Goal: Task Accomplishment & Management: Manage account settings

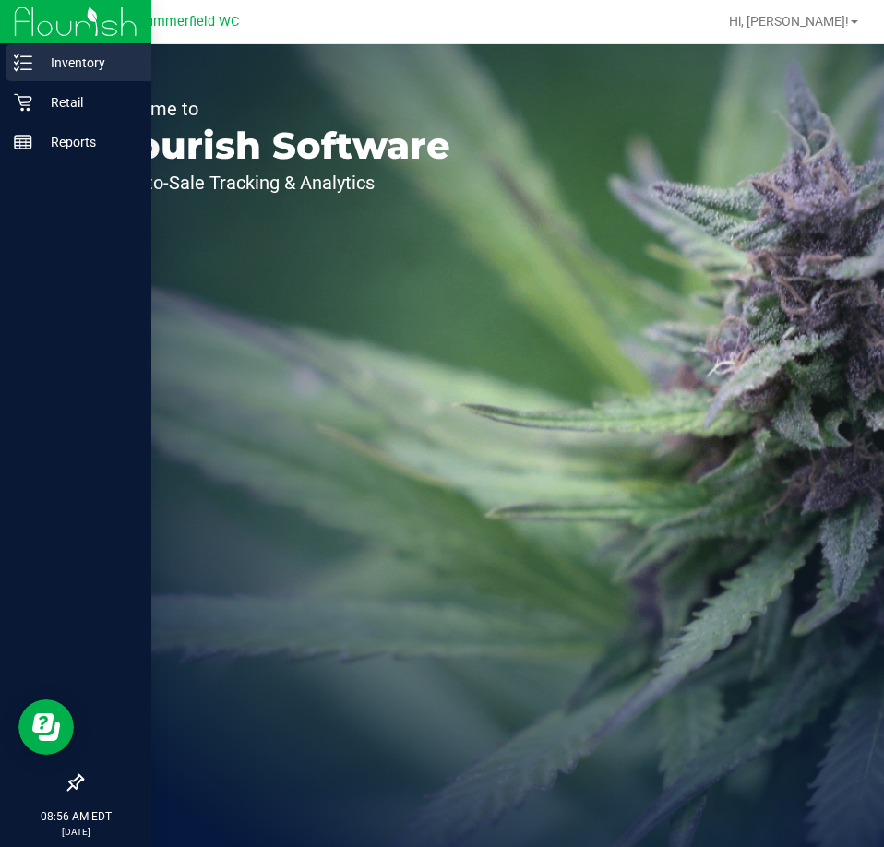
click at [25, 71] on icon at bounding box center [23, 63] width 18 height 18
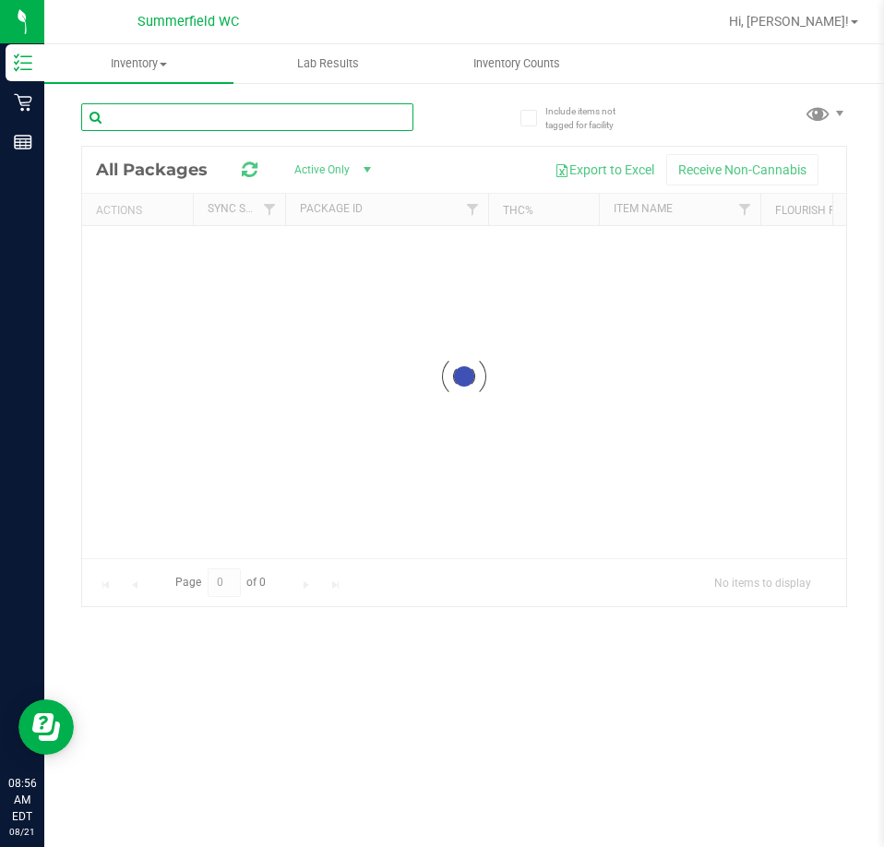
click at [208, 120] on div "Inventory All packages All inventory Waste log Lab Results Inventory Counts" at bounding box center [464, 445] width 840 height 803
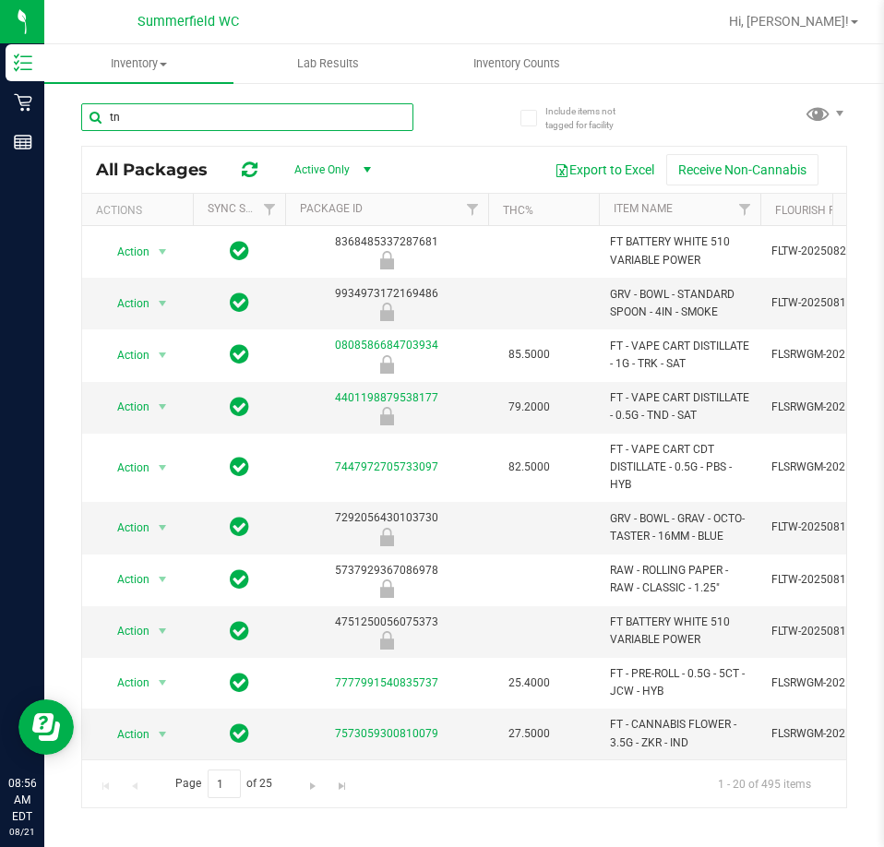
type input "tnd"
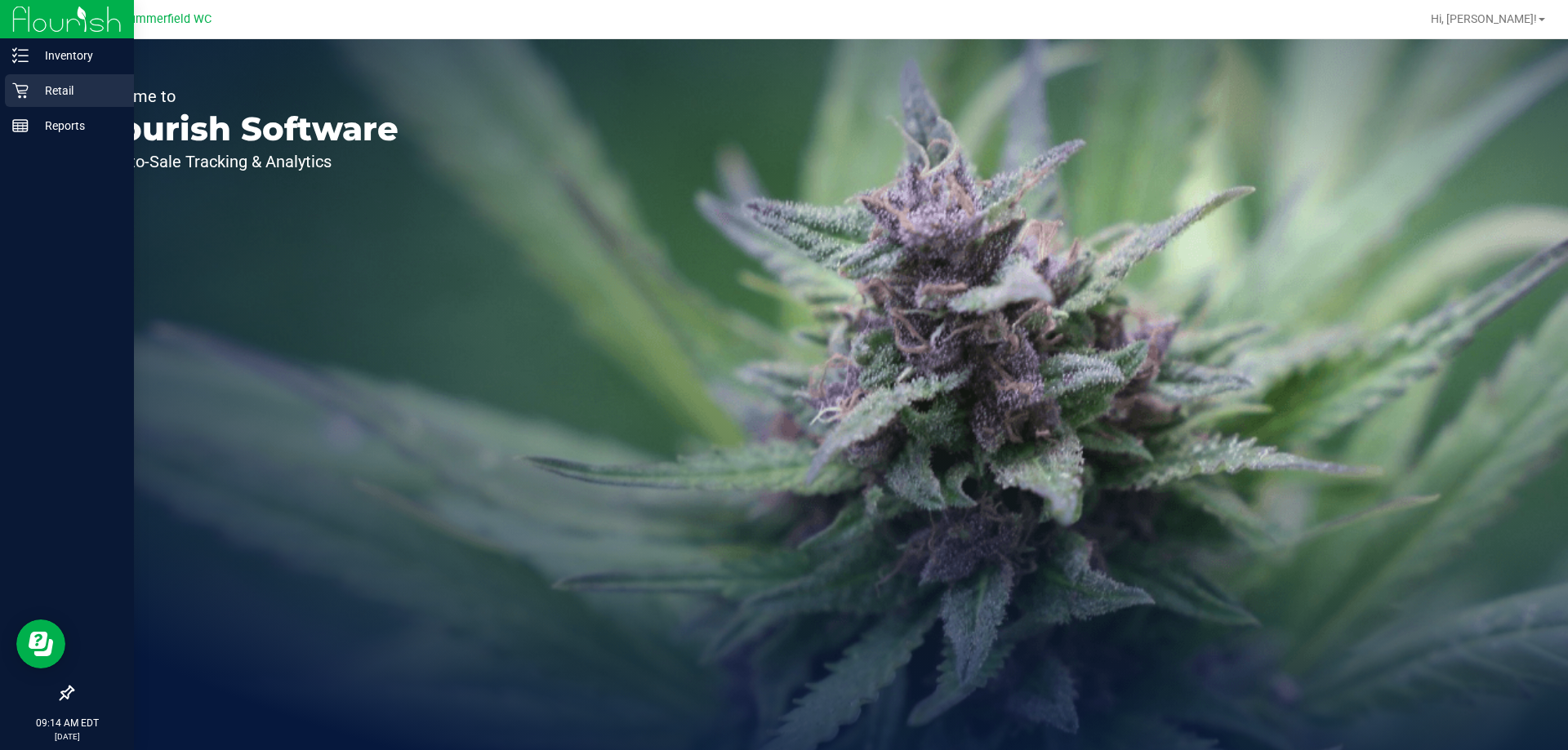
click at [41, 90] on p "Retail" at bounding box center [77, 90] width 98 height 19
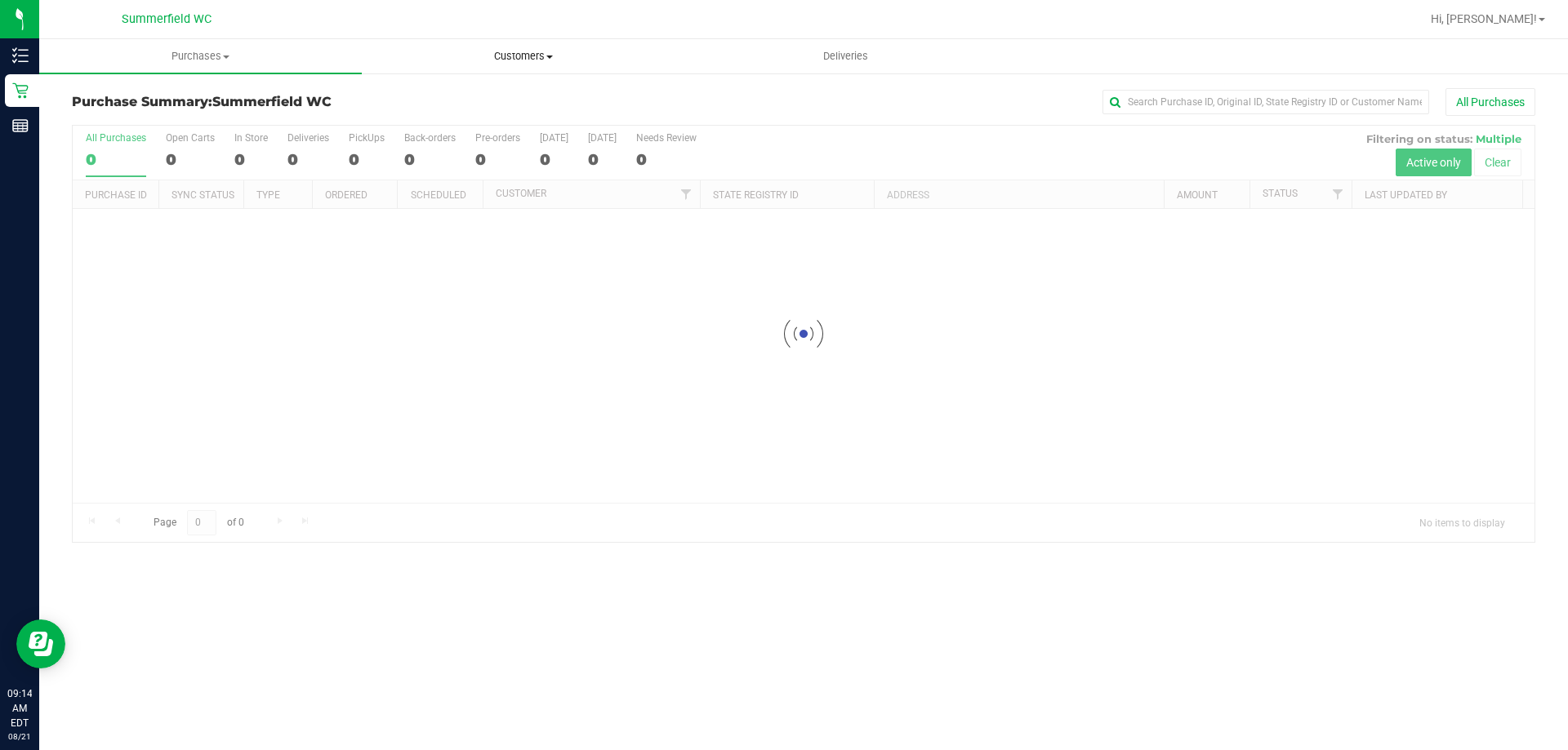
click at [509, 53] on span "Customers" at bounding box center [523, 56] width 321 height 15
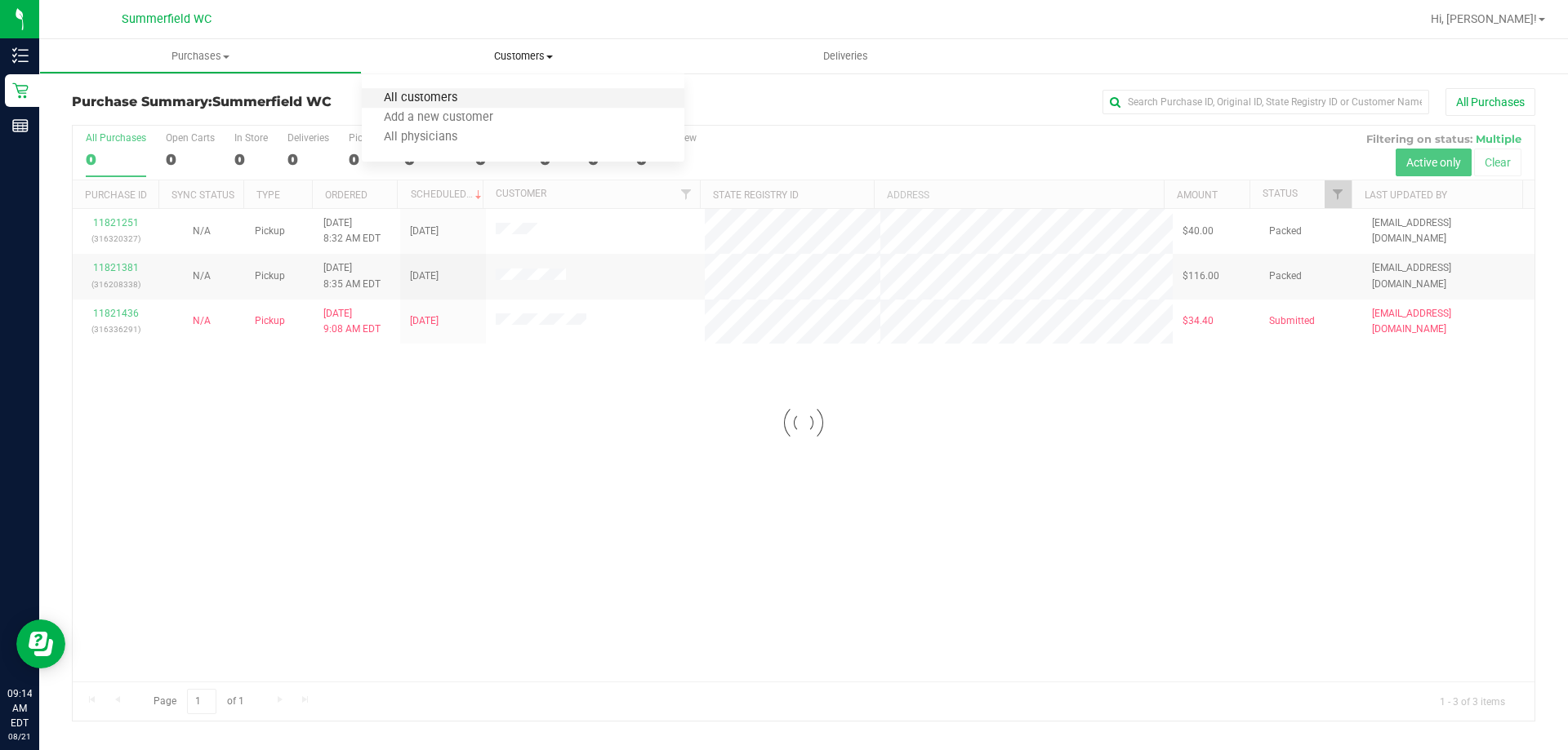
click at [450, 94] on span "All customers" at bounding box center [420, 98] width 118 height 14
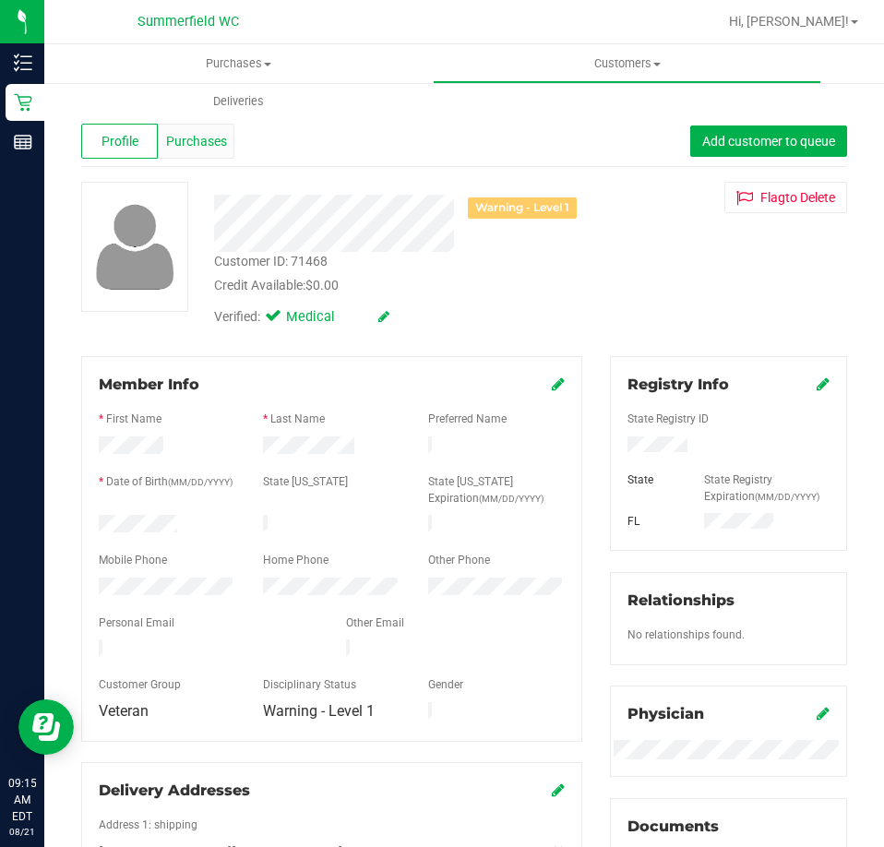
click at [207, 144] on span "Purchases" at bounding box center [196, 141] width 61 height 19
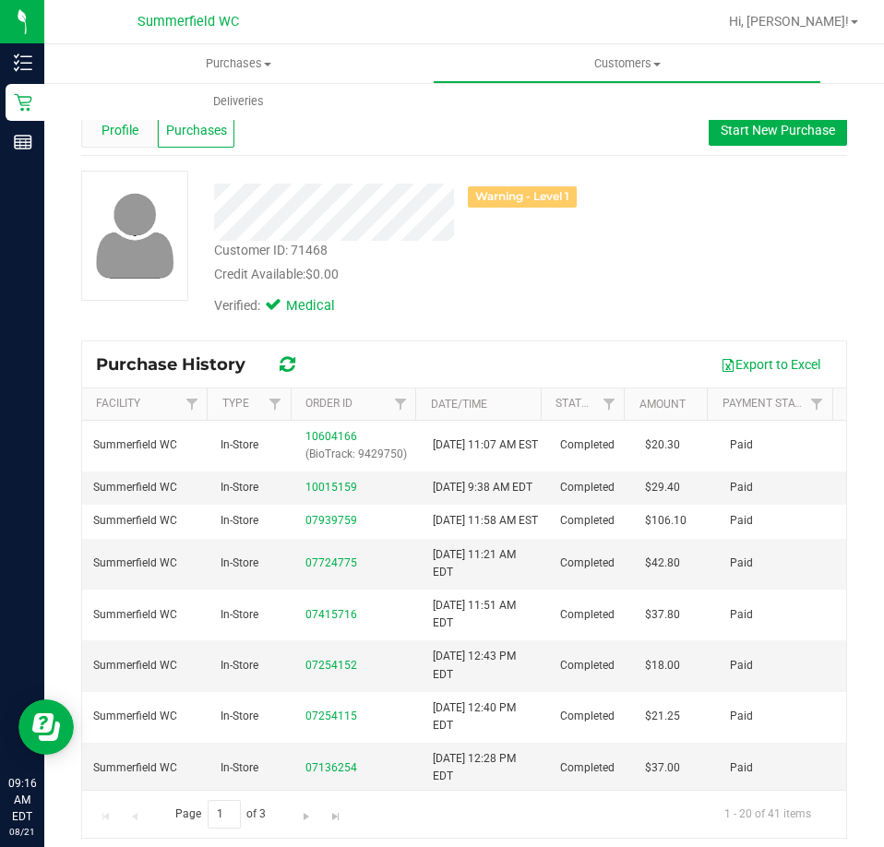
scroll to position [21, 0]
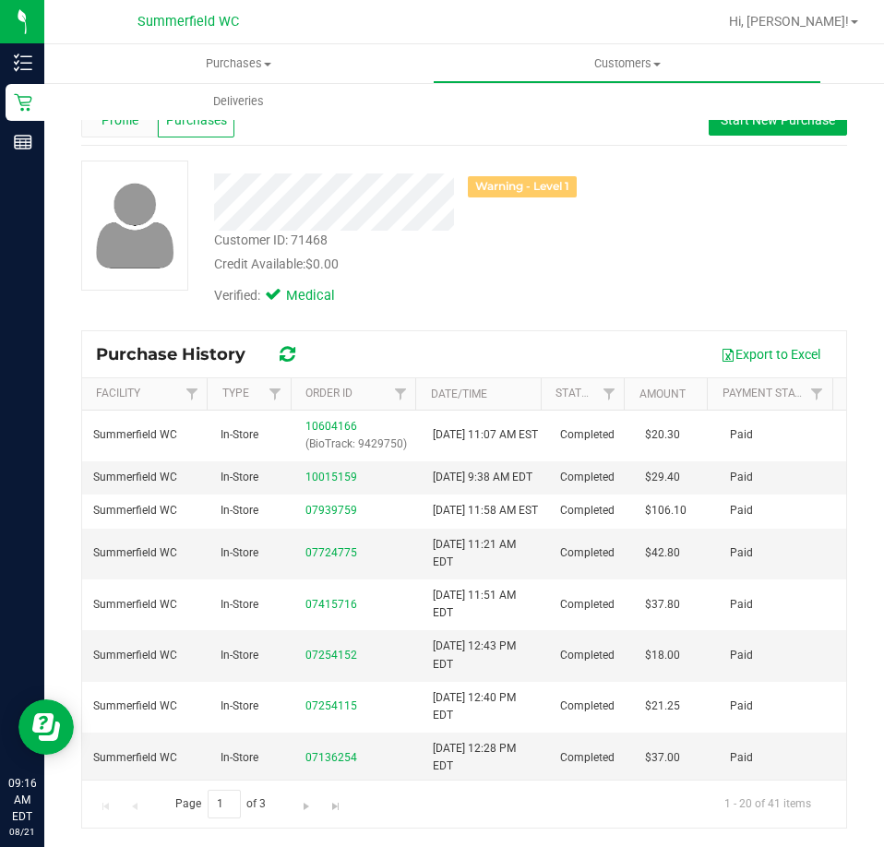
click at [123, 122] on span "Profile" at bounding box center [120, 120] width 37 height 19
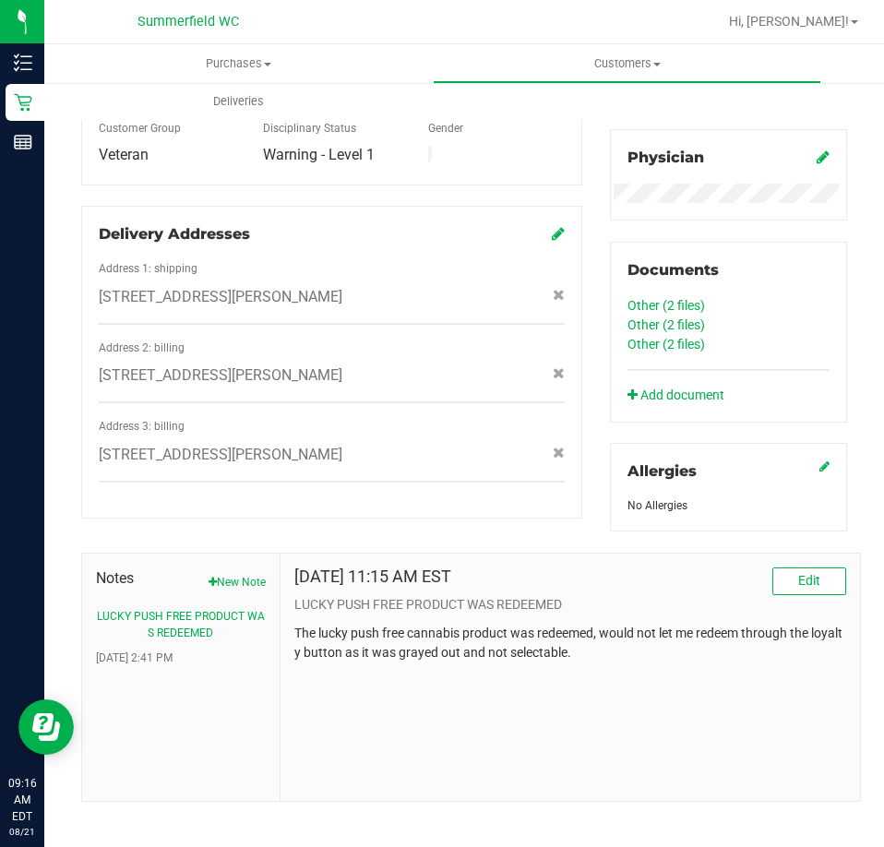
scroll to position [569, 0]
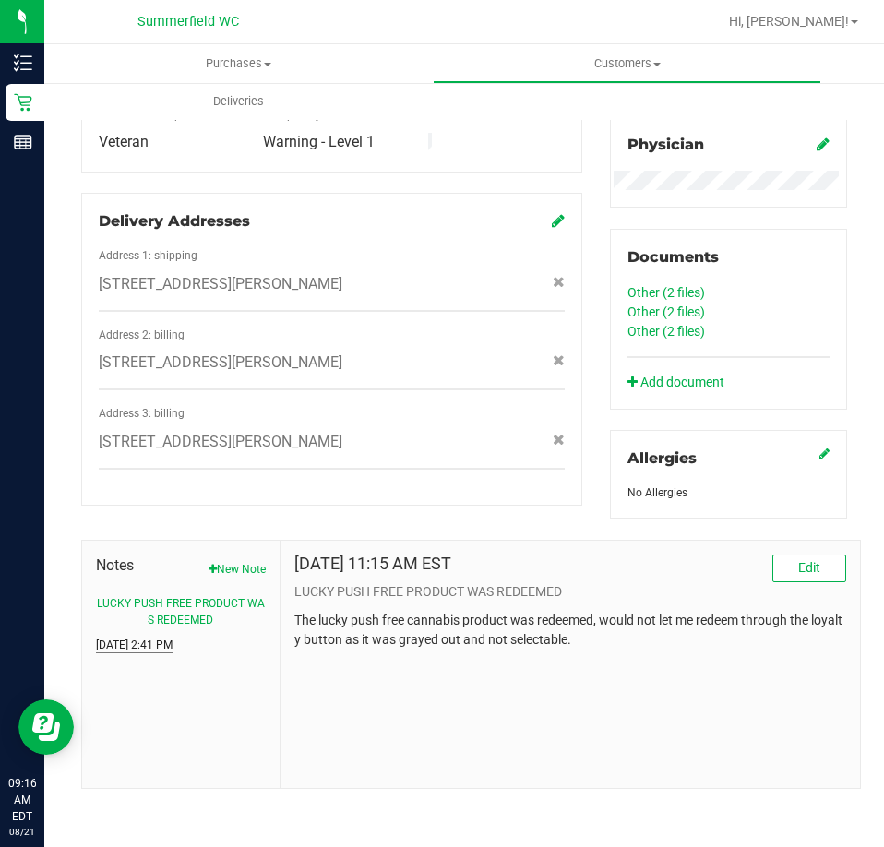
click at [139, 642] on button "[DATE] 2:41 PM" at bounding box center [134, 645] width 77 height 17
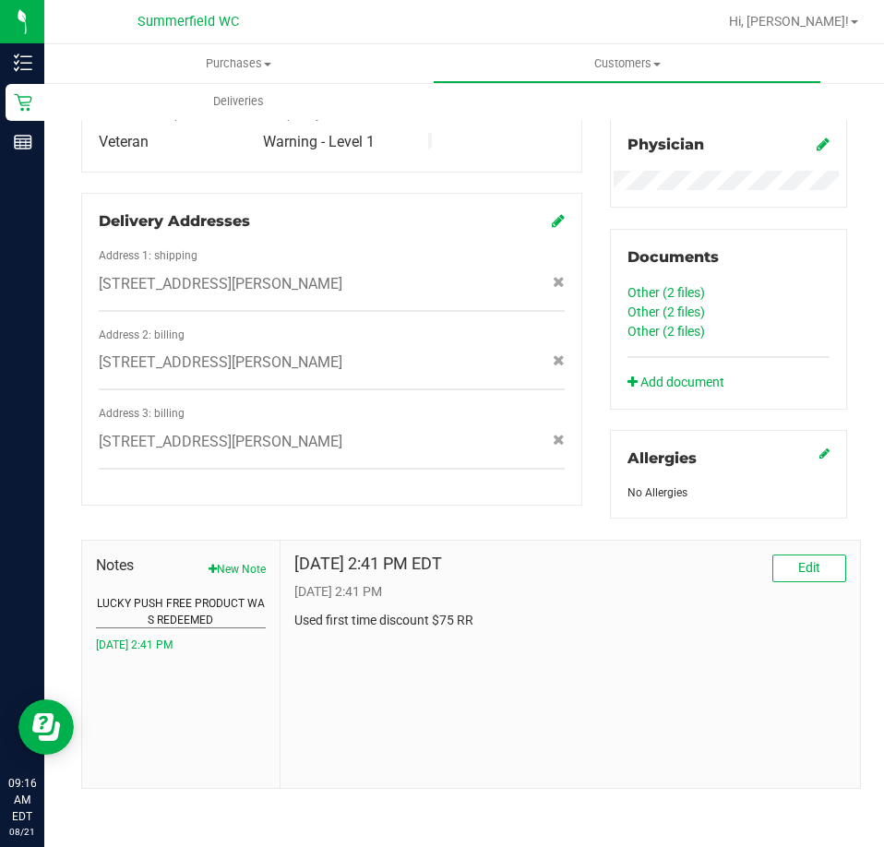
click at [198, 603] on button "LUCKY PUSH FREE PRODUCT WAS REDEEMED" at bounding box center [181, 611] width 170 height 33
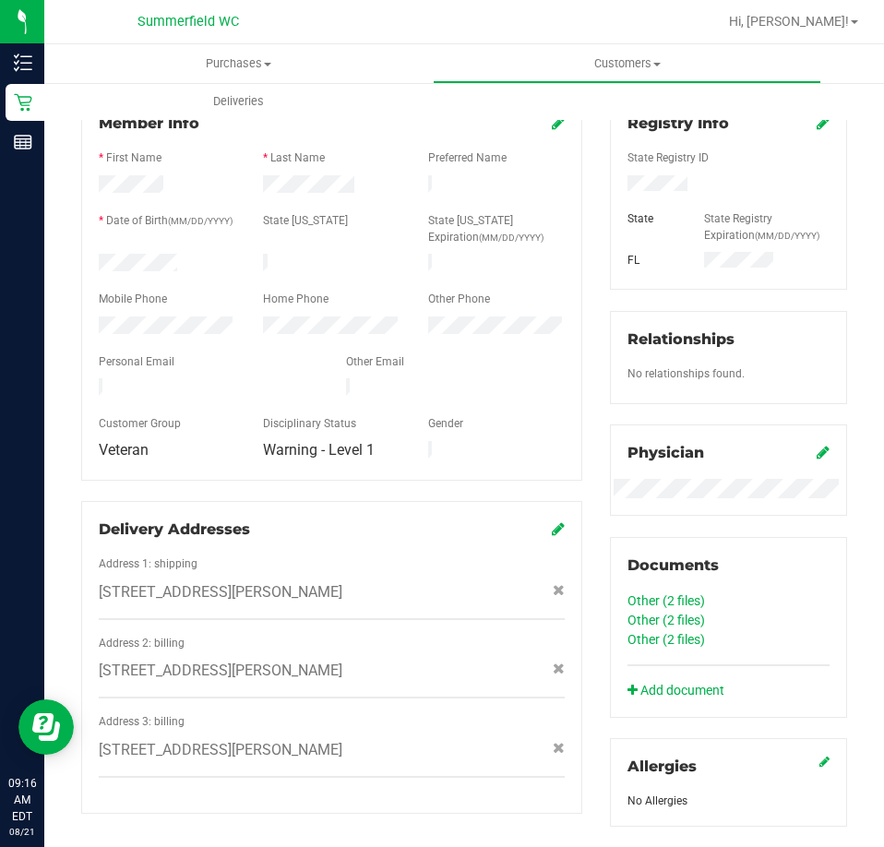
scroll to position [0, 0]
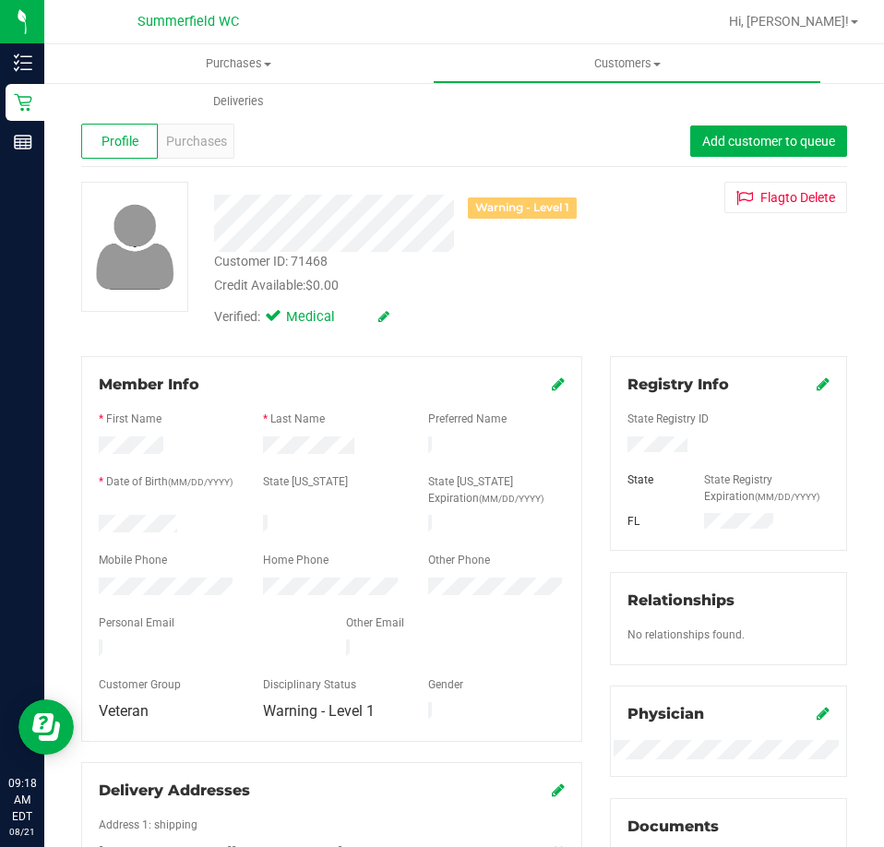
drag, startPoint x: 678, startPoint y: 446, endPoint x: 617, endPoint y: 445, distance: 60.9
click at [617, 445] on div at bounding box center [729, 447] width 230 height 20
click at [503, 314] on div "Verified: Medical" at bounding box center [398, 315] width 397 height 41
click at [497, 294] on div "Credit Available: $0.00" at bounding box center [398, 285] width 369 height 19
click at [552, 381] on icon at bounding box center [558, 384] width 13 height 15
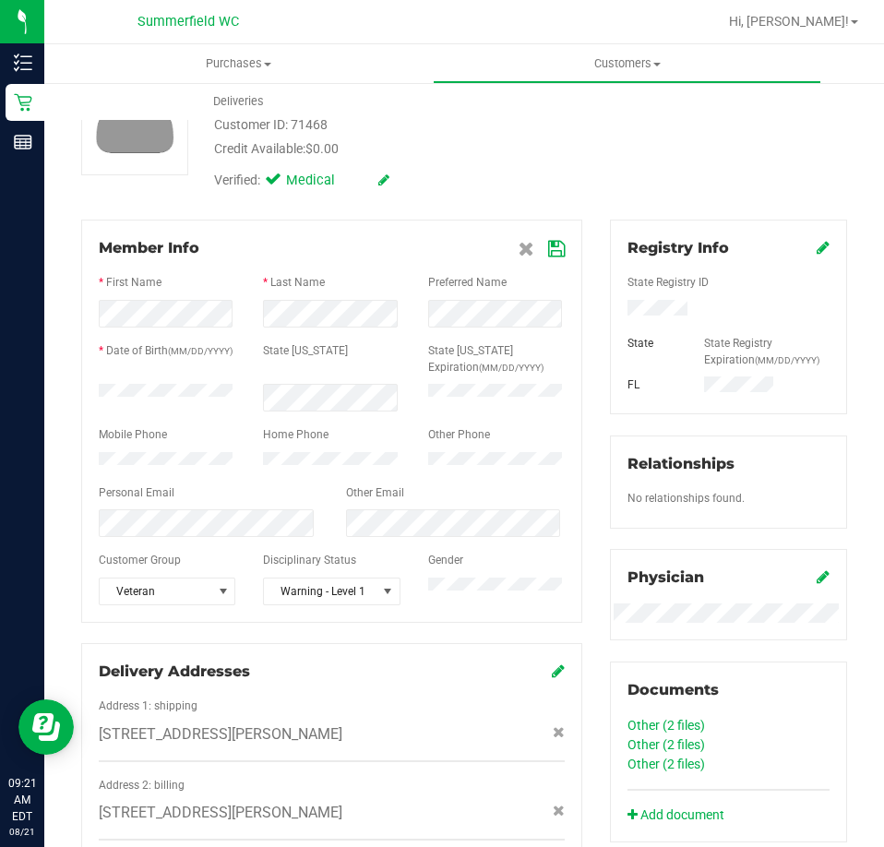
scroll to position [277, 0]
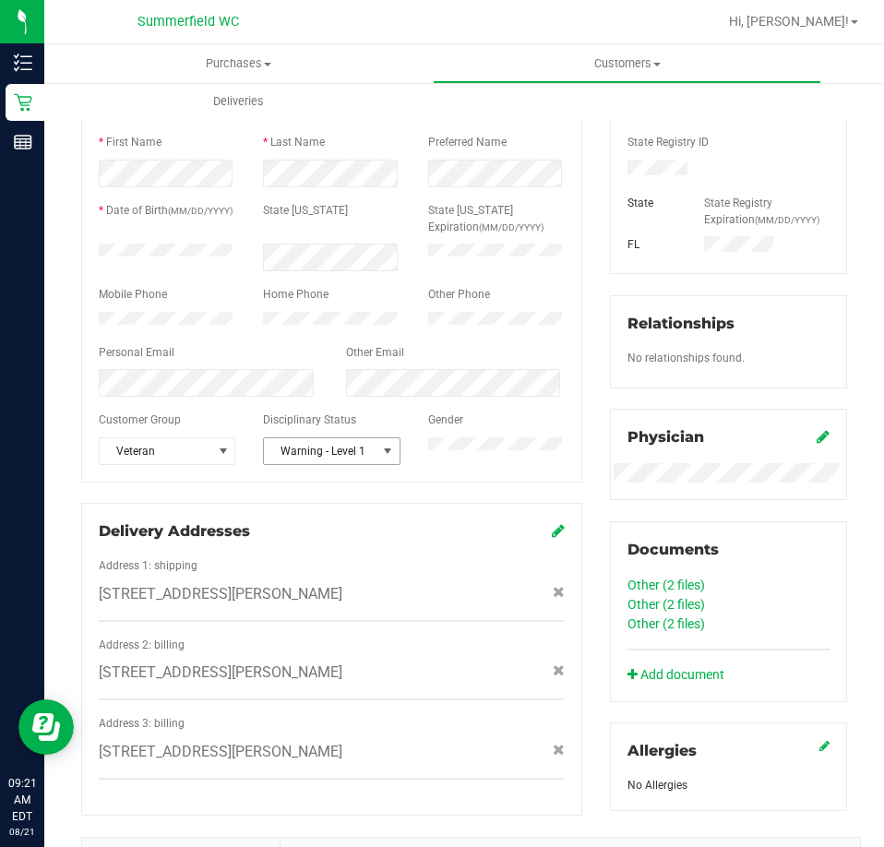
click at [366, 464] on span "Warning - Level 1" at bounding box center [320, 451] width 112 height 26
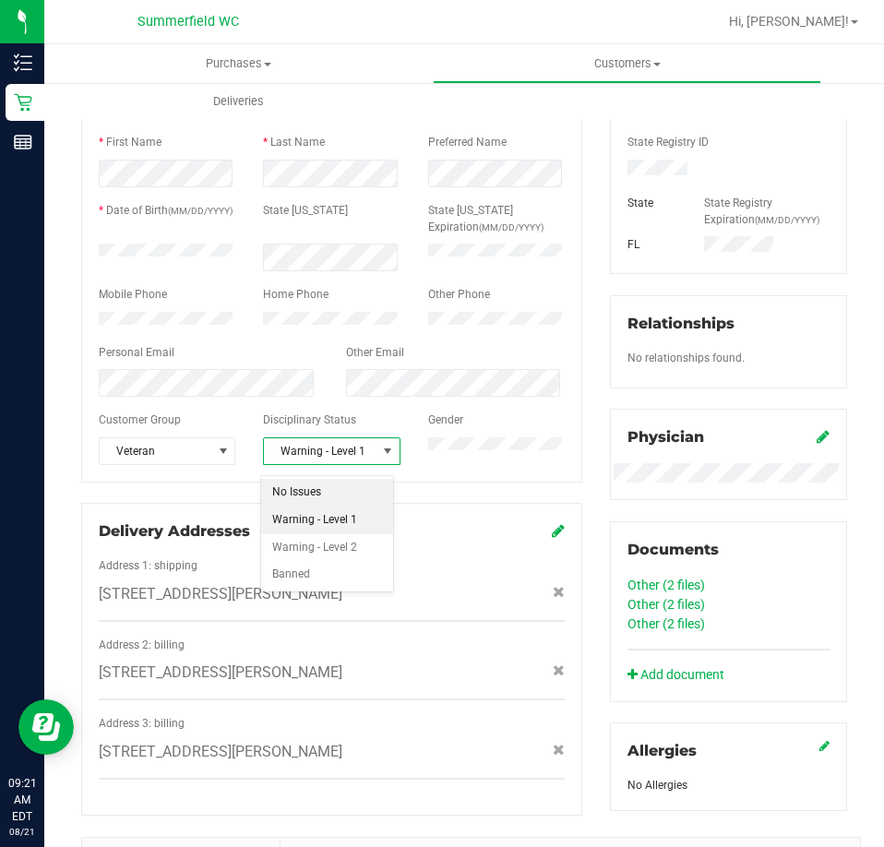
click at [308, 493] on li "No Issues" at bounding box center [327, 493] width 132 height 28
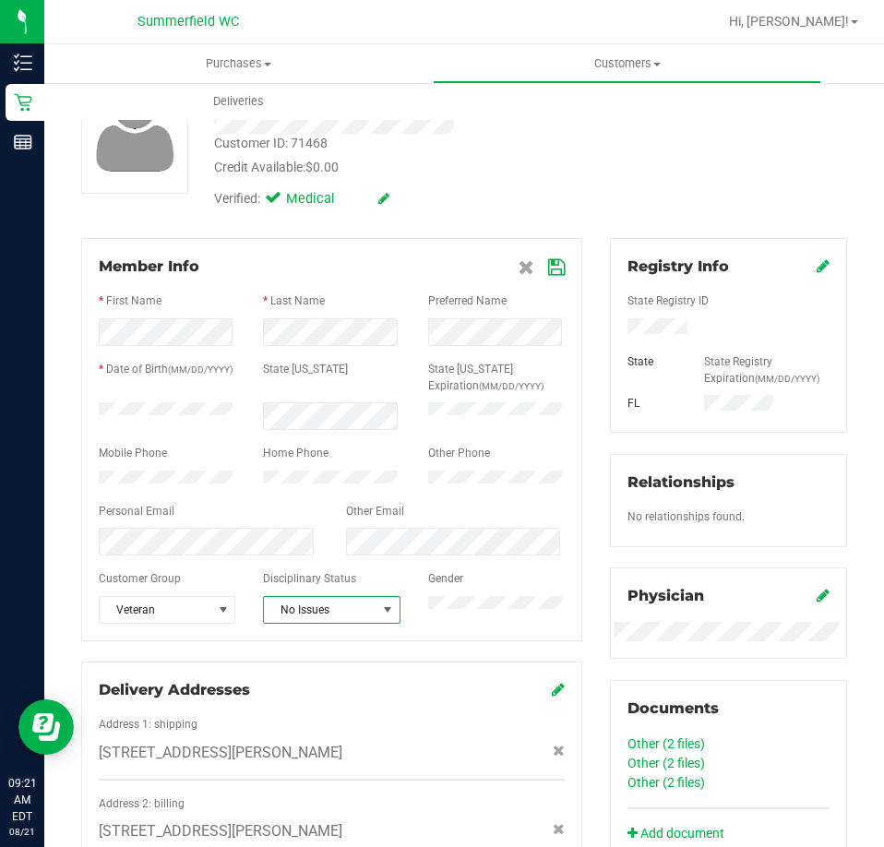
scroll to position [0, 0]
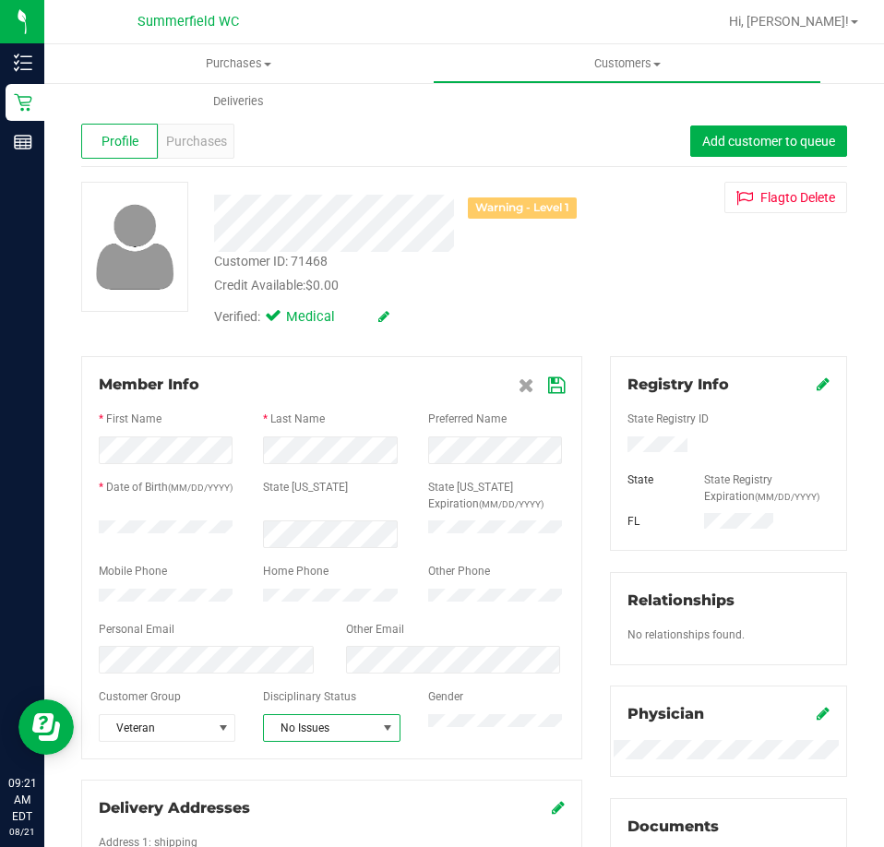
click at [548, 387] on icon at bounding box center [556, 385] width 17 height 15
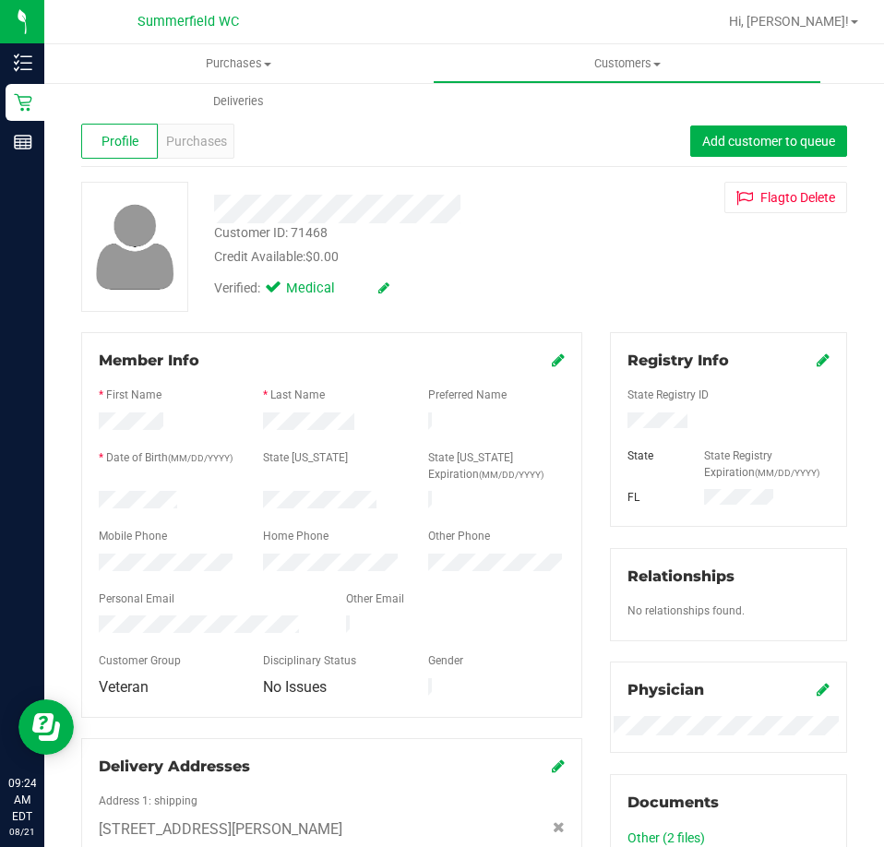
click at [124, 704] on div "Member Info * First Name * Last Name Preferred Name * Date of Birth (MM/DD/YYYY…" at bounding box center [331, 691] width 529 height 719
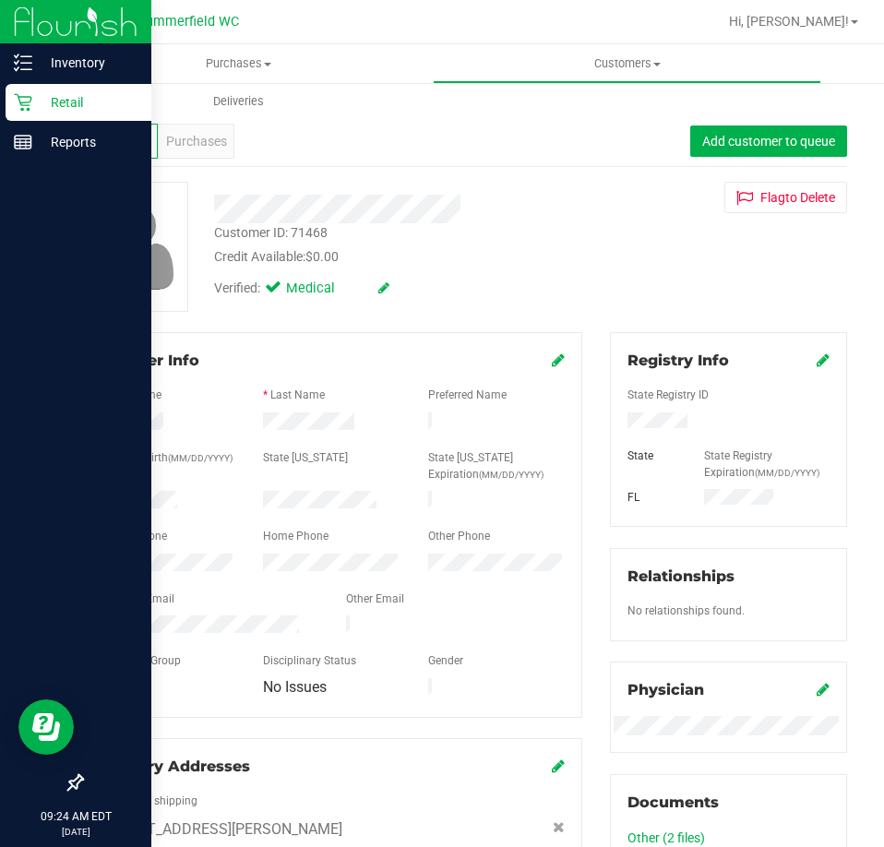
click at [21, 101] on icon at bounding box center [23, 102] width 18 height 18
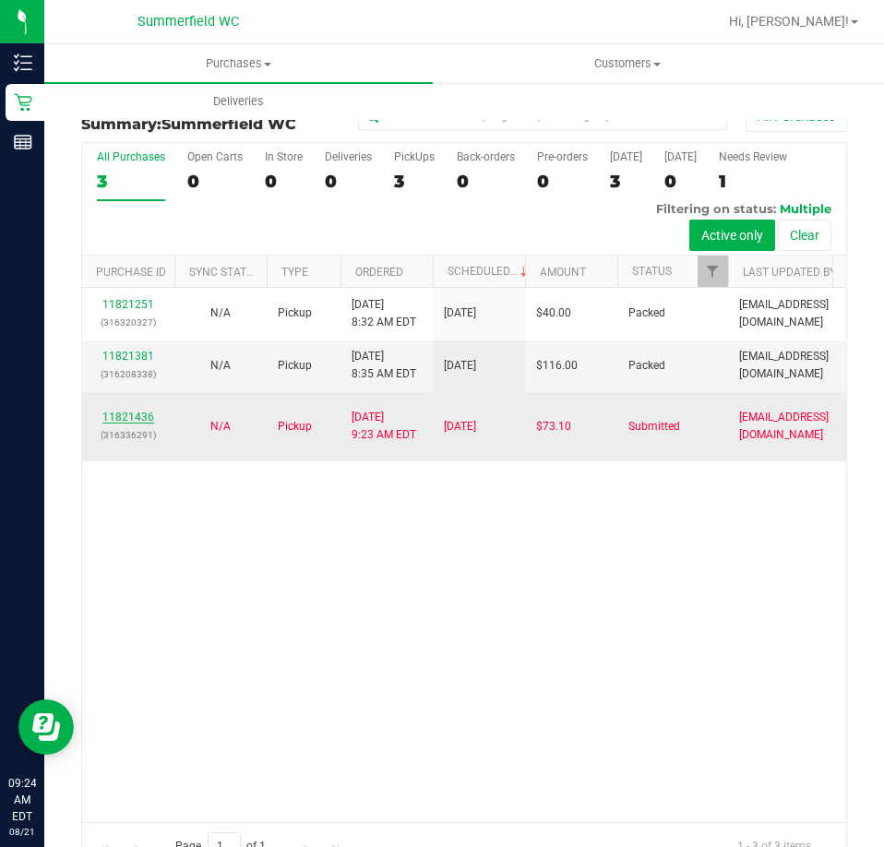
click at [121, 411] on link "11821436" at bounding box center [128, 417] width 52 height 13
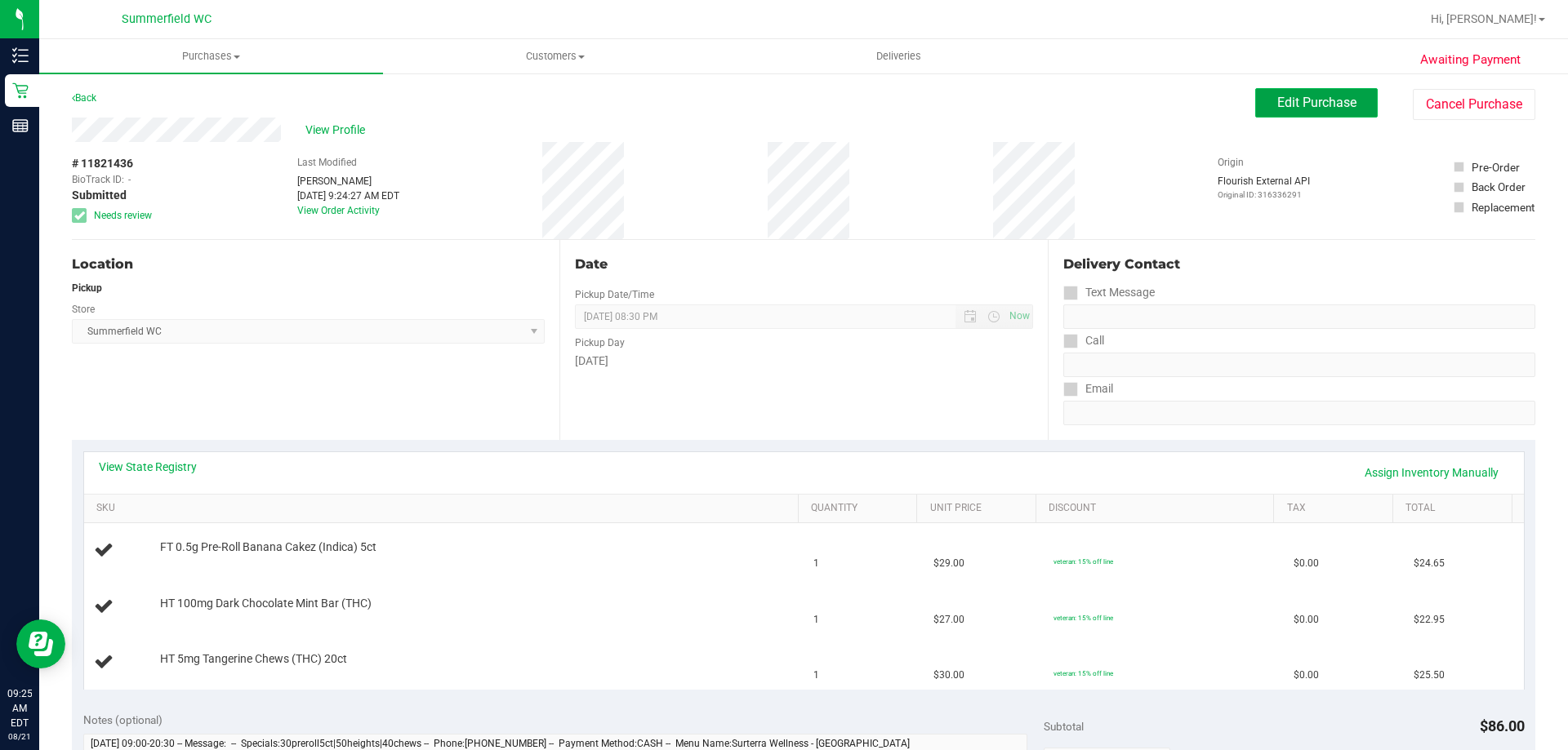
click at [1299, 92] on button "Edit Purchase" at bounding box center [1317, 103] width 122 height 29
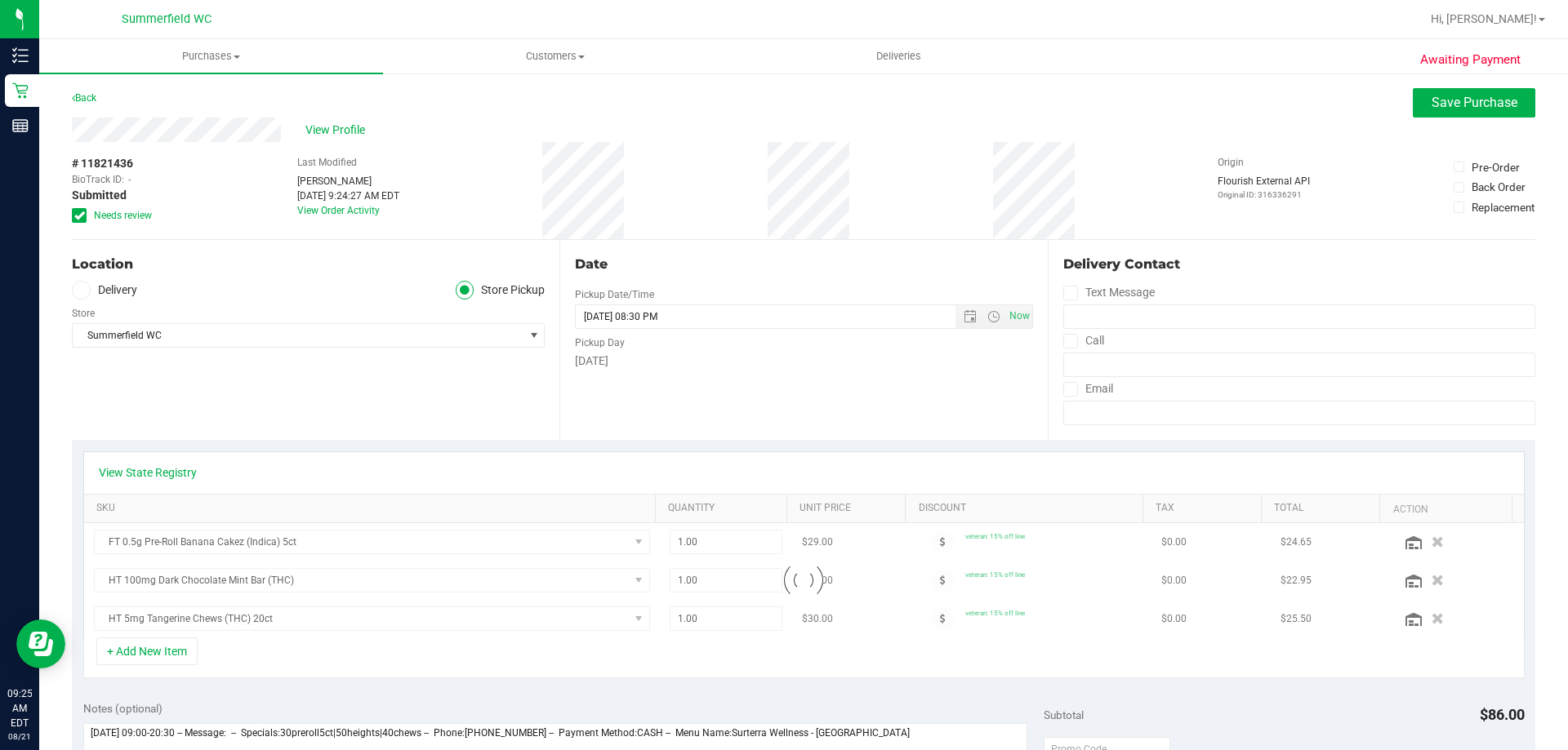
click at [81, 216] on icon at bounding box center [80, 216] width 11 height 0
click at [0, 0] on input "Needs review" at bounding box center [0, 0] width 0 height 0
click at [1437, 96] on span "Save Purchase" at bounding box center [1474, 103] width 86 height 16
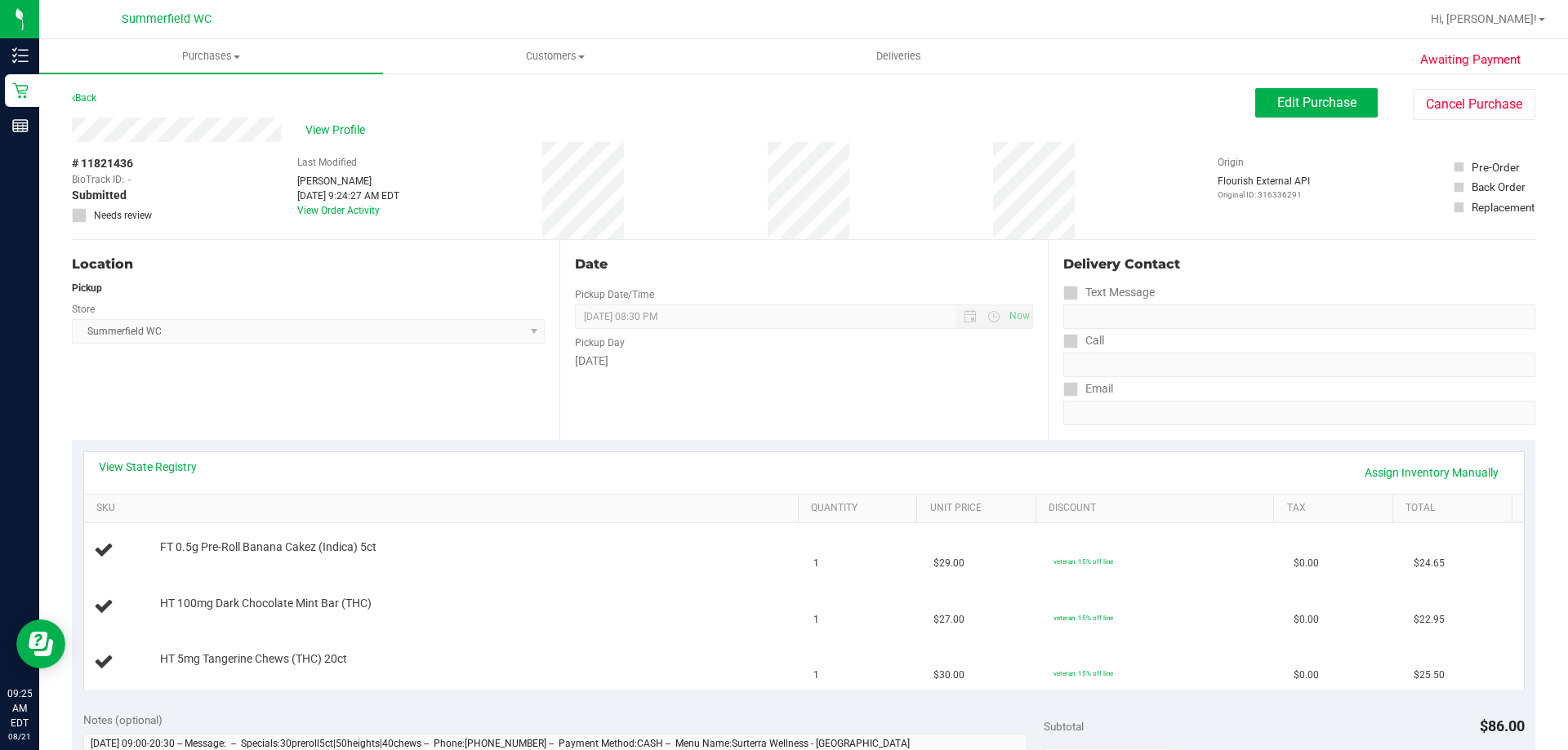
click at [575, 222] on div "# 11821436 BioTrack ID: - Submitted Needs review Last Modified [PERSON_NAME] [D…" at bounding box center [803, 191] width 1464 height 97
click at [335, 136] on span "View Profile" at bounding box center [338, 130] width 65 height 17
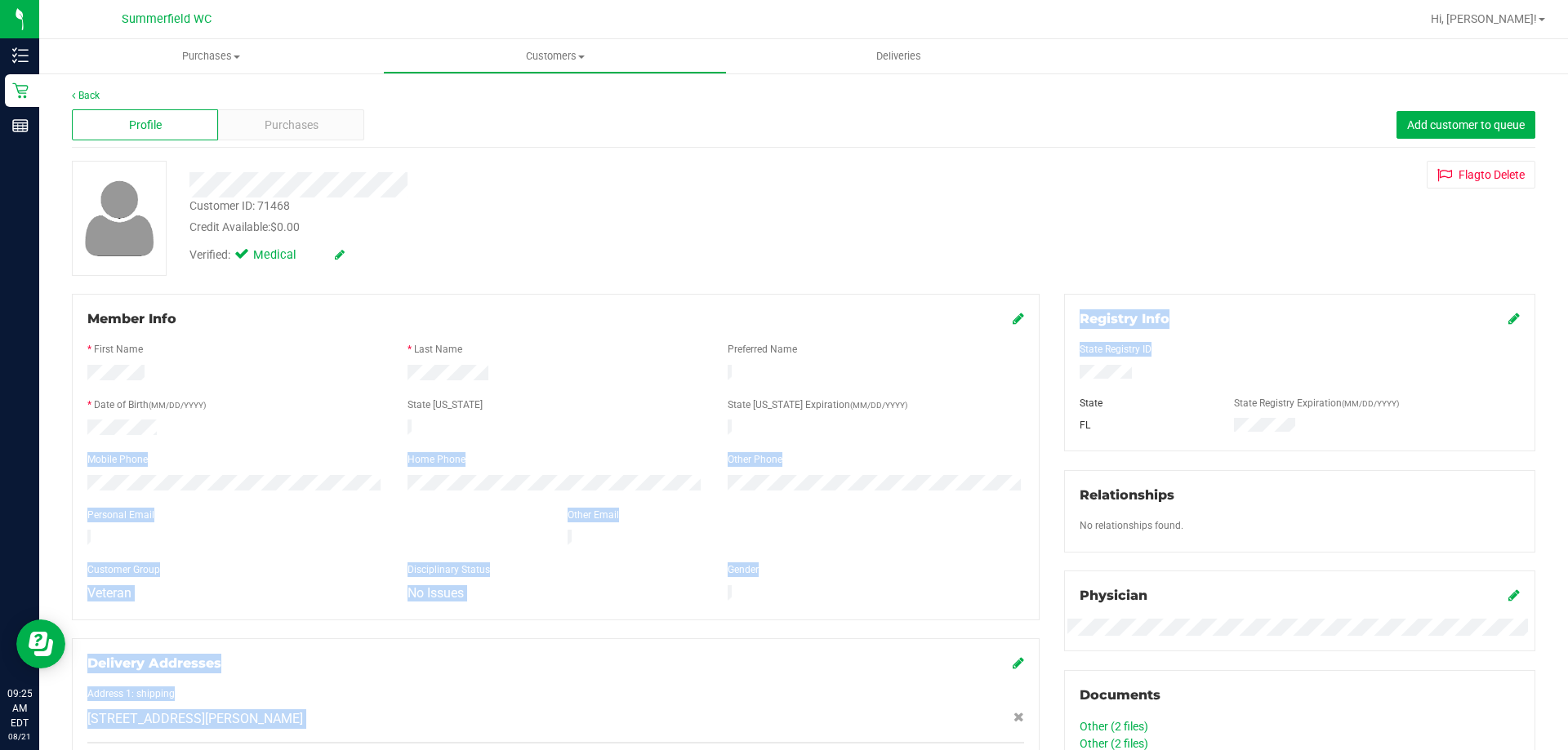
click at [657, 448] on div "Member Info * First Name * Last Name Preferred Name * Date of Birth (MM/DD/YYYY…" at bounding box center [803, 730] width 1488 height 872
click at [921, 533] on div at bounding box center [796, 540] width 480 height 19
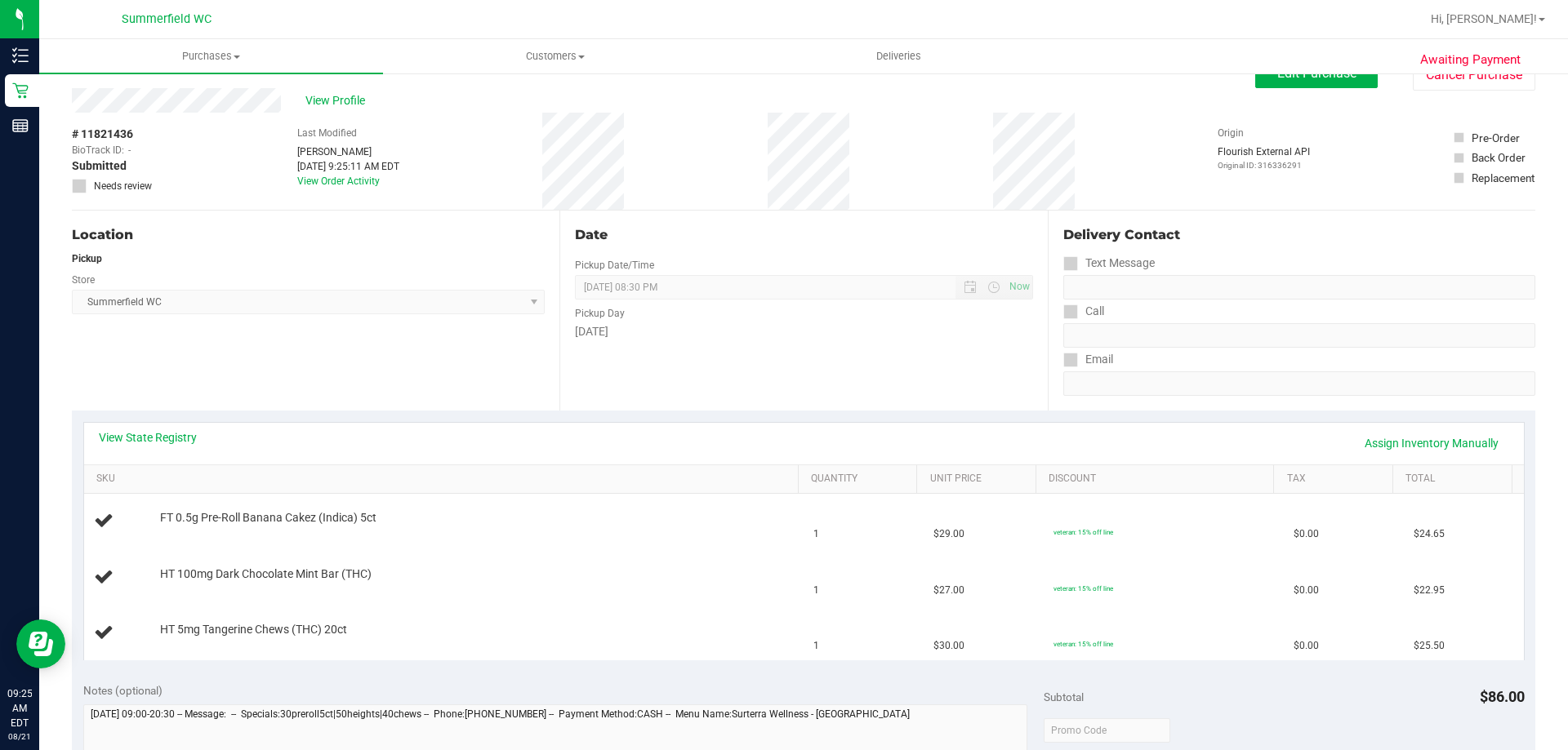
scroll to position [81, 0]
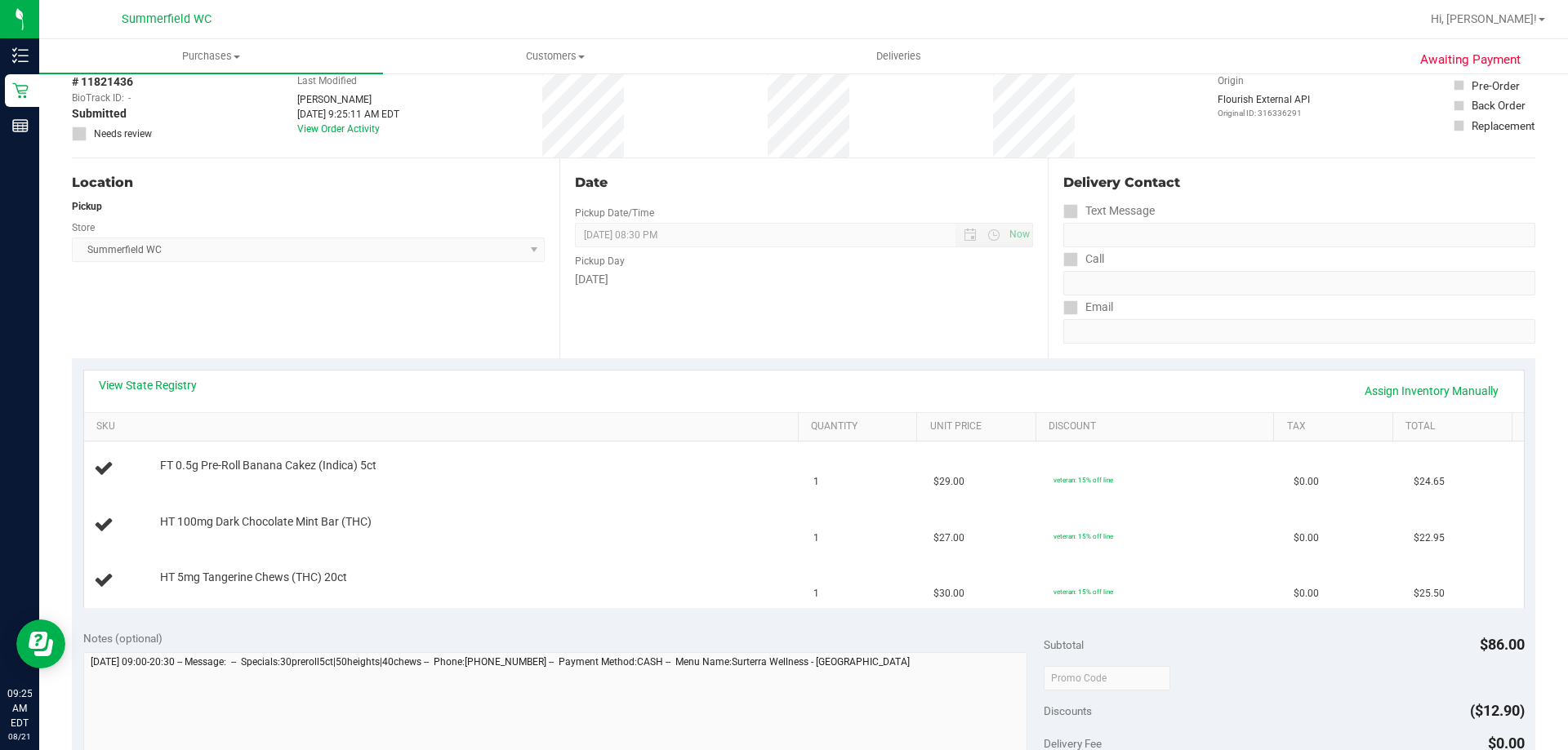
click at [601, 140] on div "# 11821436 BioTrack ID: - Submitted Needs review Last Modified [PERSON_NAME] [D…" at bounding box center [803, 109] width 1464 height 97
click at [672, 165] on div "Date Pickup Date/Time [DATE] Now [DATE] 08:30 PM Now Pickup Day [DATE]" at bounding box center [803, 258] width 488 height 200
drag, startPoint x: 340, startPoint y: 364, endPoint x: 344, endPoint y: 372, distance: 8.9
click at [341, 365] on div "View State Registry Assign Inventory Manually SKU Quantity Unit Price Discount …" at bounding box center [803, 488] width 1464 height 260
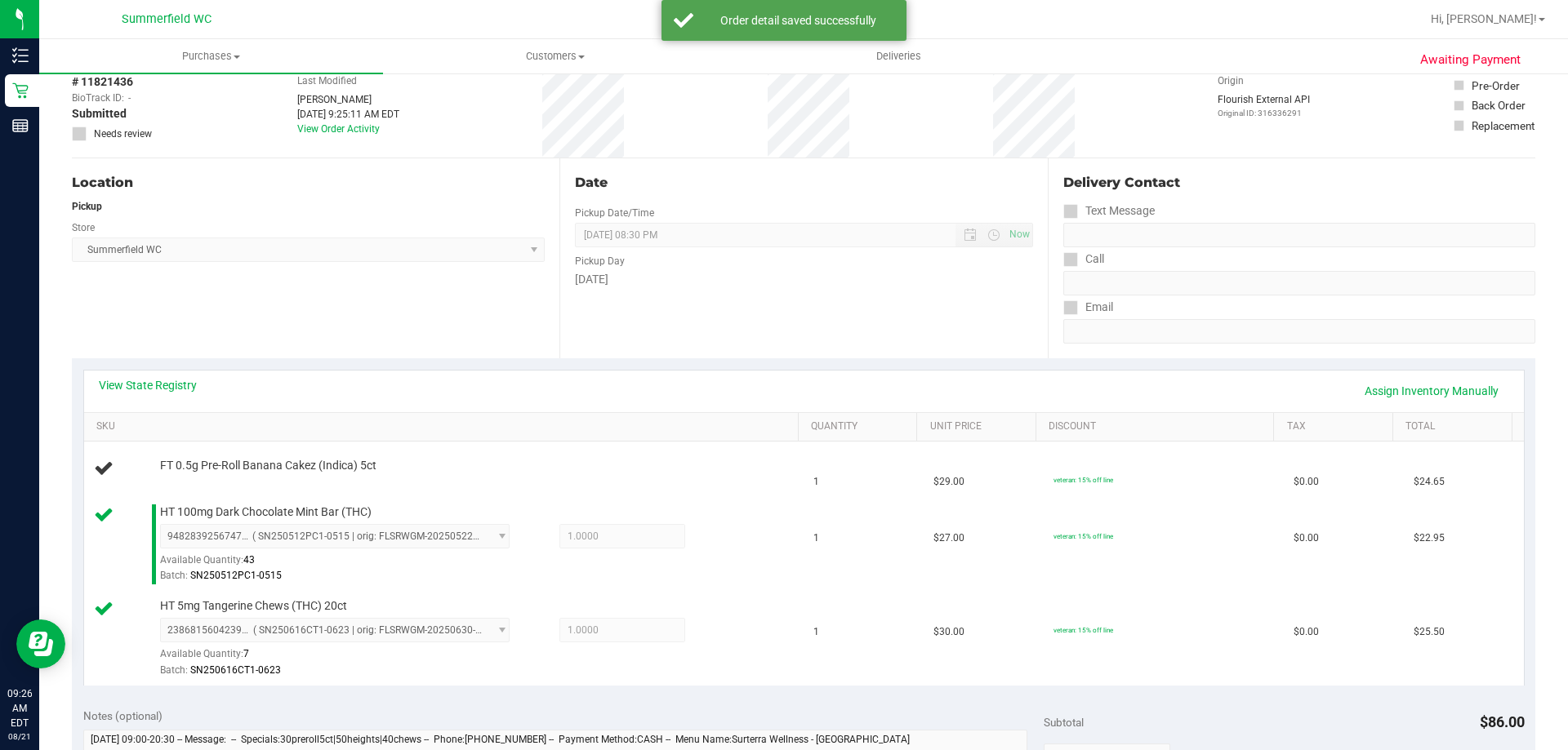
click at [437, 318] on div "Location Pickup Store [PERSON_NAME] Select Store [PERSON_NAME][GEOGRAPHIC_DATA]…" at bounding box center [315, 258] width 488 height 200
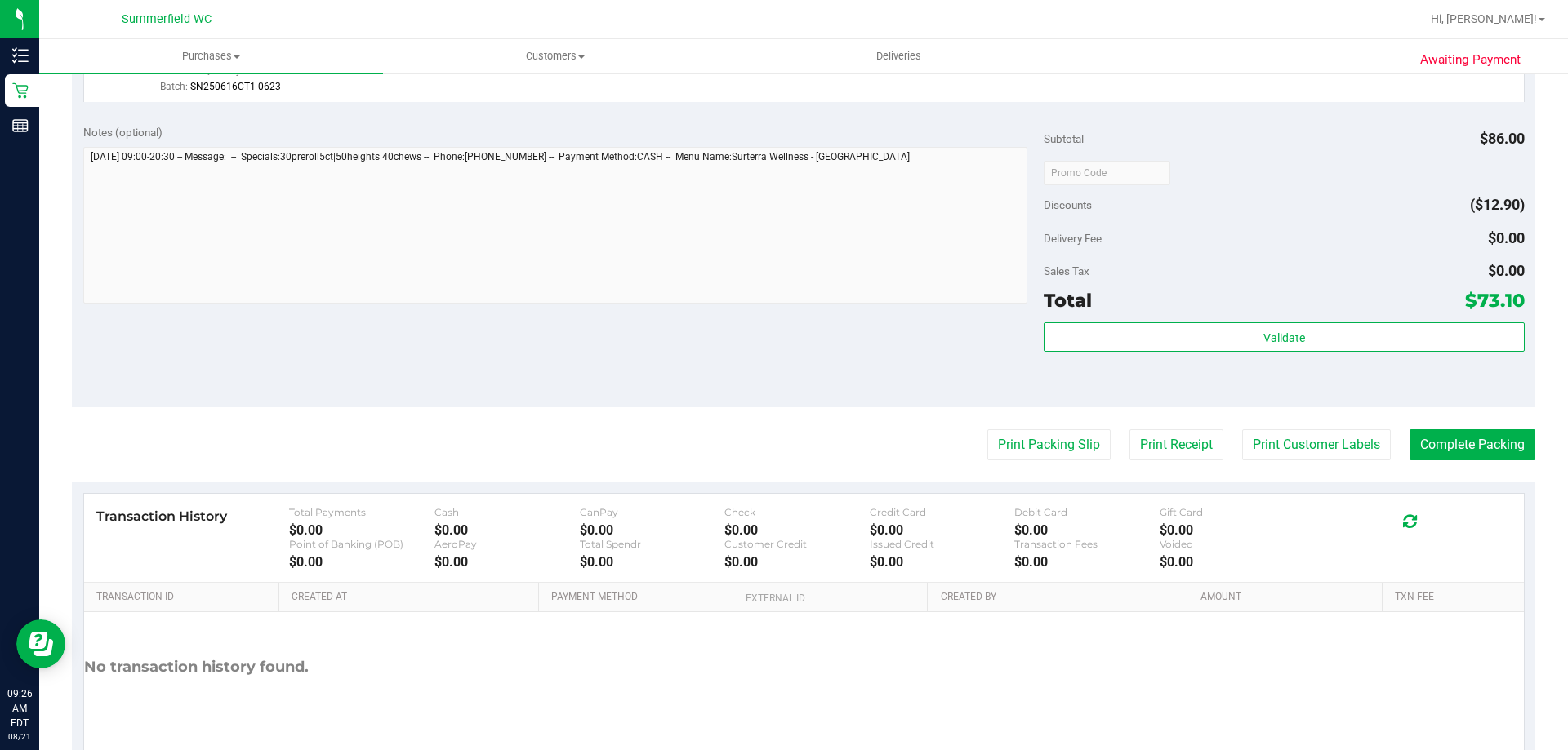
scroll to position [774, 0]
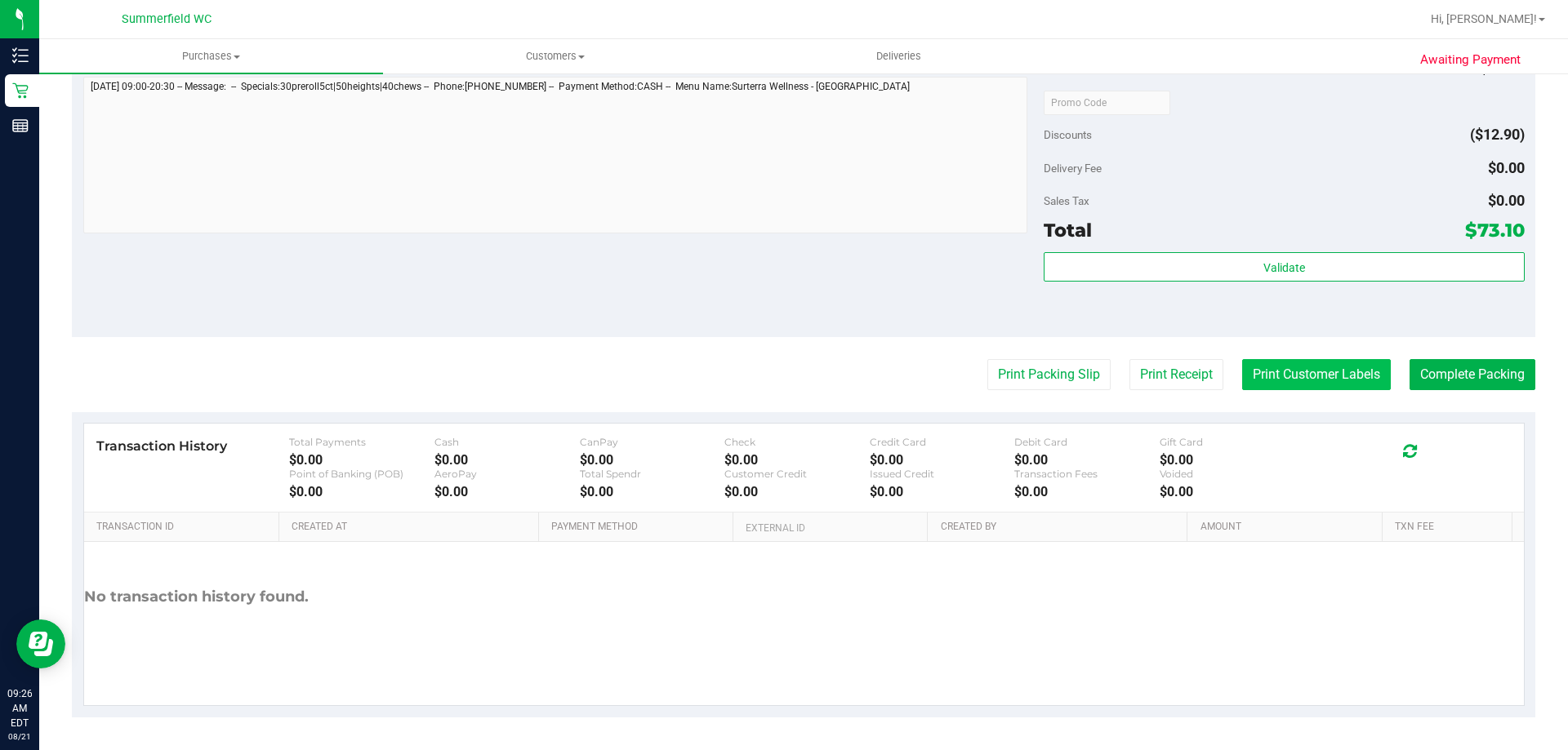
click at [1332, 384] on button "Print Customer Labels" at bounding box center [1317, 374] width 149 height 31
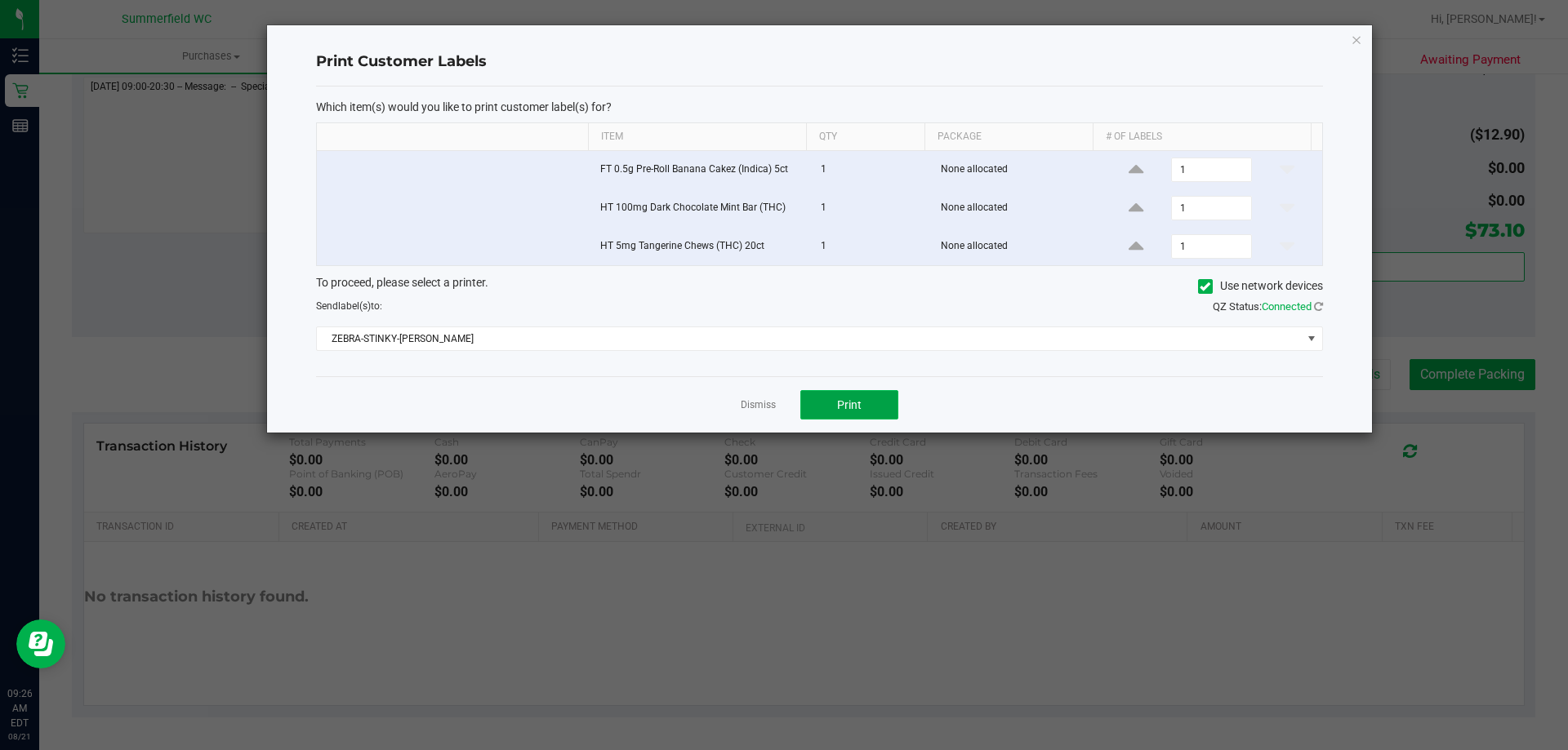
click at [863, 398] on button "Print" at bounding box center [849, 404] width 98 height 29
click at [757, 404] on link "Dismiss" at bounding box center [758, 405] width 35 height 14
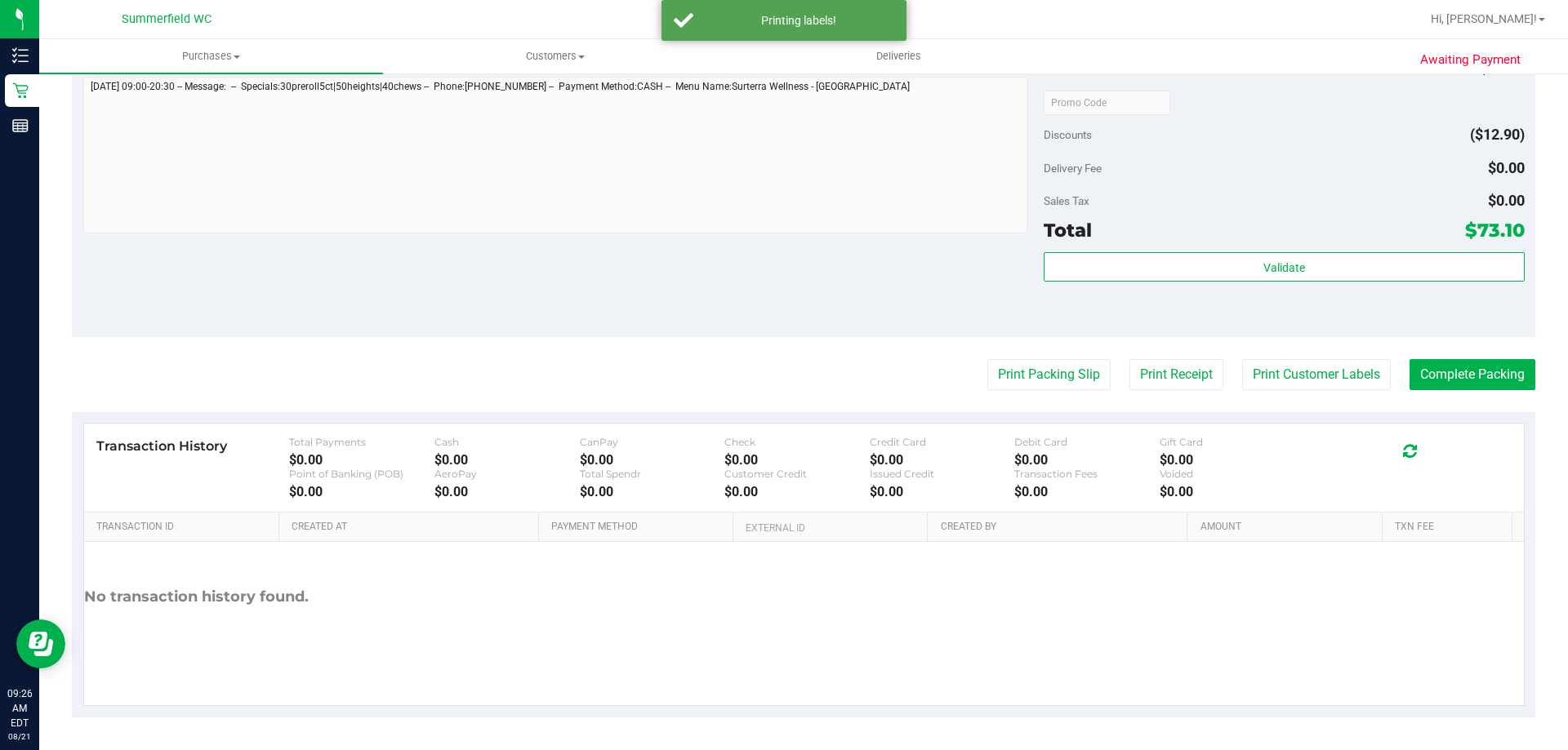
click at [673, 347] on purchase-details "Back Edit Purchase Cancel Purchase View Profile # 11821436 BioTrack ID: - Submi…" at bounding box center [803, 16] width 1464 height 1404
click at [1023, 375] on button "Print Packing Slip" at bounding box center [1049, 374] width 123 height 31
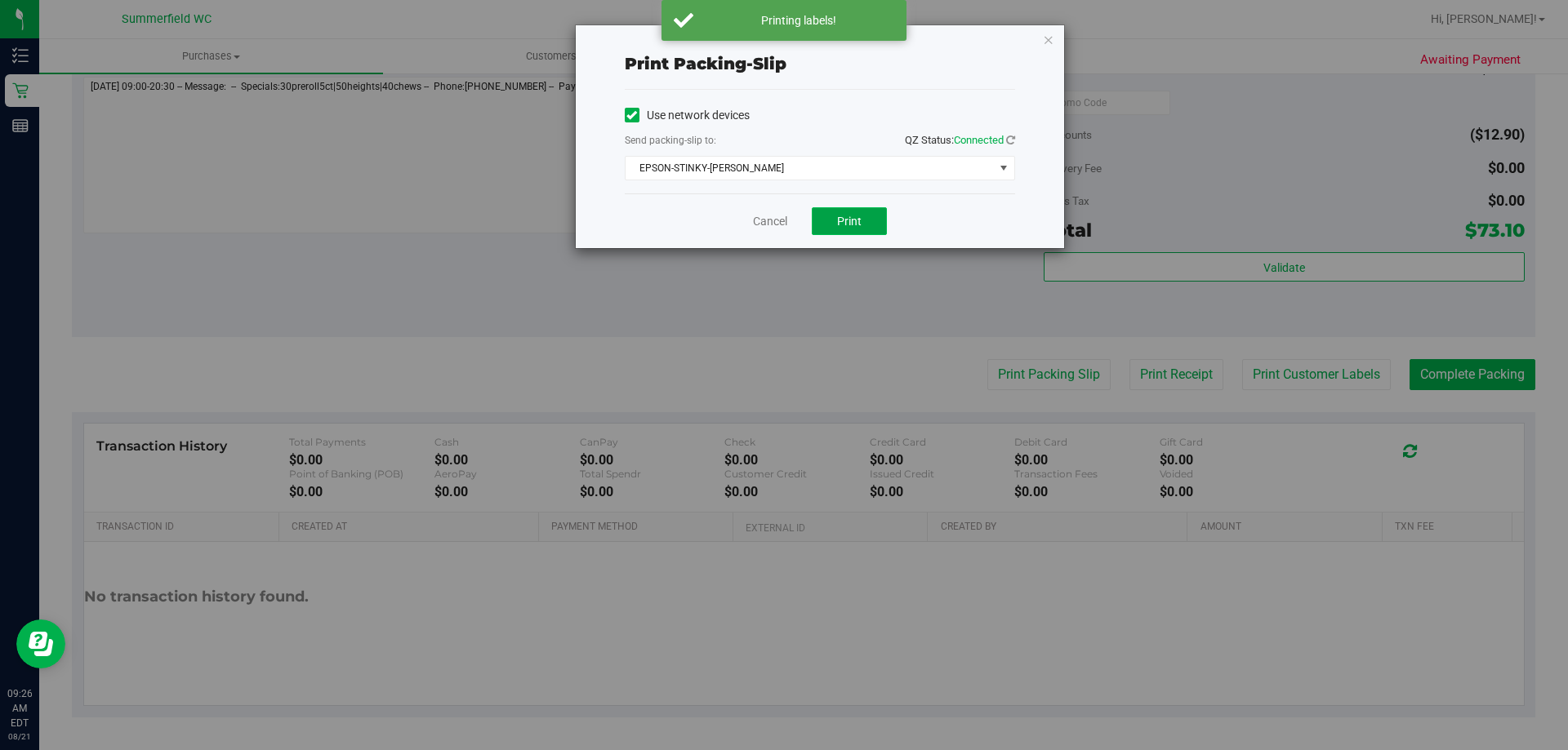
click at [846, 218] on span "Print" at bounding box center [849, 221] width 25 height 13
click at [766, 224] on link "Cancel" at bounding box center [770, 221] width 35 height 17
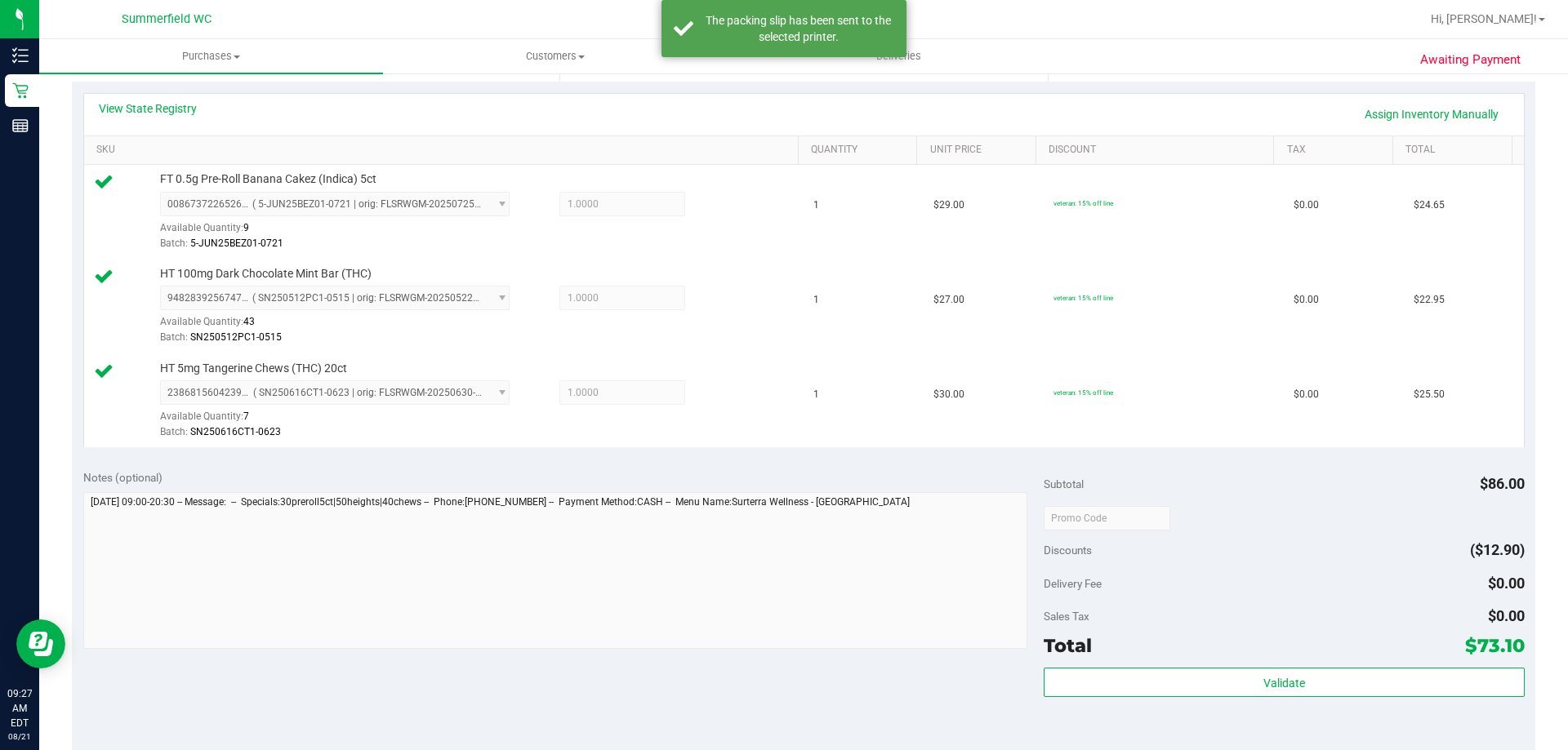
scroll to position [735, 0]
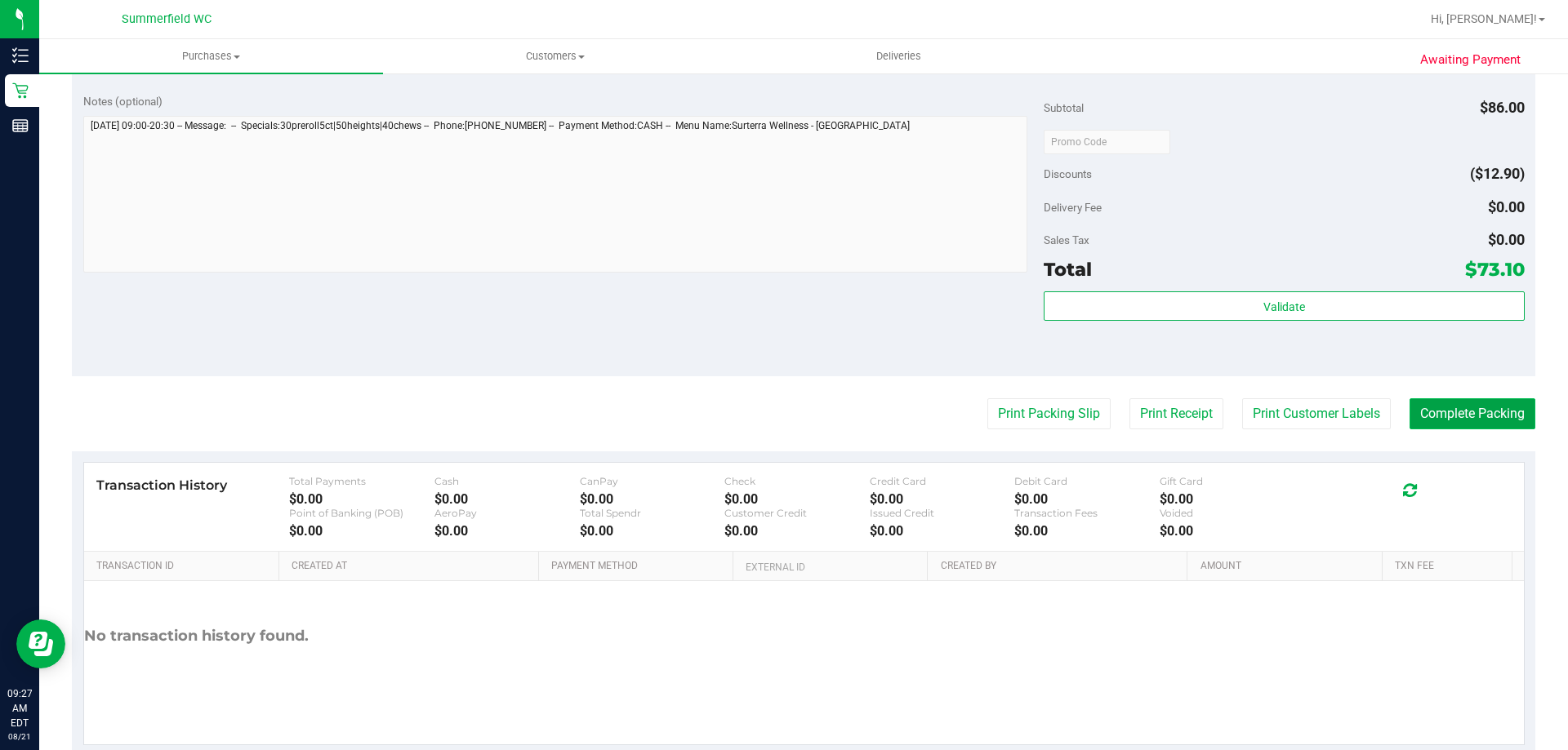
click at [1457, 425] on button "Complete Packing" at bounding box center [1472, 413] width 126 height 31
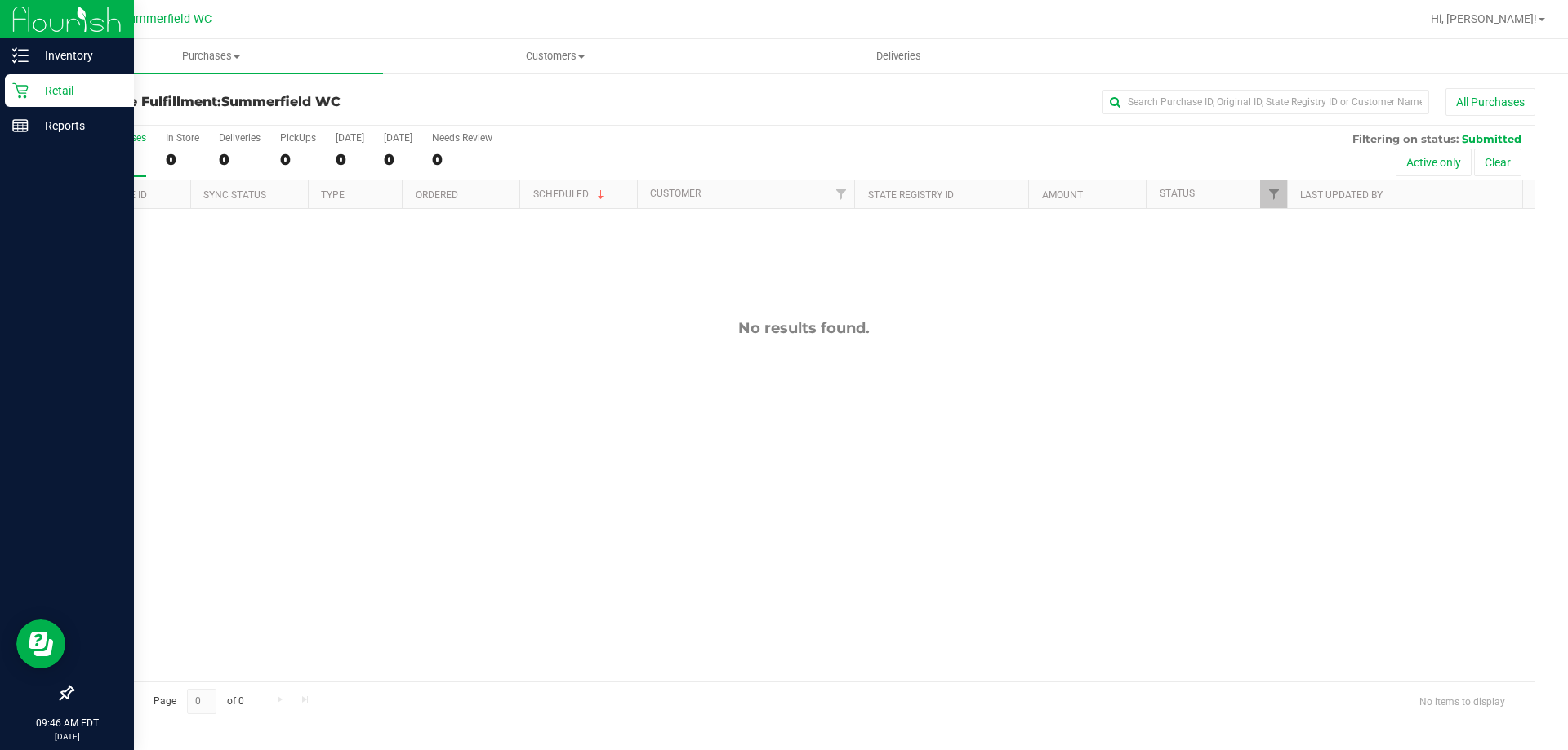
click at [29, 91] on p "Retail" at bounding box center [77, 90] width 98 height 19
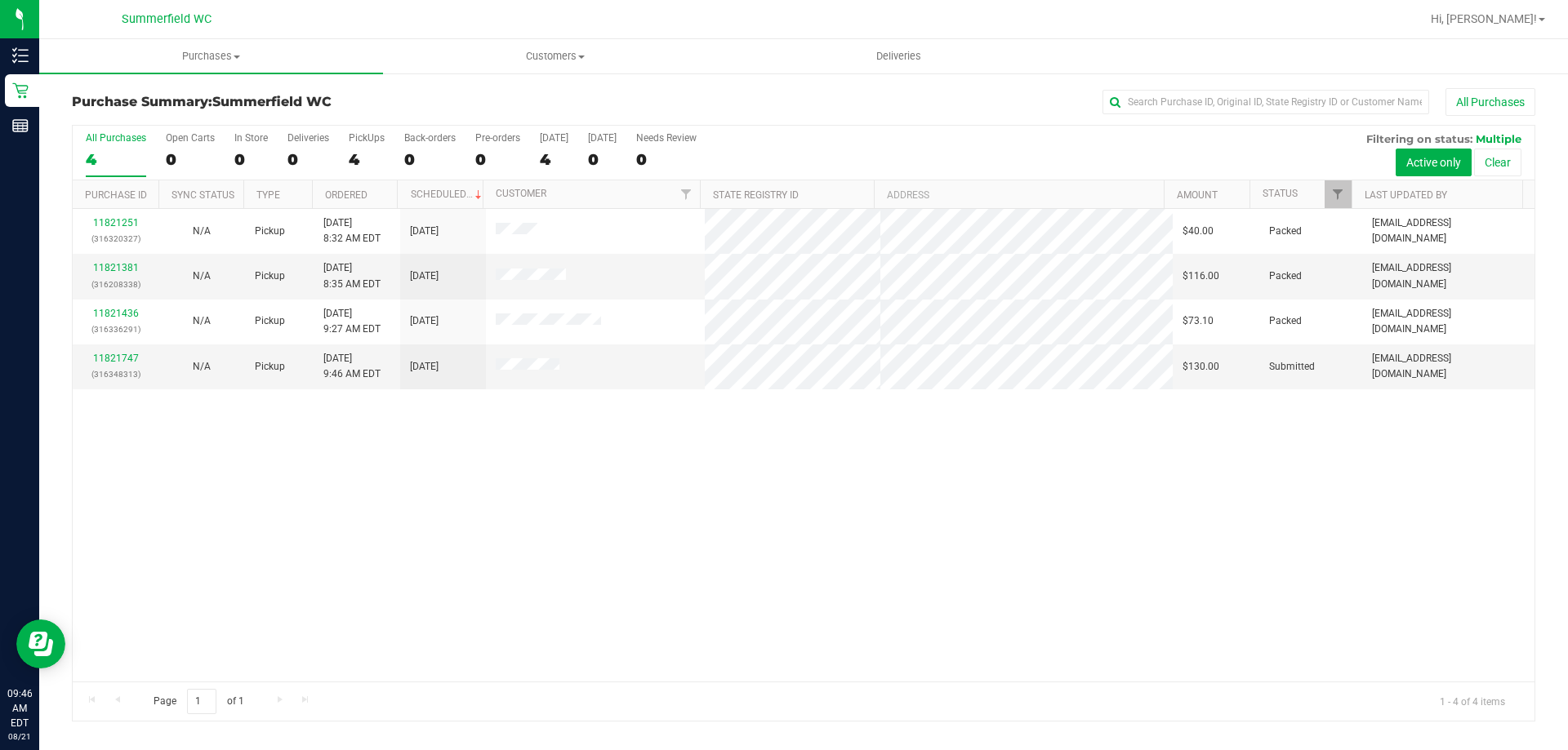
click at [590, 393] on div "11821251 (316320327) N/A Pickup [DATE] 8:32 AM EDT 8/21/2025 $40.00 Packed [EMA…" at bounding box center [803, 445] width 1462 height 472
click at [153, 353] on td "11821747 (316348313)" at bounding box center [115, 366] width 86 height 44
click at [134, 357] on link "11821747" at bounding box center [116, 358] width 46 height 11
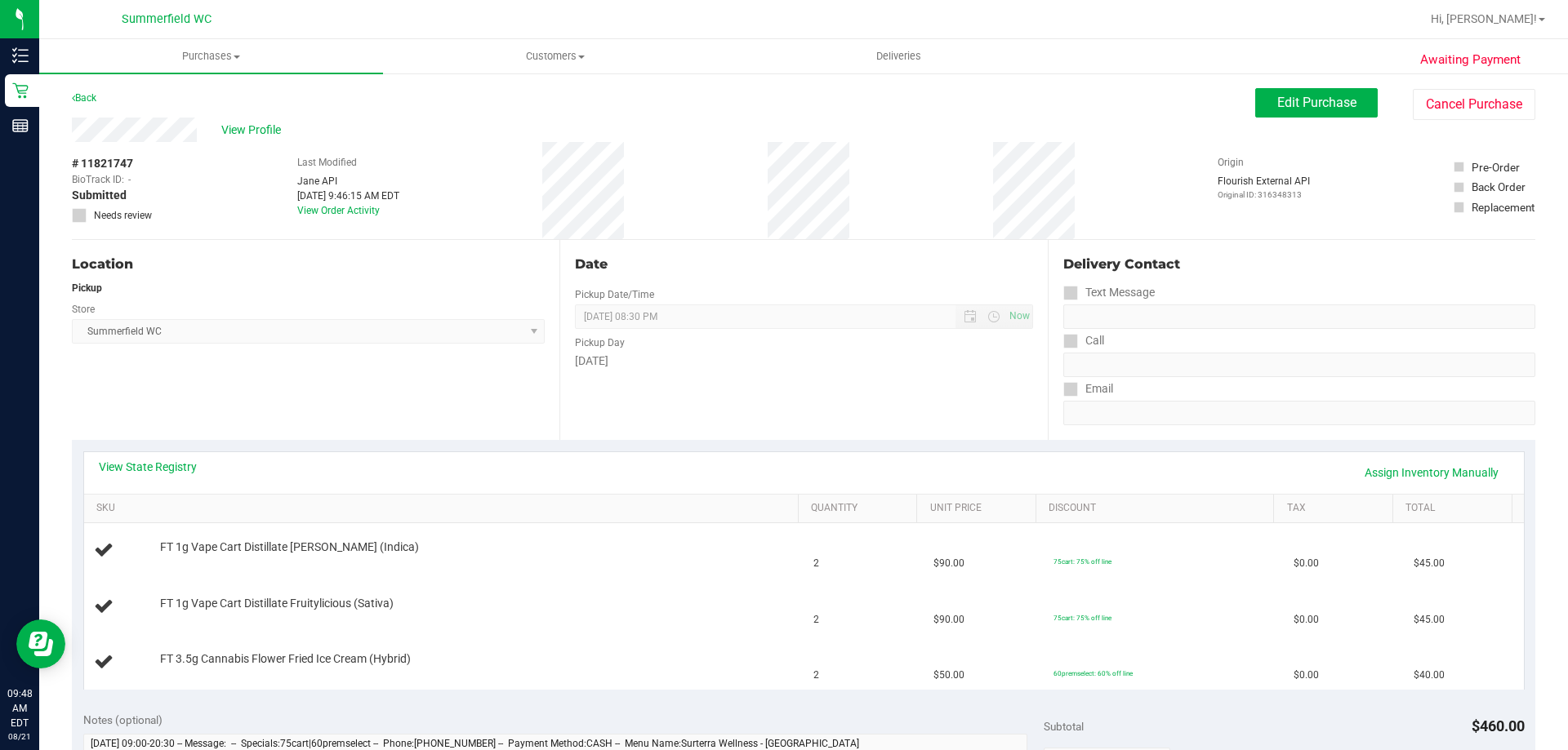
click at [394, 394] on div "Location Pickup Store [PERSON_NAME] Select Store [PERSON_NAME][GEOGRAPHIC_DATA]…" at bounding box center [315, 340] width 488 height 200
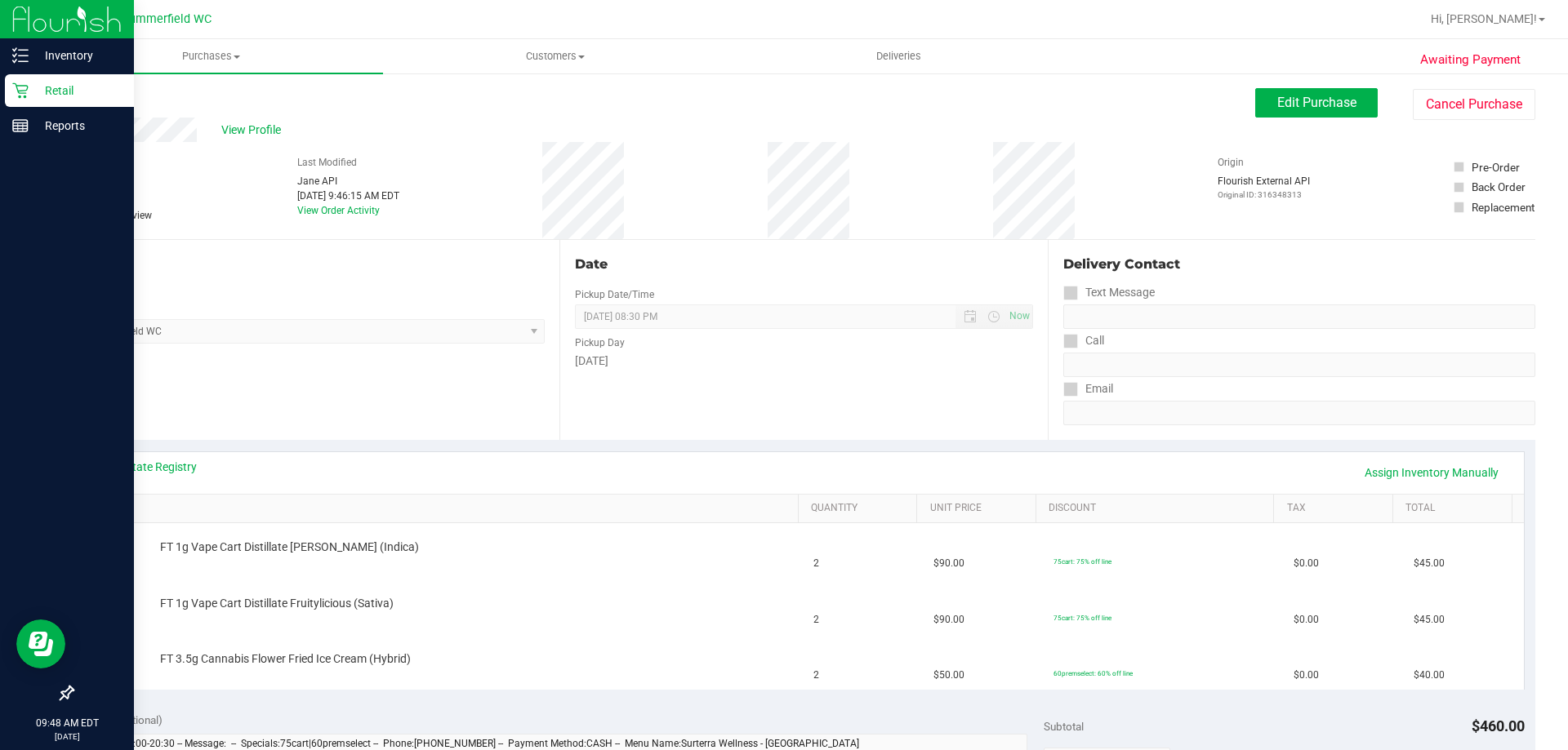
click at [27, 89] on icon at bounding box center [20, 91] width 16 height 16
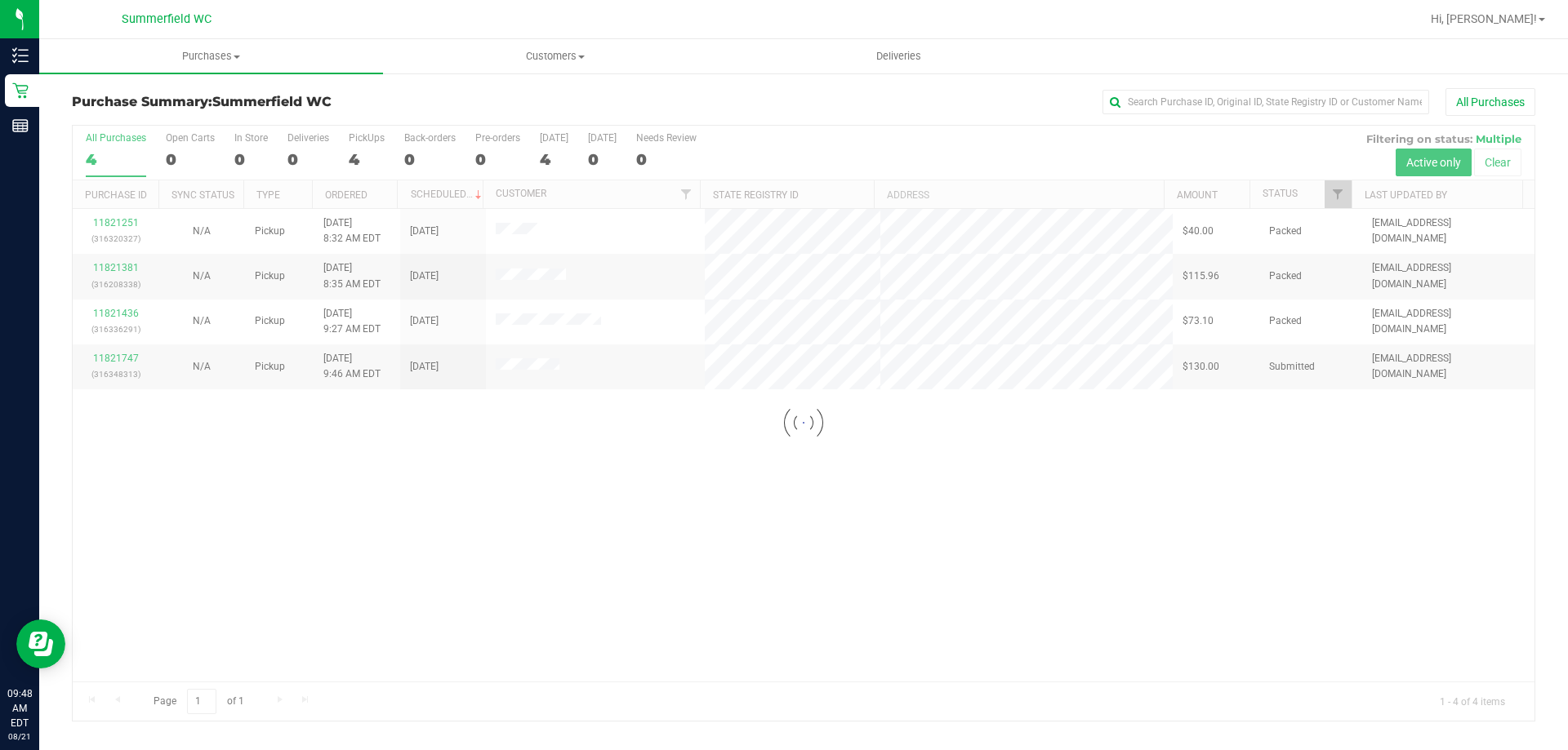
click at [897, 309] on div at bounding box center [803, 423] width 1462 height 595
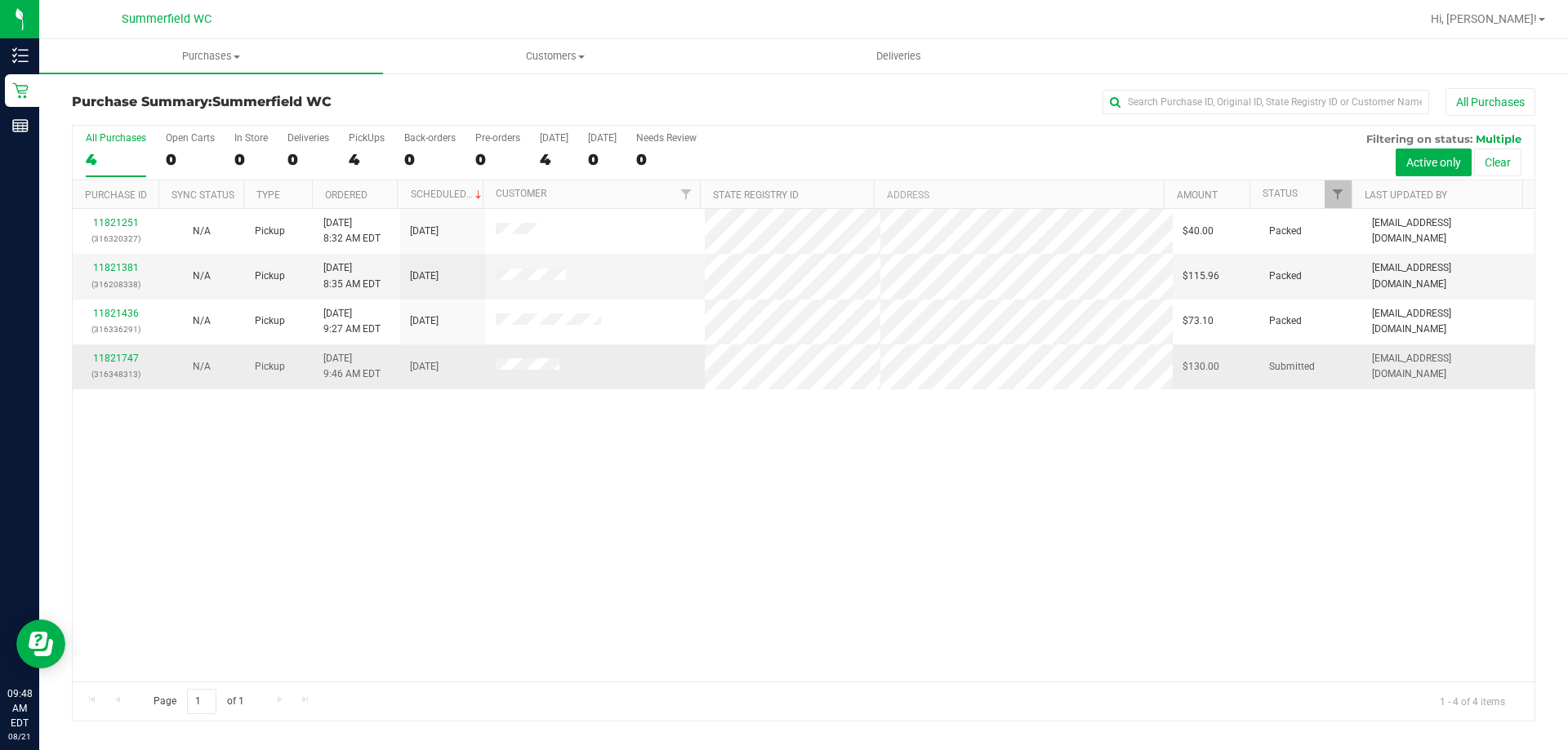
click at [663, 375] on td at bounding box center [596, 366] width 219 height 44
click at [111, 269] on link "11821381" at bounding box center [116, 267] width 46 height 11
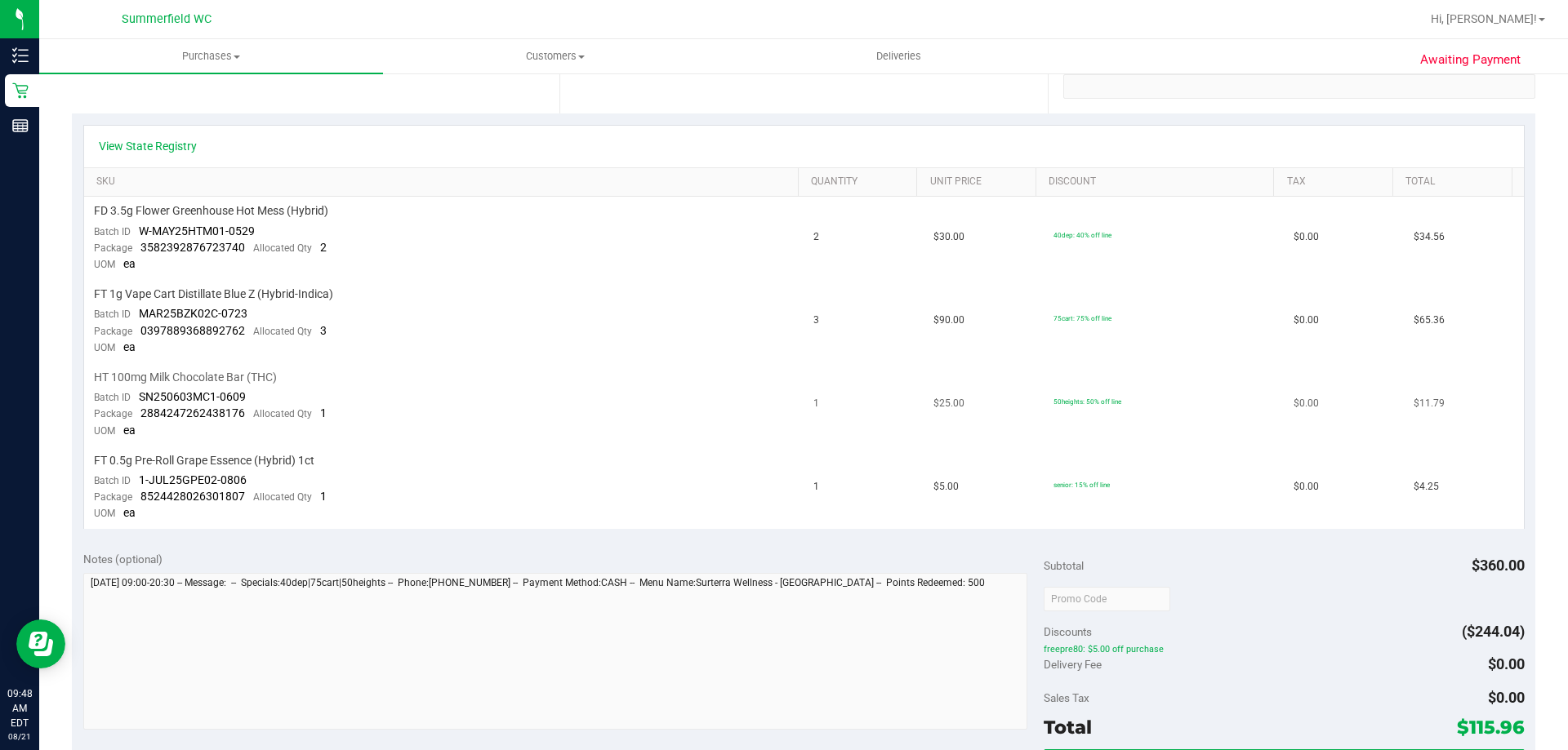
click at [527, 404] on td "HT 100mg Milk Chocolate Bar (THC) Batch ID SN250603MC1-0609 Package 28842472624…" at bounding box center [444, 405] width 720 height 83
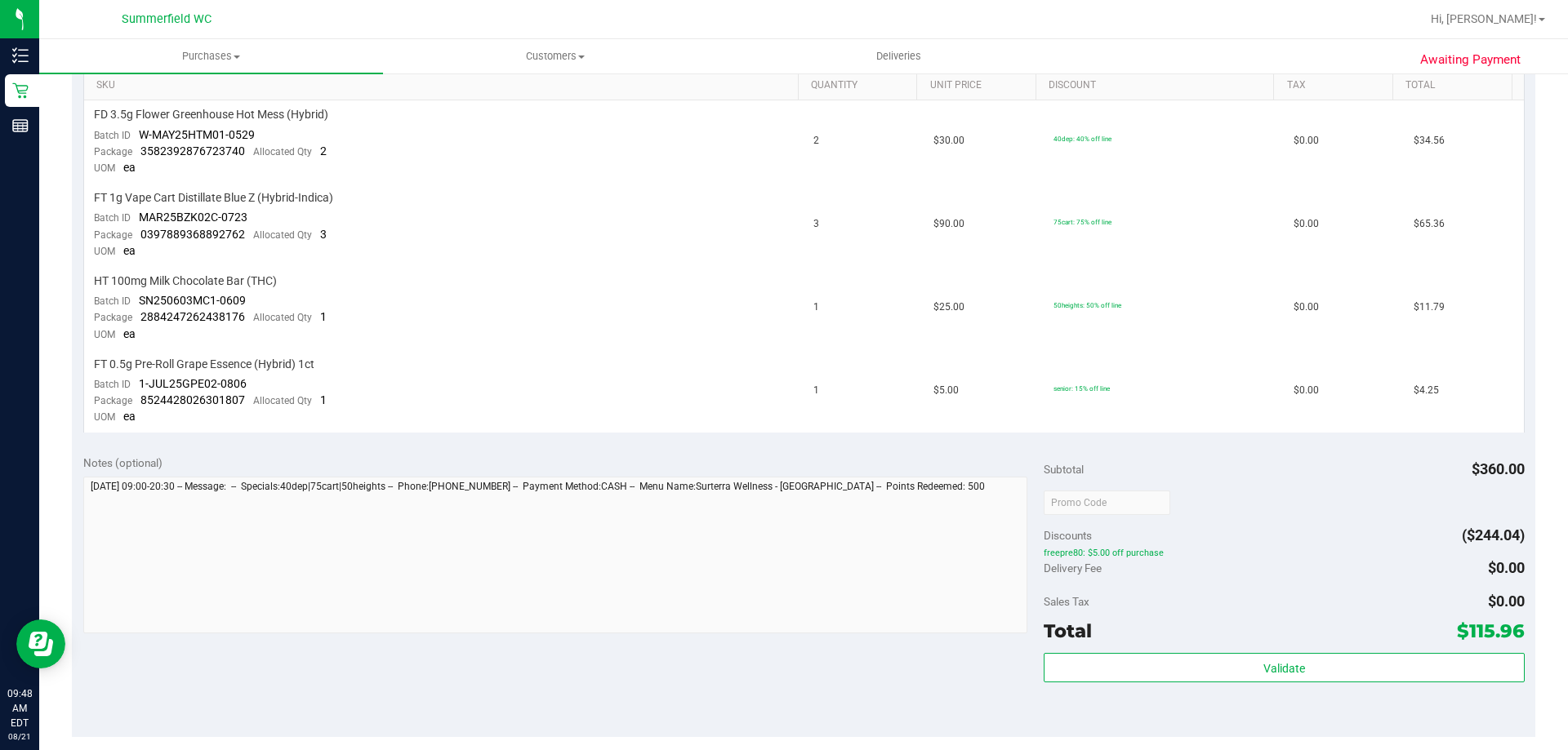
scroll to position [571, 0]
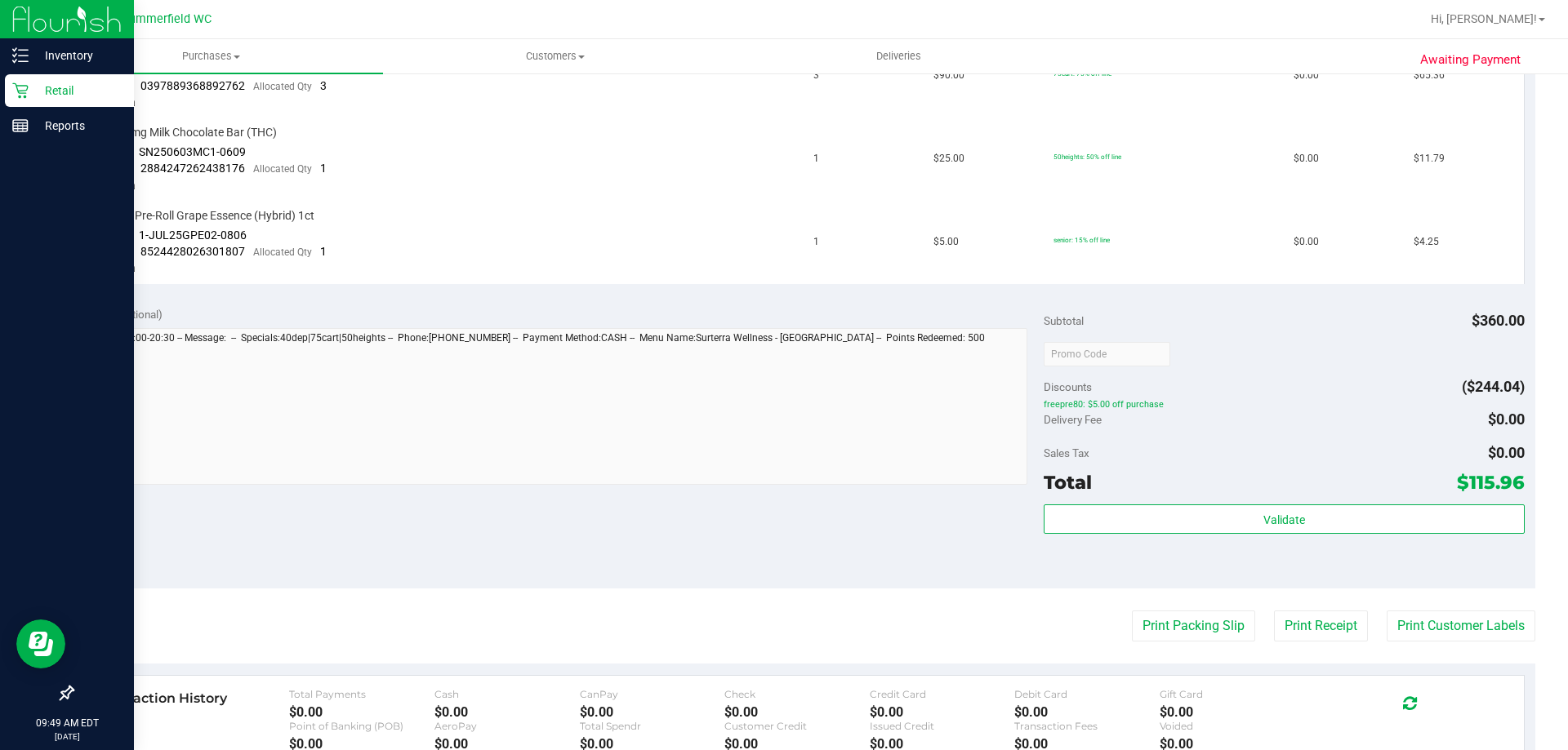
click at [22, 91] on icon at bounding box center [20, 90] width 16 height 16
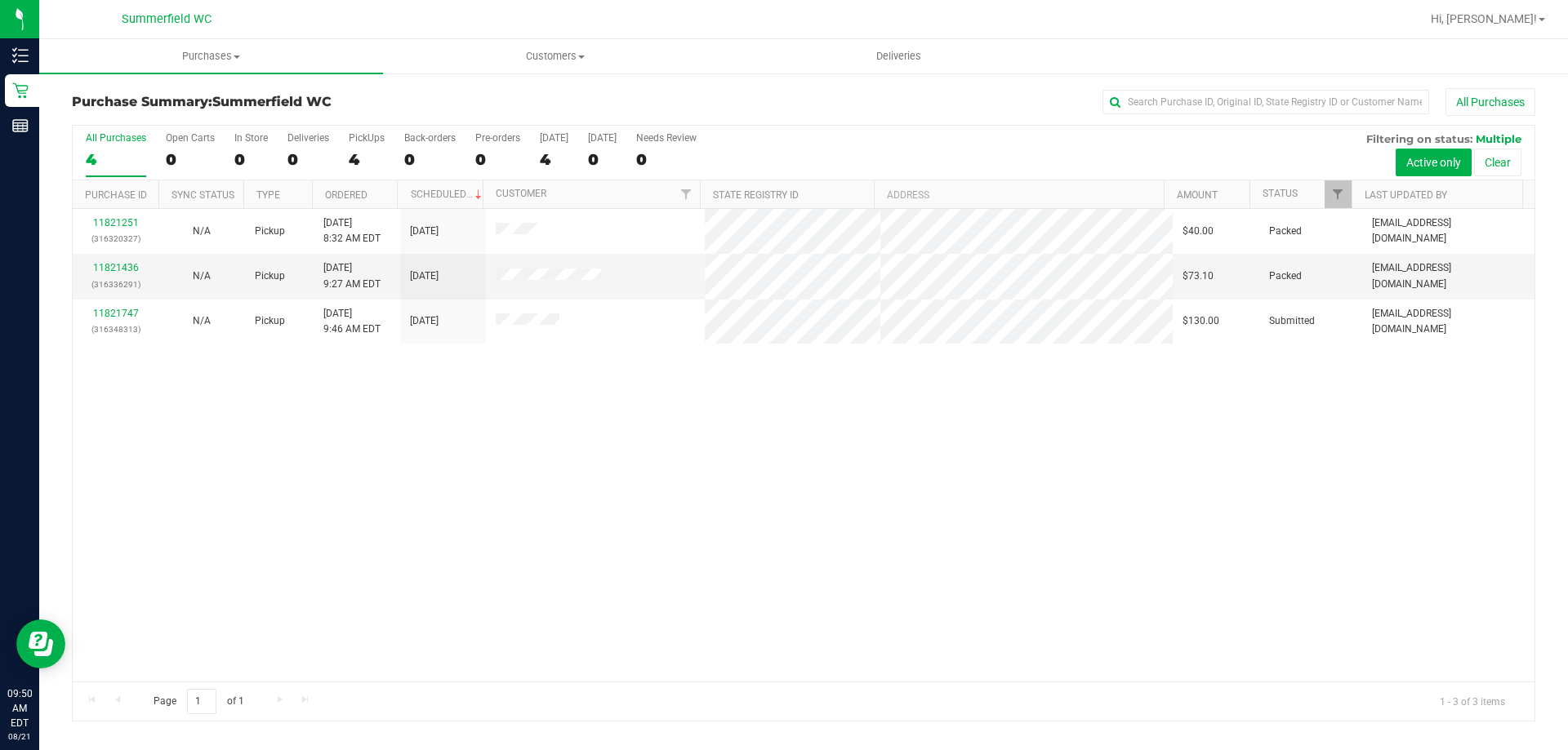
drag, startPoint x: 494, startPoint y: 482, endPoint x: 250, endPoint y: 402, distance: 256.8
click at [492, 482] on div "11821251 (316320327) N/A Pickup [DATE] 8:32 AM EDT 8/21/2025 $40.00 Packed [EMA…" at bounding box center [803, 445] width 1462 height 472
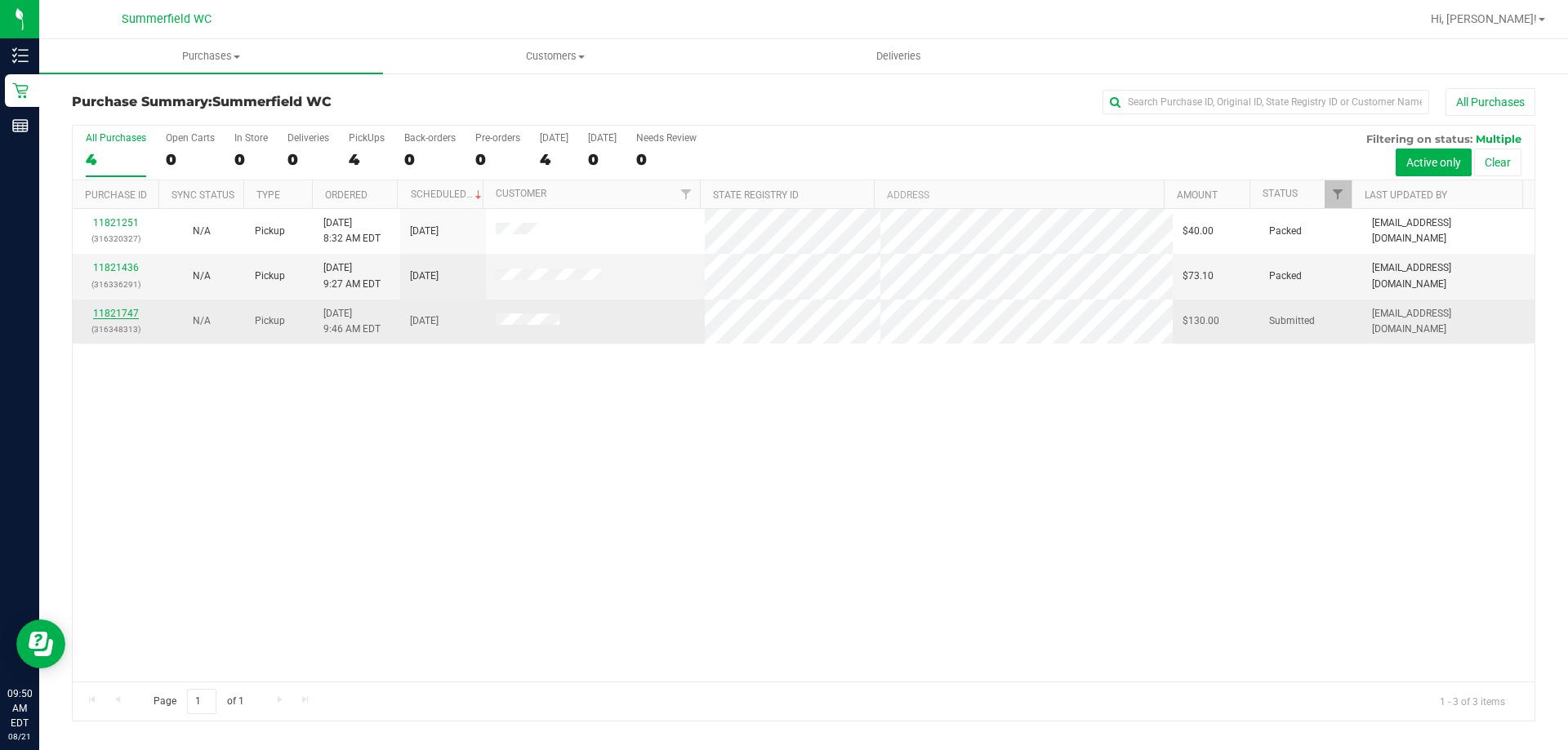
click at [133, 318] on link "11821747" at bounding box center [116, 313] width 46 height 11
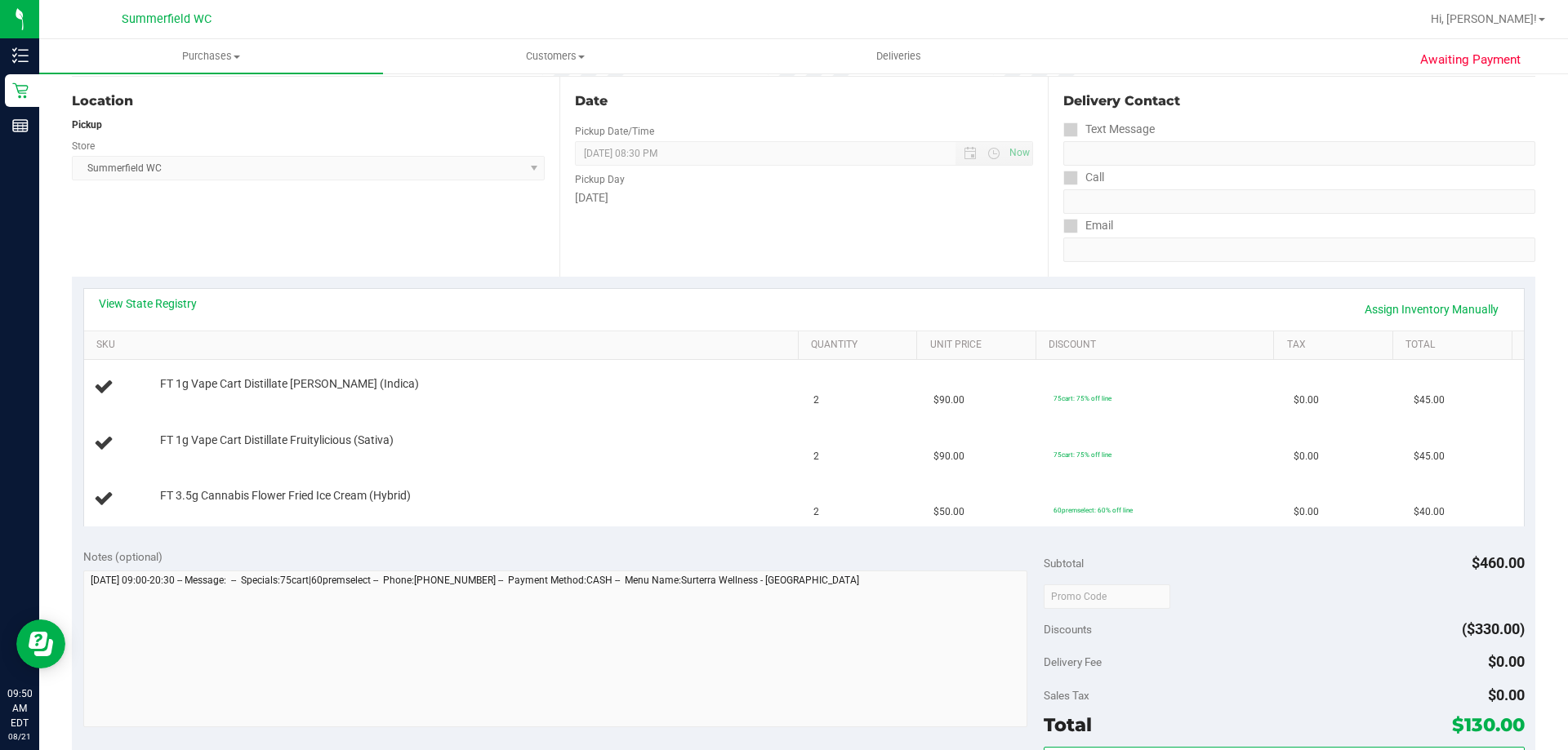
click at [334, 223] on div "Location Pickup Store [PERSON_NAME] Select Store [PERSON_NAME][GEOGRAPHIC_DATA]…" at bounding box center [315, 177] width 488 height 200
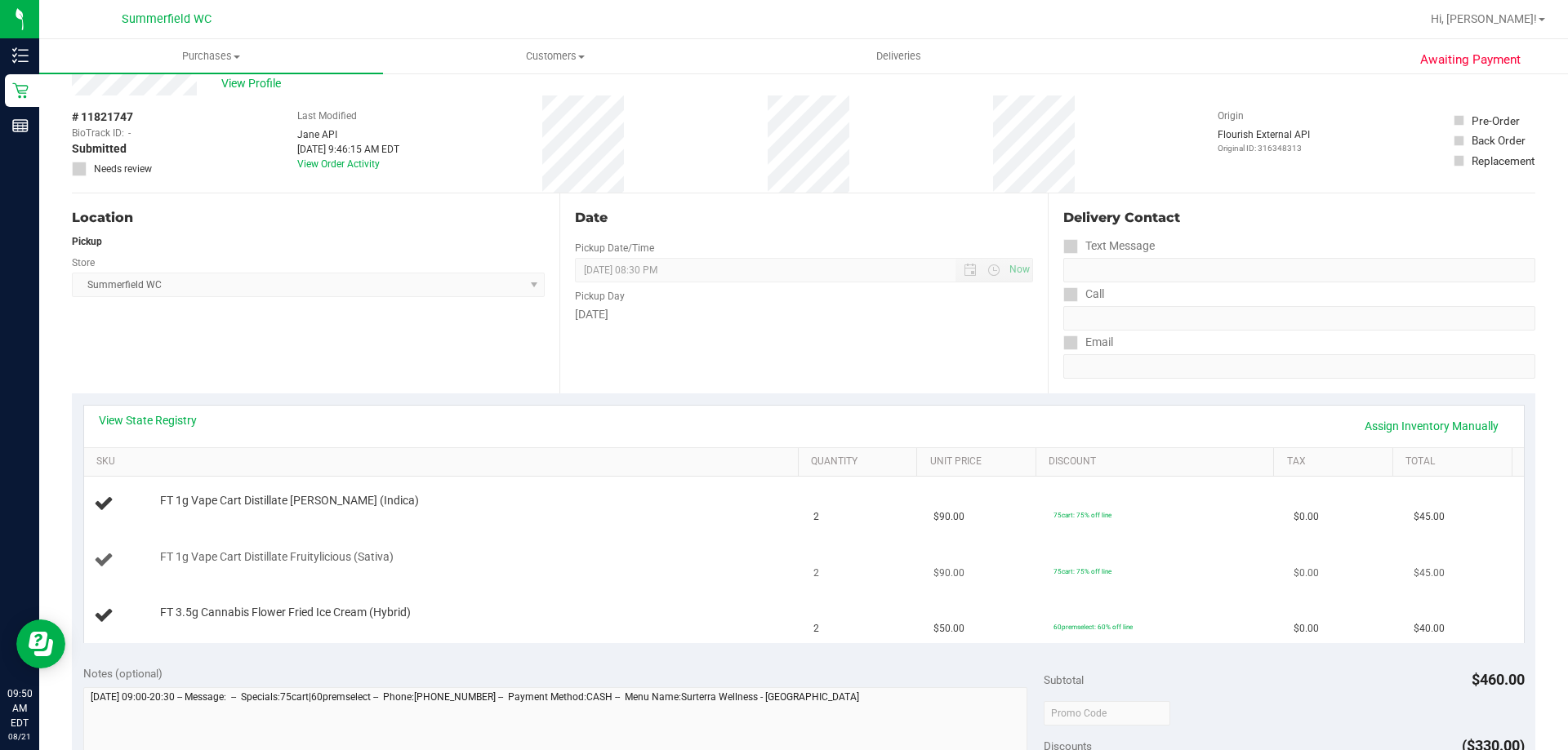
scroll to position [164, 0]
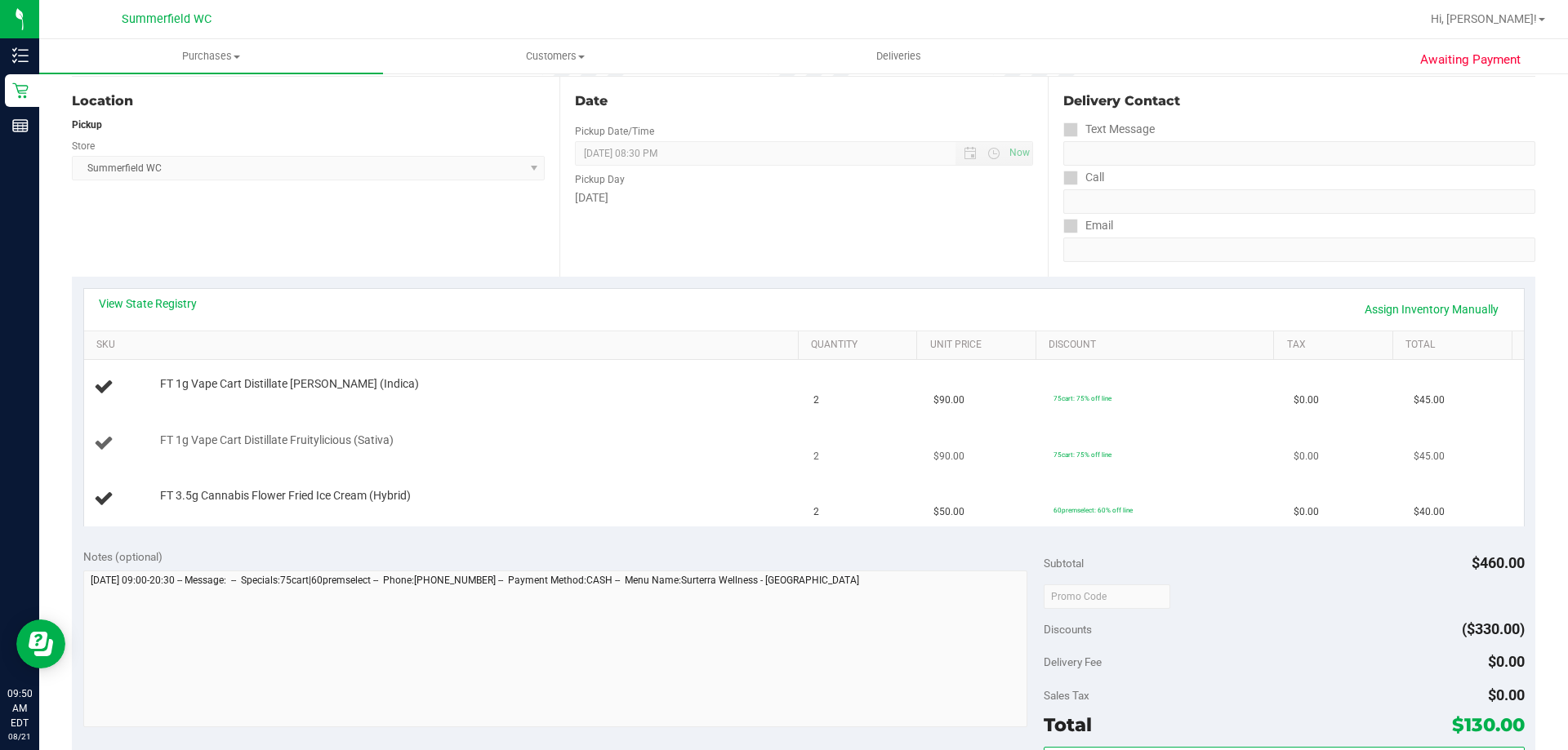
drag, startPoint x: 421, startPoint y: 451, endPoint x: 216, endPoint y: 457, distance: 205.1
click at [217, 457] on td "FT 1g Vape Cart Distillate Fruitylicious (Sativa)" at bounding box center [444, 444] width 720 height 56
drag, startPoint x: 382, startPoint y: 436, endPoint x: 515, endPoint y: 442, distance: 133.1
click at [515, 442] on div "FT 1g Vape Cart Distillate Fruitylicious (Sativa)" at bounding box center [472, 440] width 639 height 16
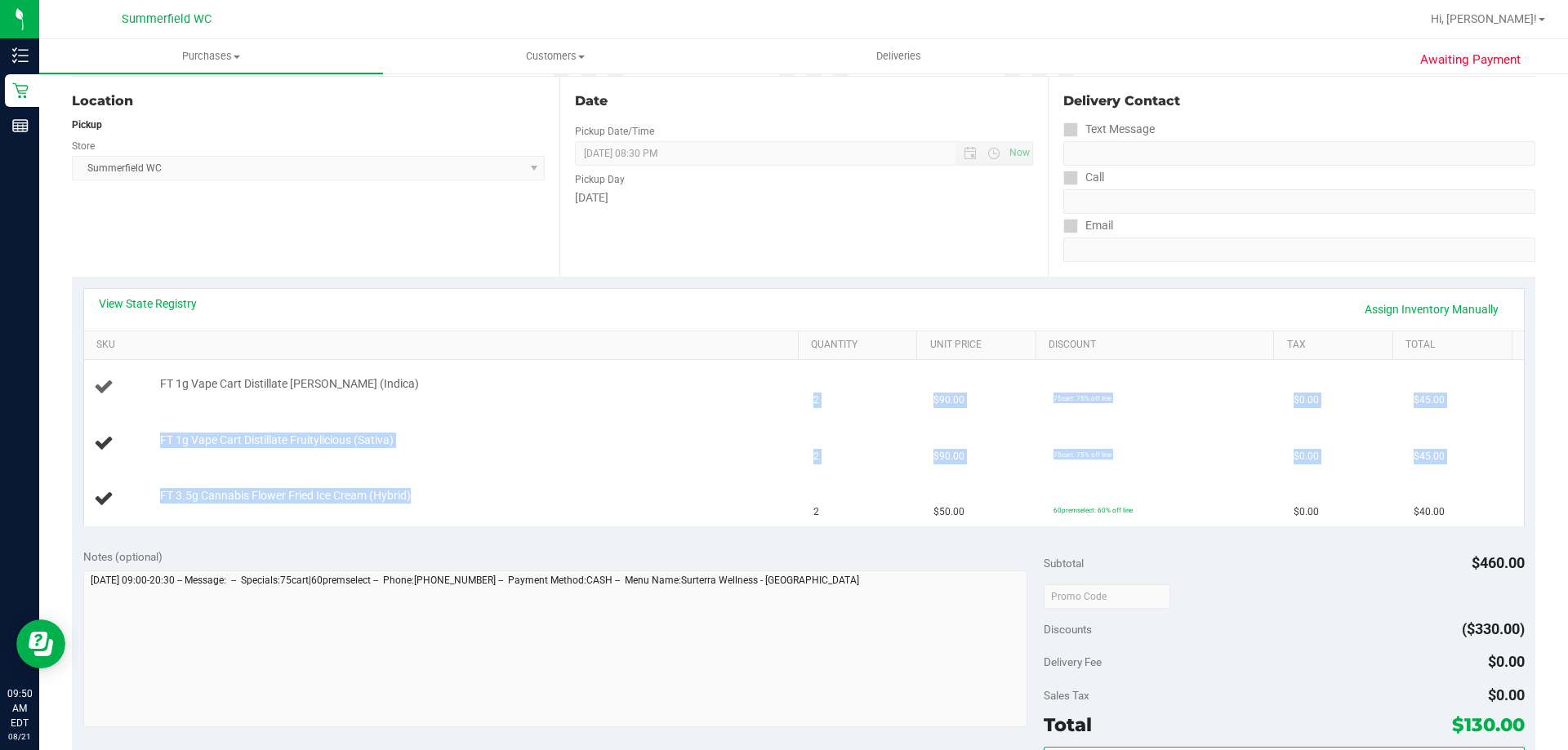
drag, startPoint x: 461, startPoint y: 504, endPoint x: 165, endPoint y: 397, distance: 314.7
click at [165, 397] on tbody "FT 1g Vape Cart Distillate [PERSON_NAME] (Indica) 2 $90.00 75cart: 75% off line…" at bounding box center [803, 443] width 1440 height 166
click at [168, 397] on div "FT 1g Vape Cart Distillate [PERSON_NAME] (Indica)" at bounding box center [444, 386] width 701 height 22
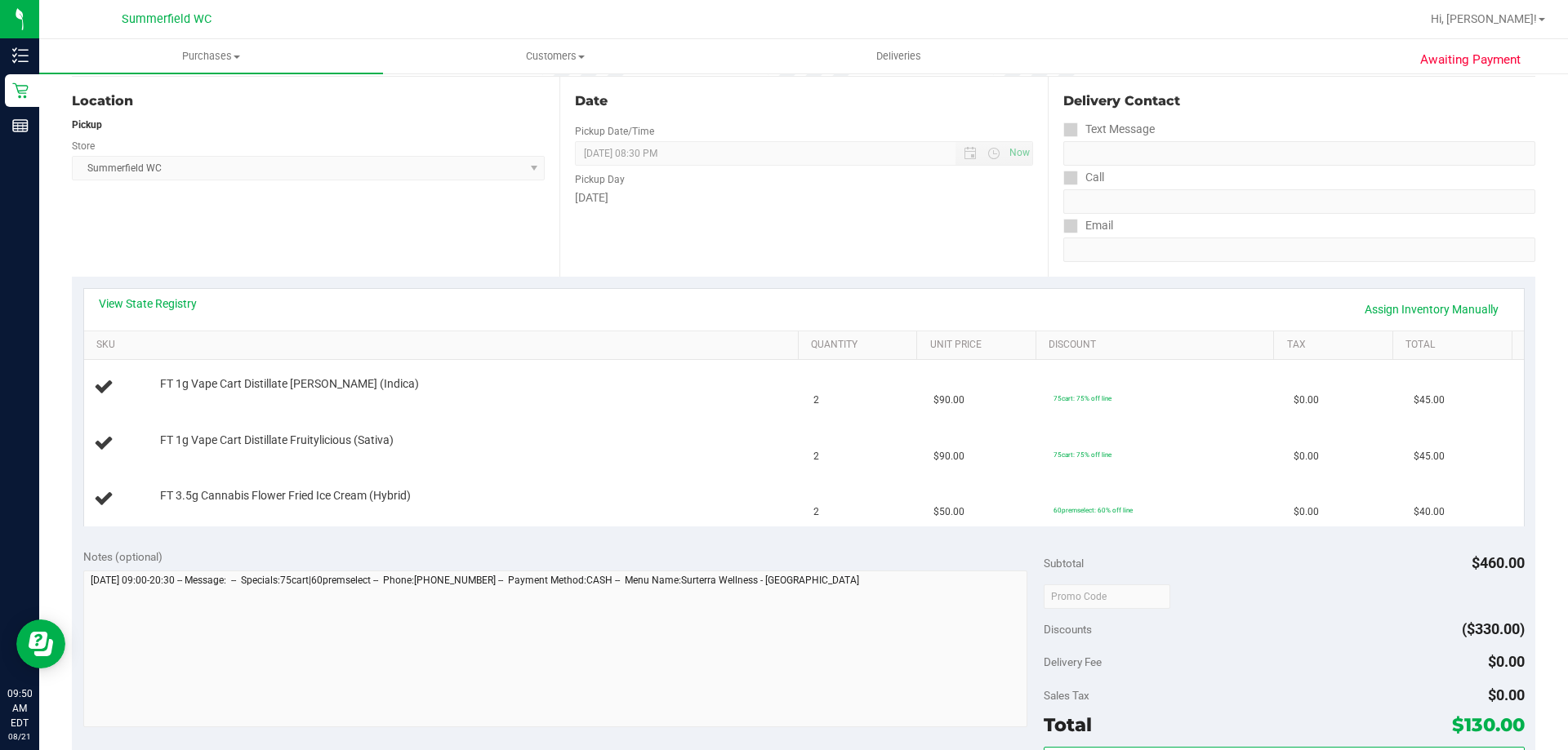
drag, startPoint x: 160, startPoint y: 385, endPoint x: 473, endPoint y: 533, distance: 346.2
click at [465, 538] on purchase-details "Back Edit Purchase Cancel Purchase View Profile # 11821747 BioTrack ID: - Submi…" at bounding box center [803, 568] width 1464 height 1287
click at [498, 459] on td "FT 1g Vape Cart Distillate Fruitylicious (Sativa)" at bounding box center [444, 444] width 720 height 56
click at [499, 457] on td "FT 1g Vape Cart Distillate Fruitylicious (Sativa)" at bounding box center [444, 444] width 720 height 56
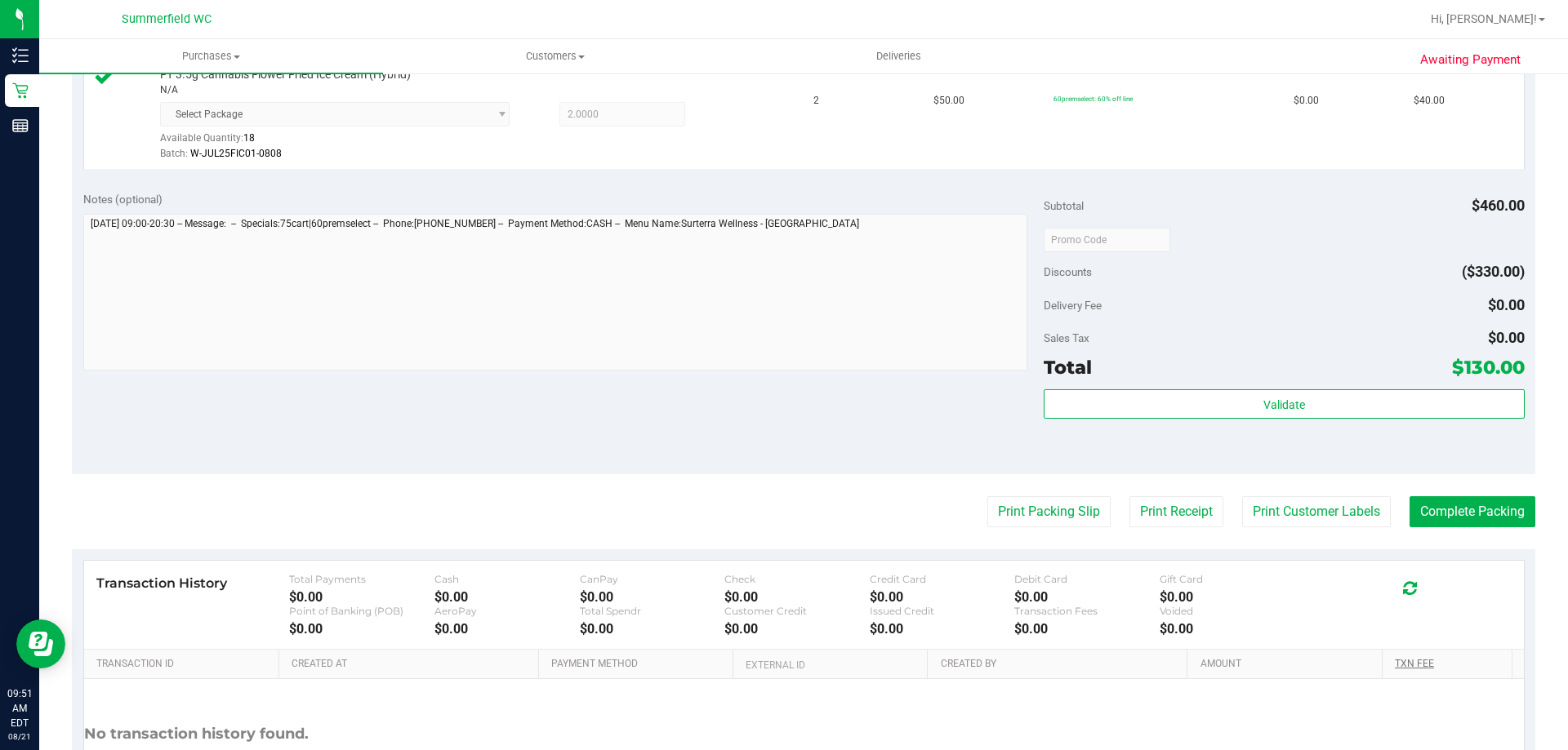
scroll to position [790, 0]
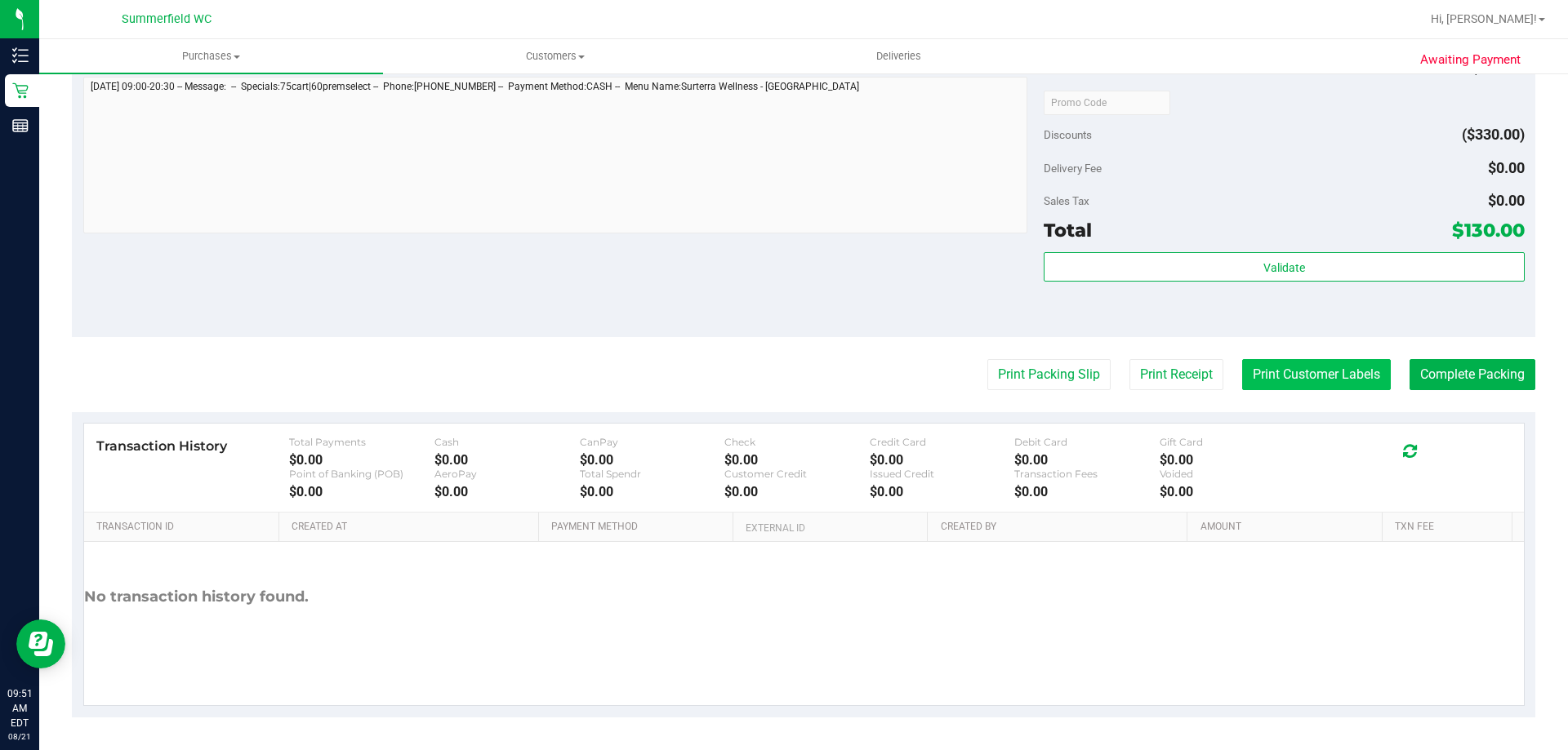
click at [1297, 379] on button "Print Customer Labels" at bounding box center [1317, 374] width 149 height 31
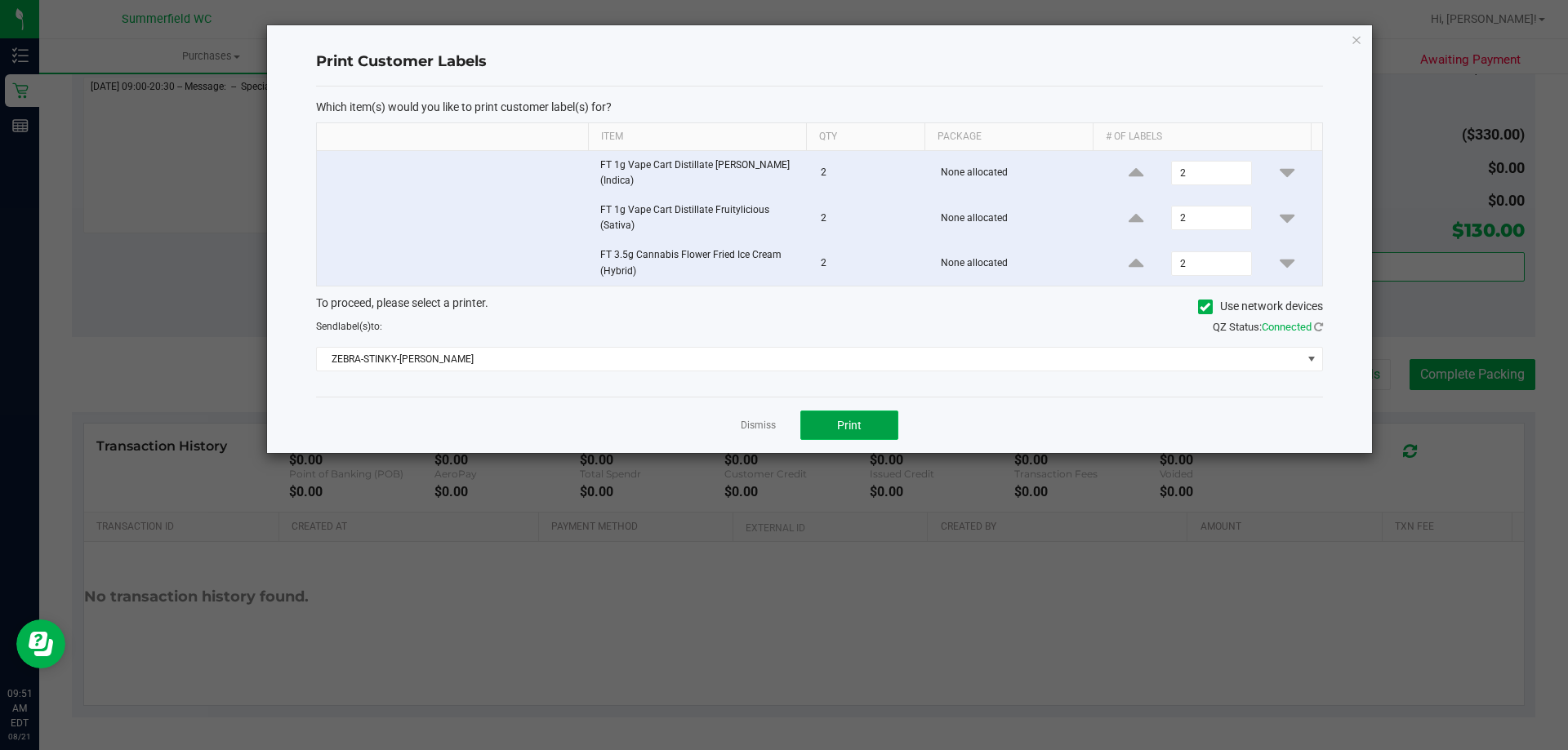
click at [834, 418] on button "Print" at bounding box center [849, 425] width 98 height 29
click at [757, 426] on link "Dismiss" at bounding box center [758, 425] width 35 height 14
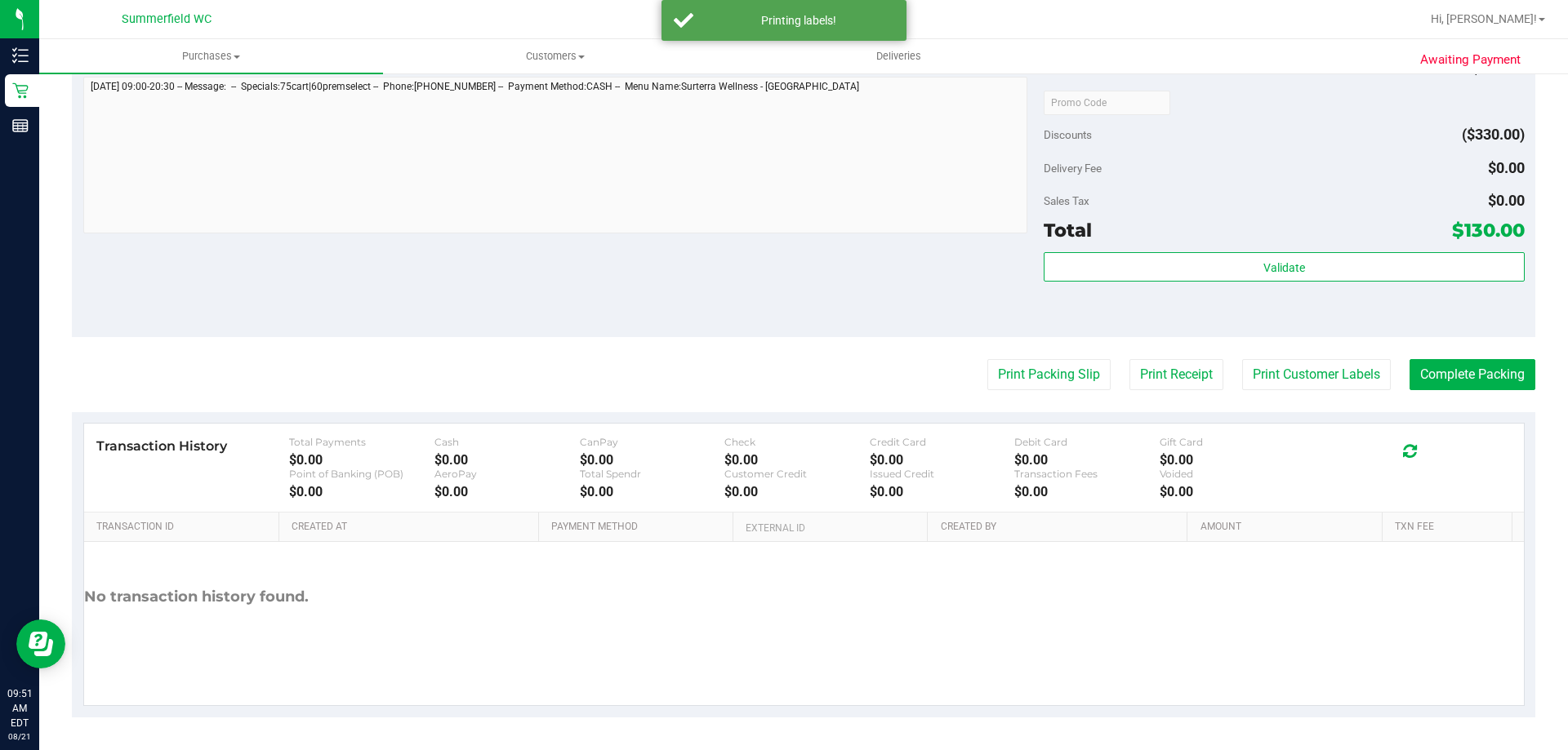
click at [1012, 355] on purchase-details "Back Edit Purchase Cancel Purchase View Profile # 11821747 BioTrack ID: - Submi…" at bounding box center [803, 8] width 1464 height 1419
click at [1009, 367] on button "Print Packing Slip" at bounding box center [1049, 374] width 123 height 31
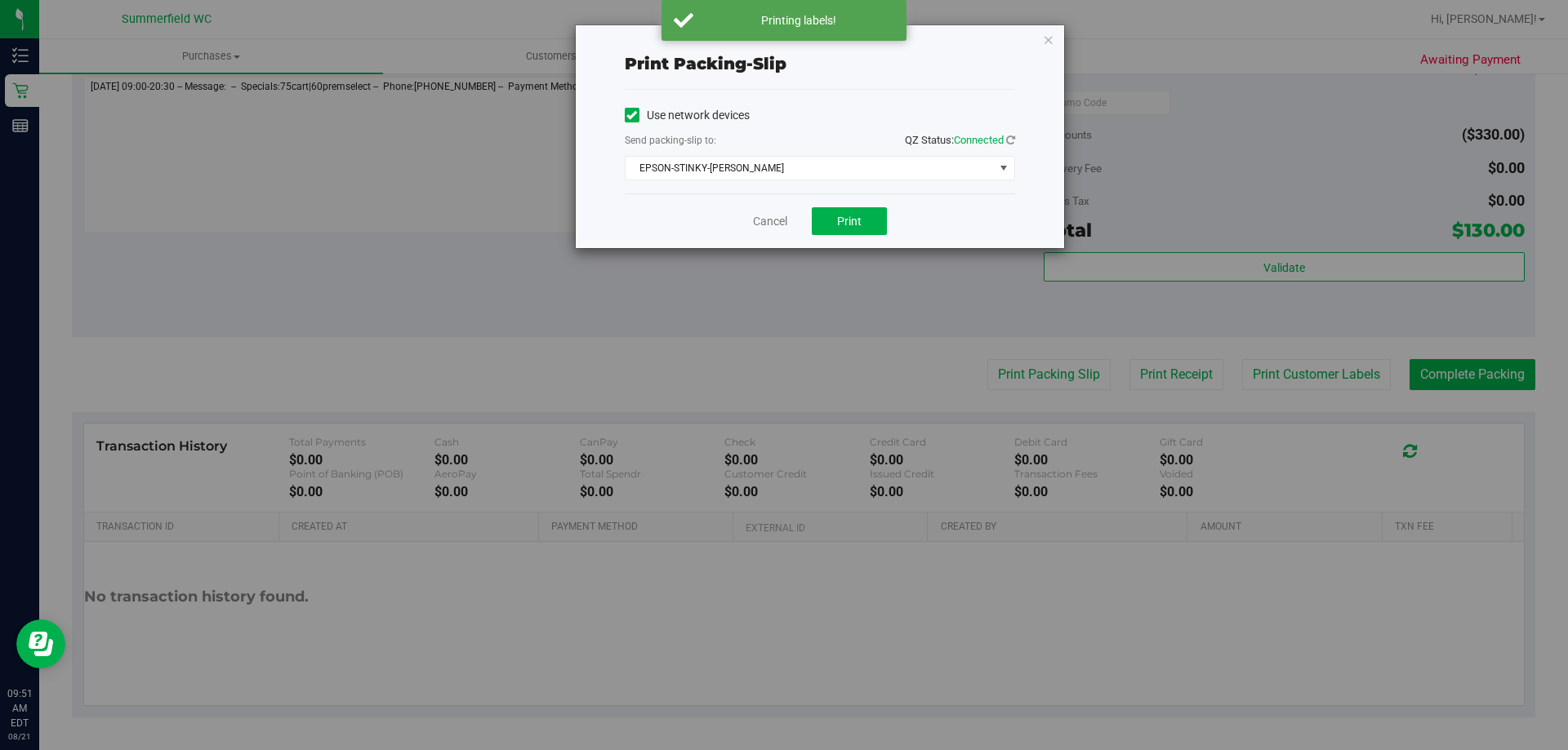
click at [846, 201] on div "Cancel Print" at bounding box center [819, 221] width 390 height 55
click at [846, 219] on span "Print" at bounding box center [849, 221] width 25 height 13
click at [768, 220] on link "Cancel" at bounding box center [770, 221] width 35 height 17
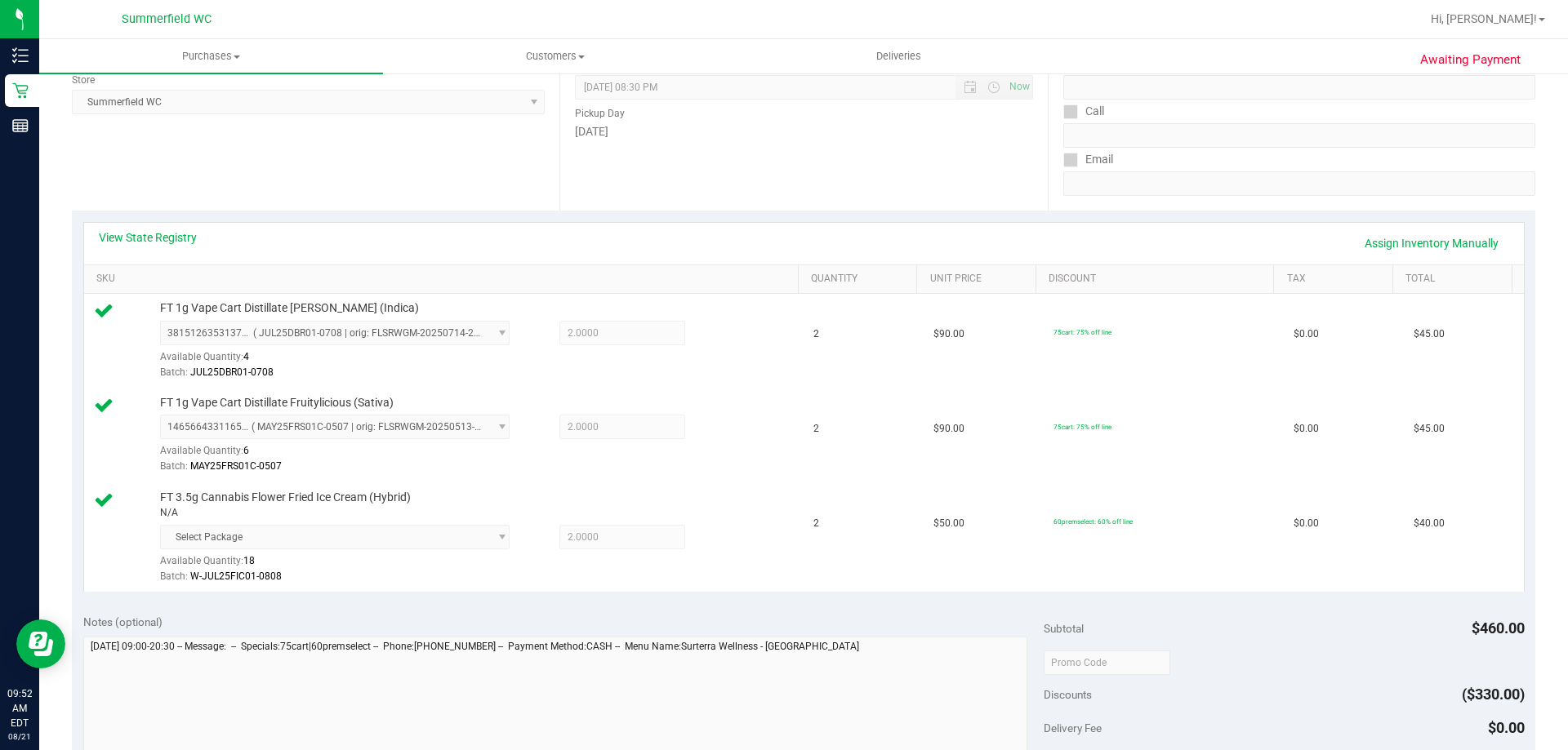
scroll to position [735, 0]
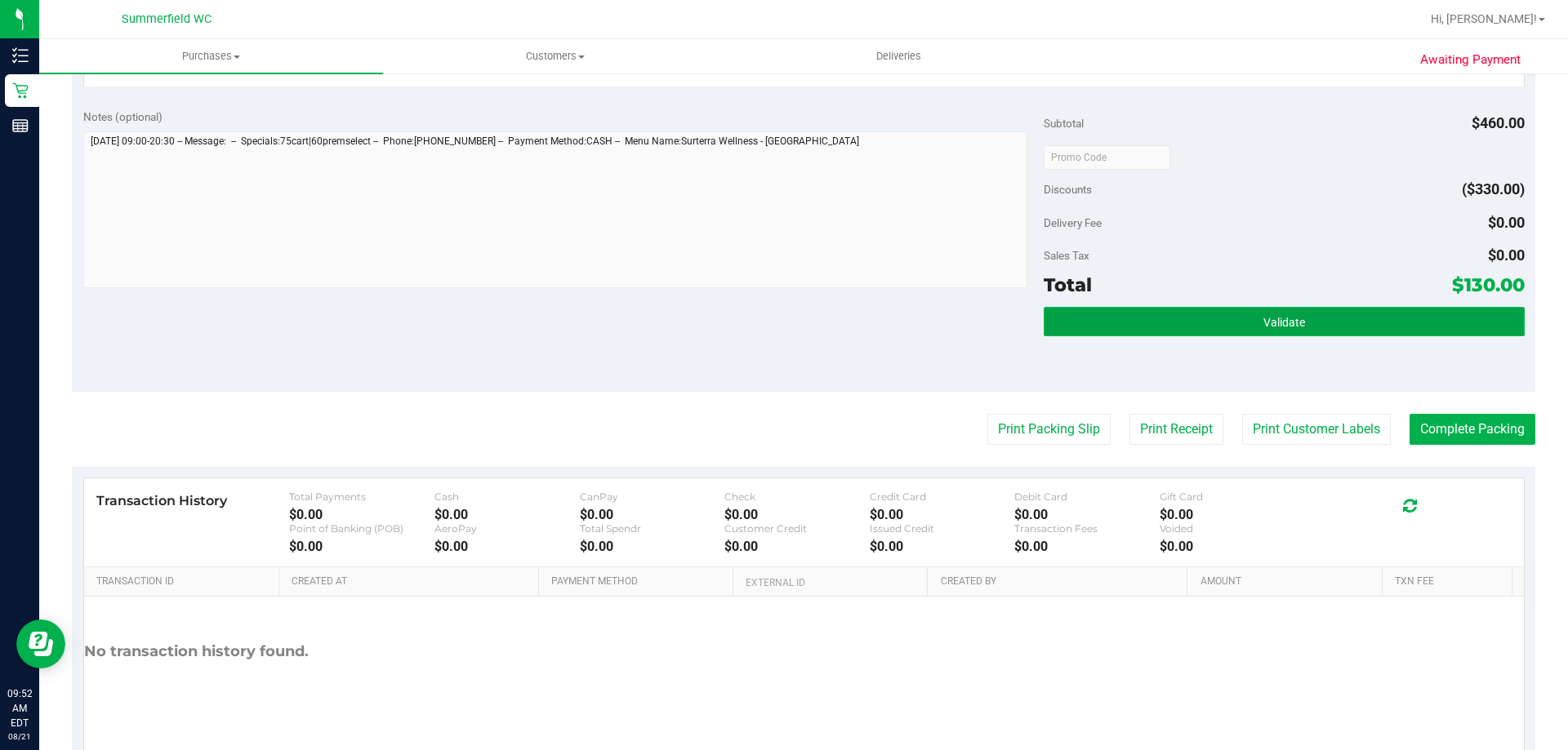
click at [1362, 320] on button "Validate" at bounding box center [1284, 321] width 480 height 29
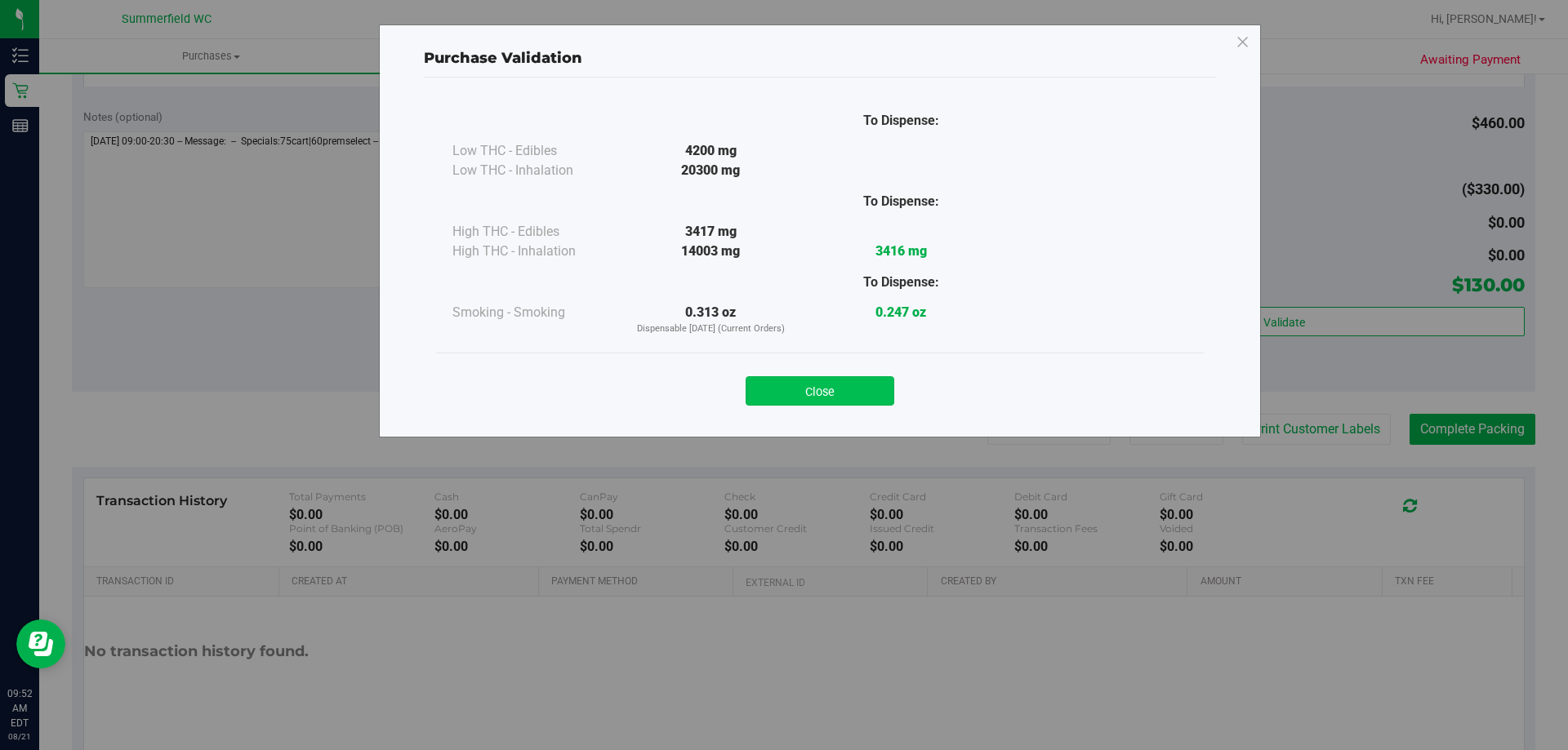
click at [840, 394] on button "Close" at bounding box center [820, 390] width 149 height 29
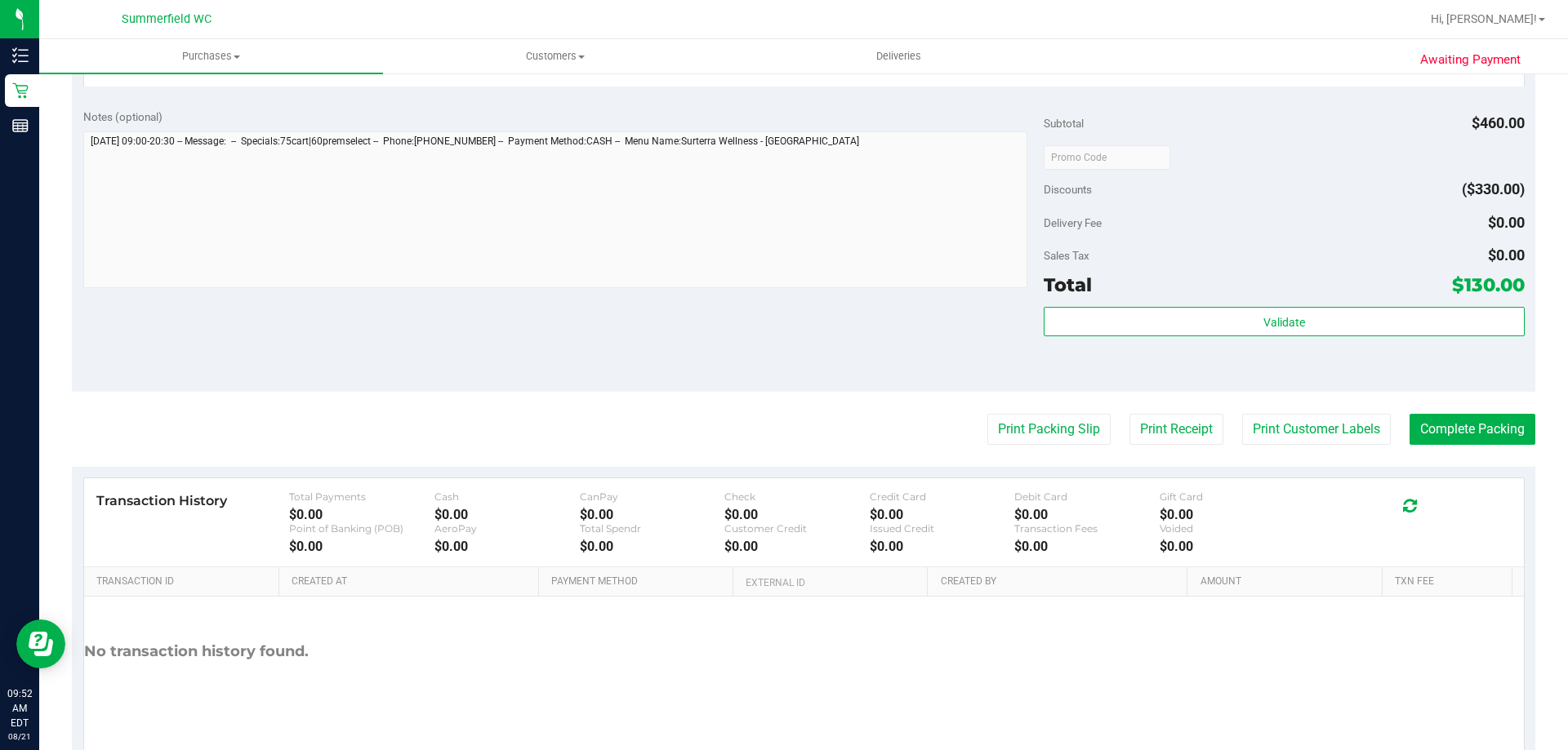
click at [1421, 447] on purchase-details "Back Edit Purchase Cancel Purchase View Profile # 11821747 BioTrack ID: - Submi…" at bounding box center [803, 63] width 1464 height 1419
click at [1434, 428] on button "Complete Packing" at bounding box center [1472, 429] width 126 height 31
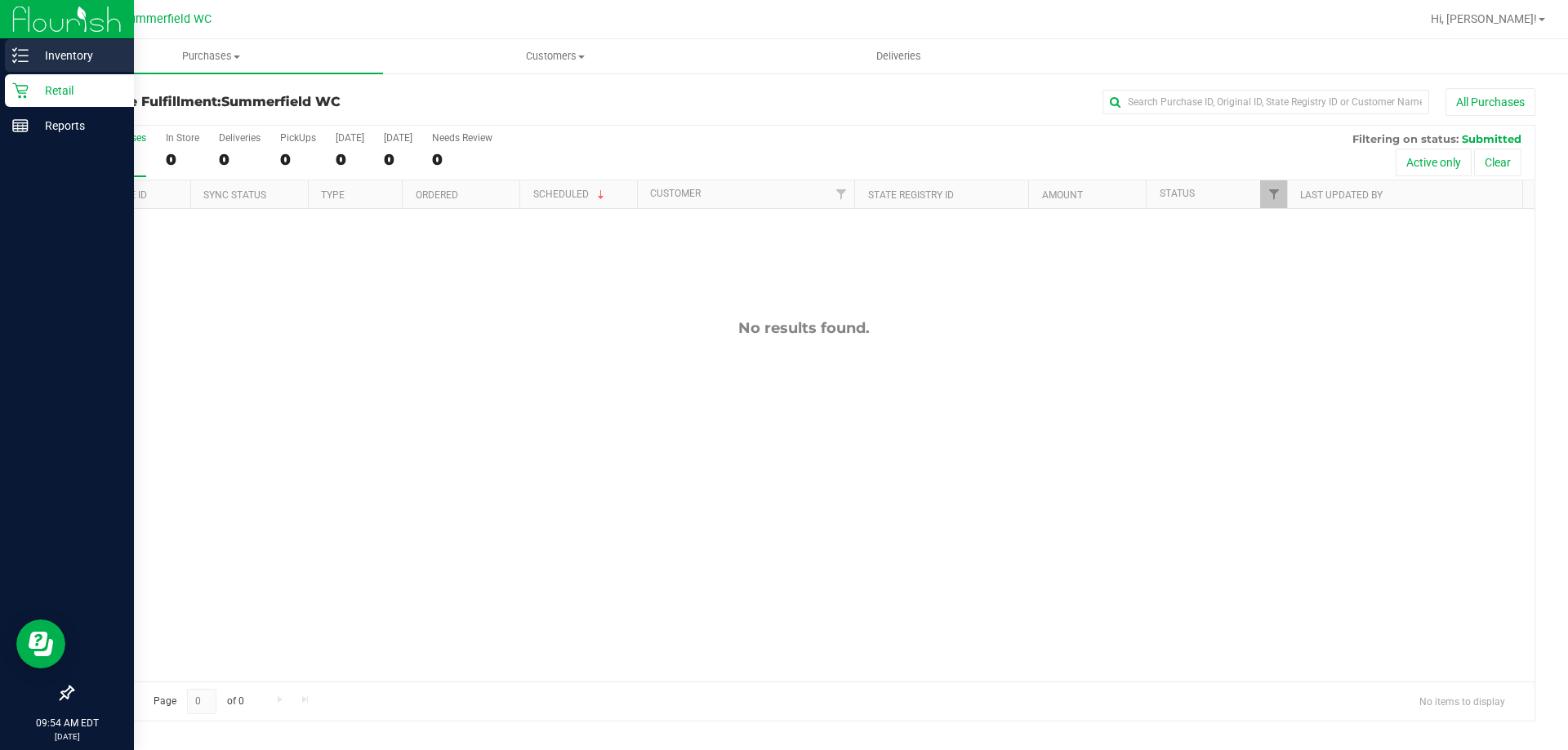
click at [32, 68] on div "Inventory" at bounding box center [70, 55] width 129 height 33
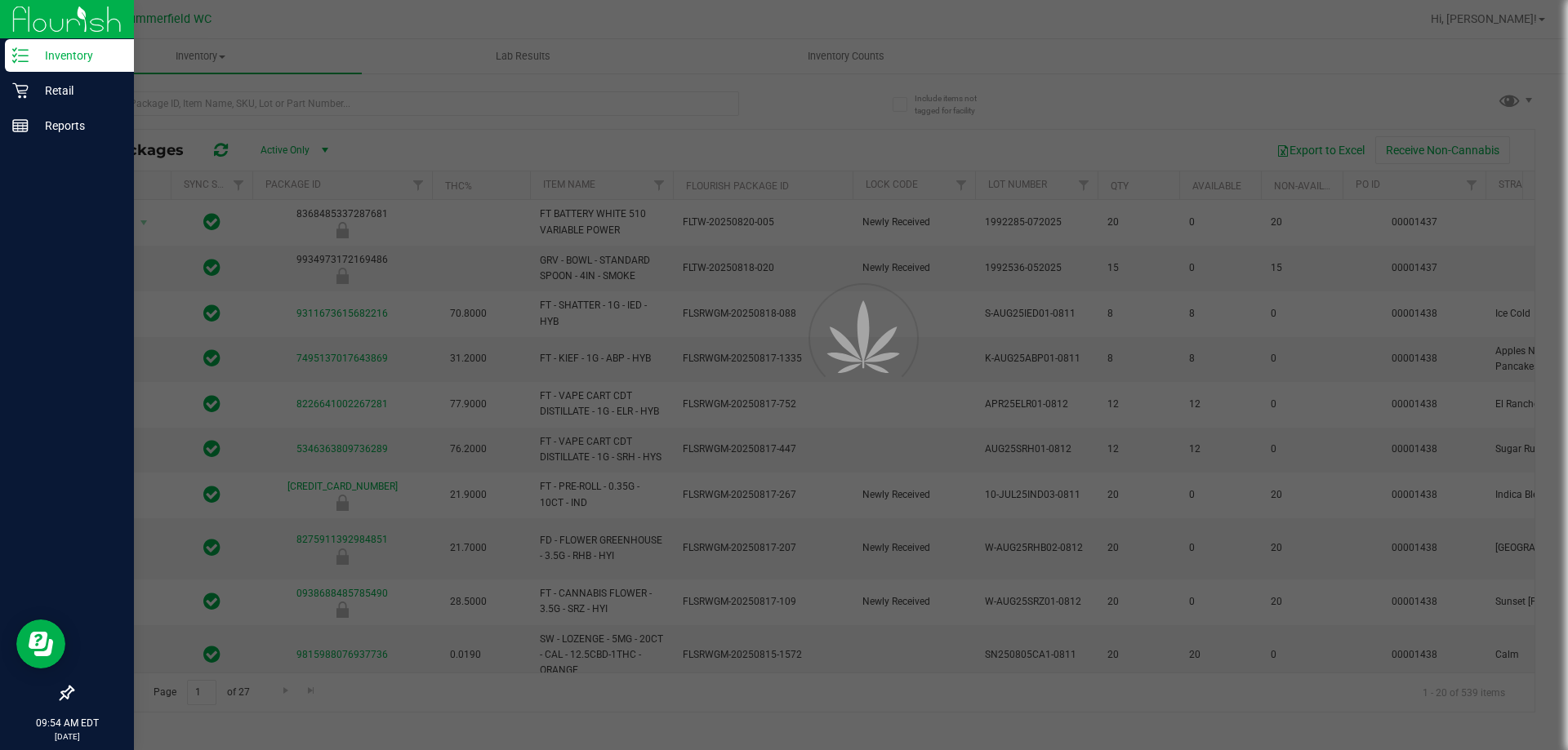
click at [234, 105] on div at bounding box center [784, 375] width 1568 height 750
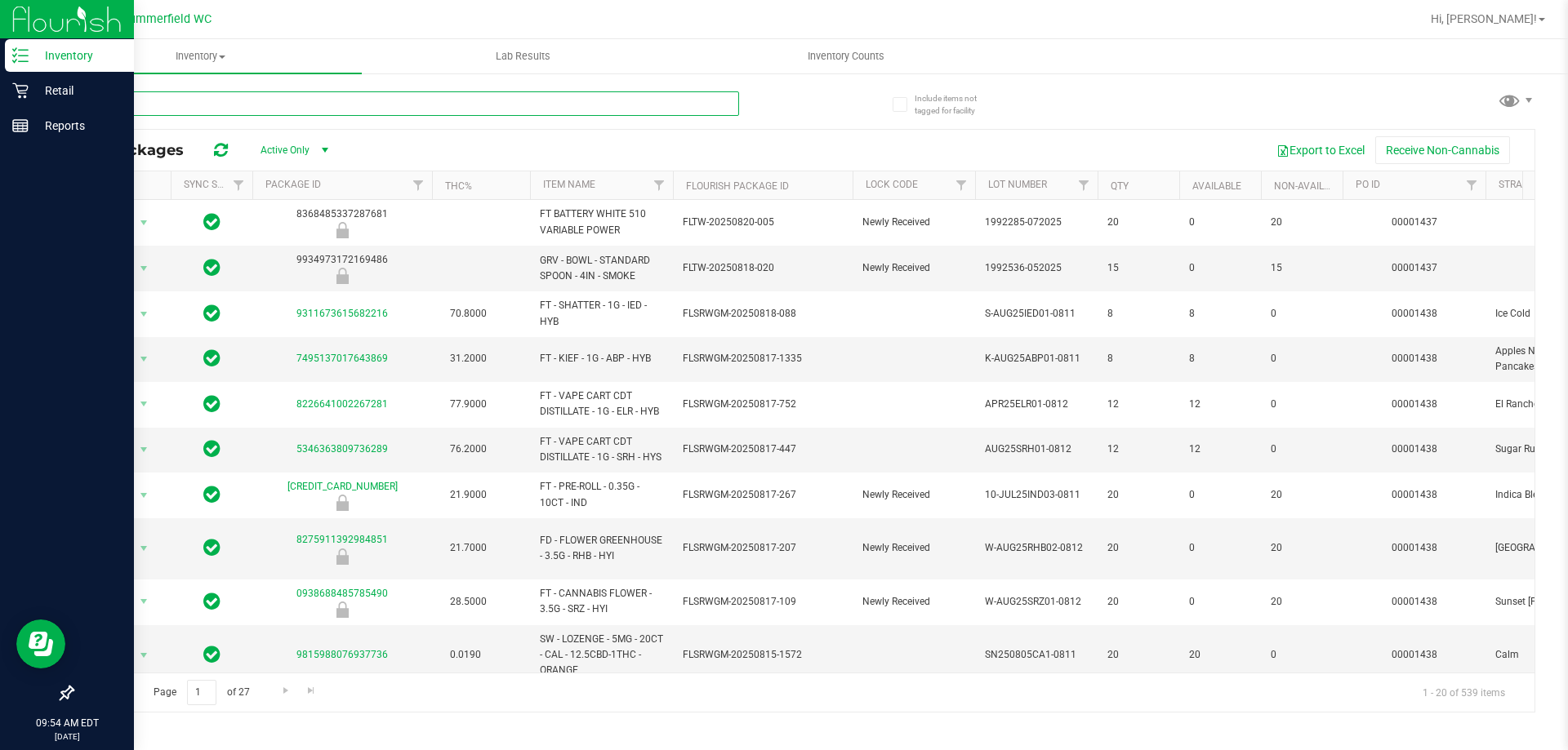
click at [234, 105] on input "text" at bounding box center [405, 103] width 667 height 25
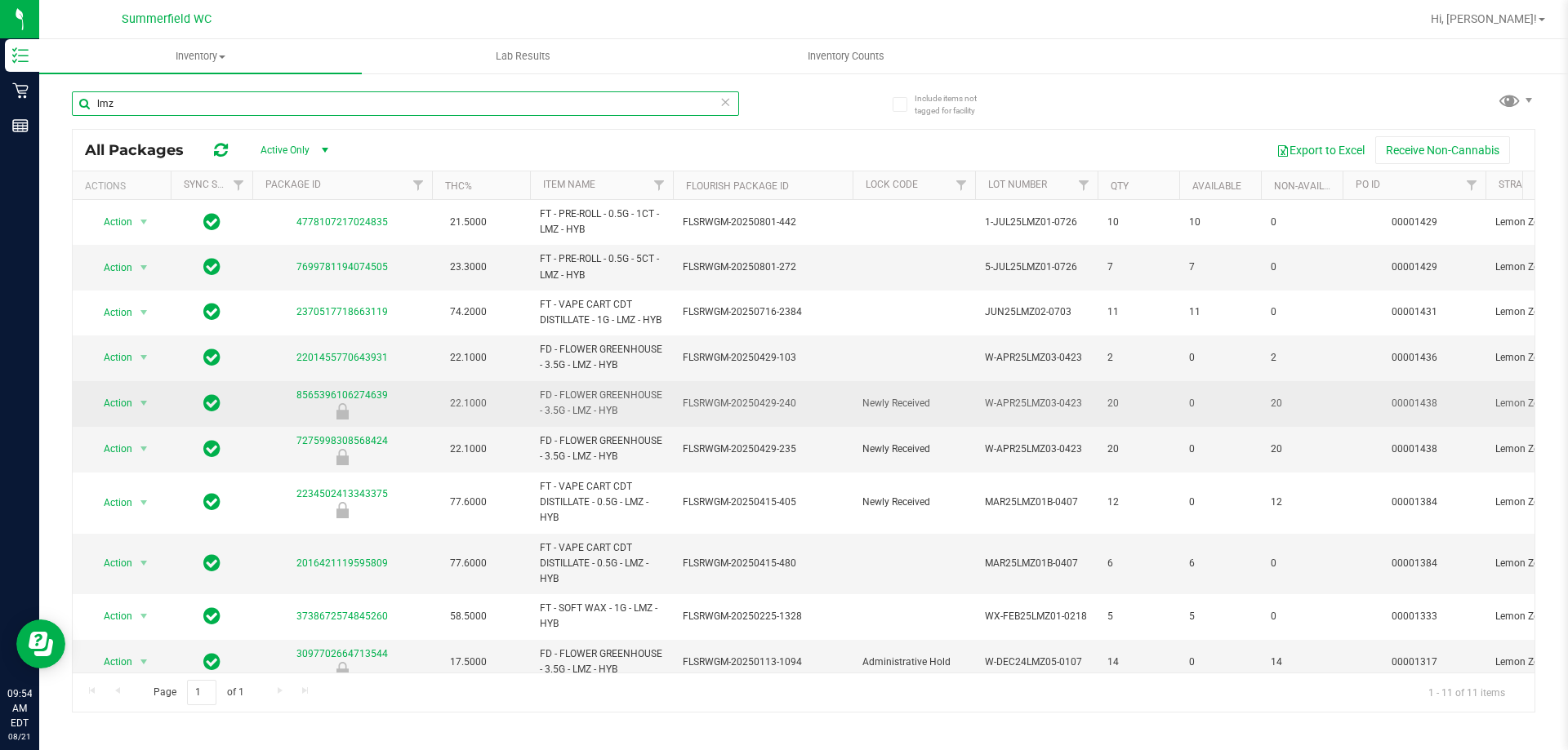
type input "lmz"
drag, startPoint x: 698, startPoint y: 423, endPoint x: 683, endPoint y: 423, distance: 15.0
click at [683, 411] on span "FLSRWGM-20250429-240" at bounding box center [763, 404] width 160 height 16
click at [812, 411] on span "FLSRWGM-20250429-240" at bounding box center [763, 404] width 160 height 16
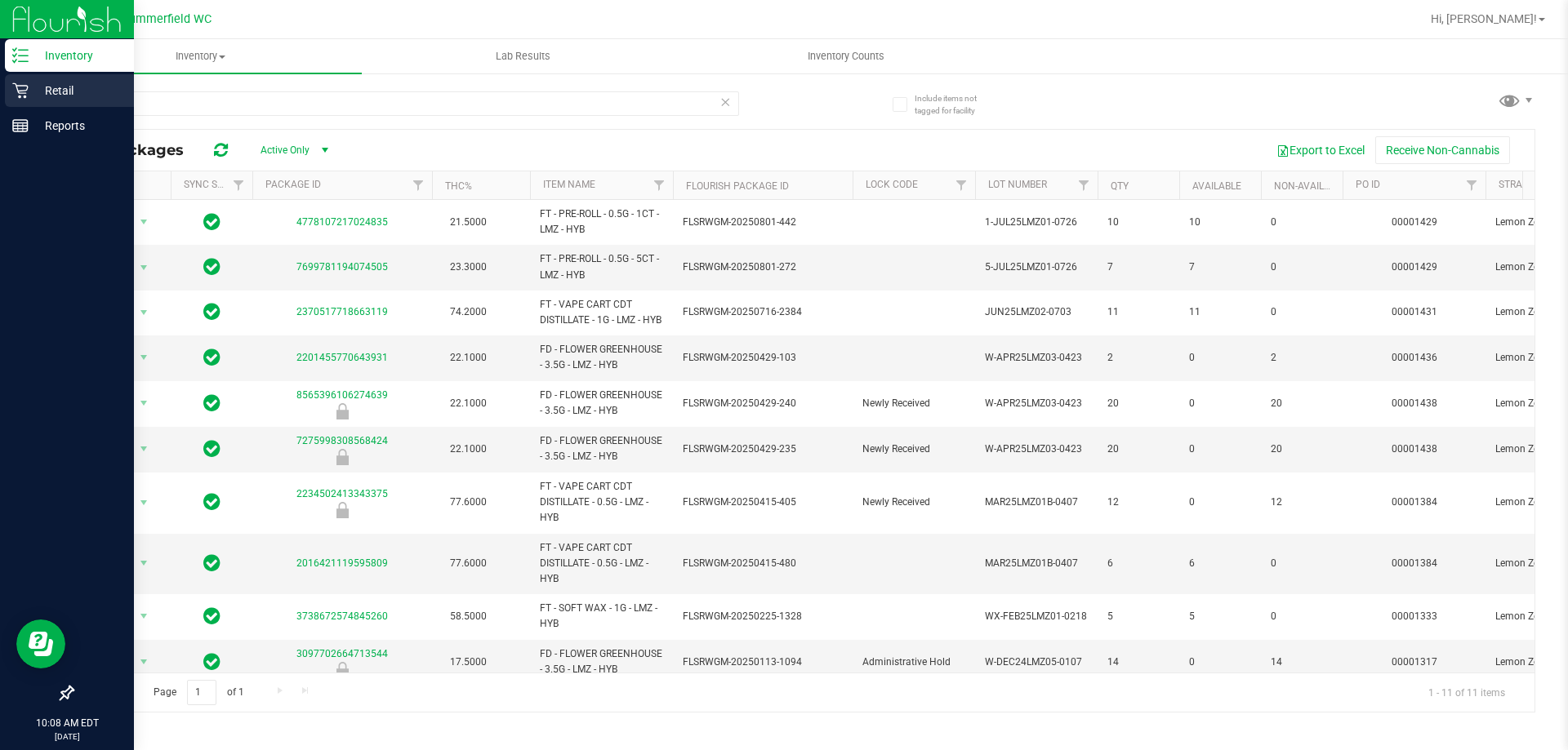
click at [32, 88] on p "Retail" at bounding box center [77, 90] width 98 height 19
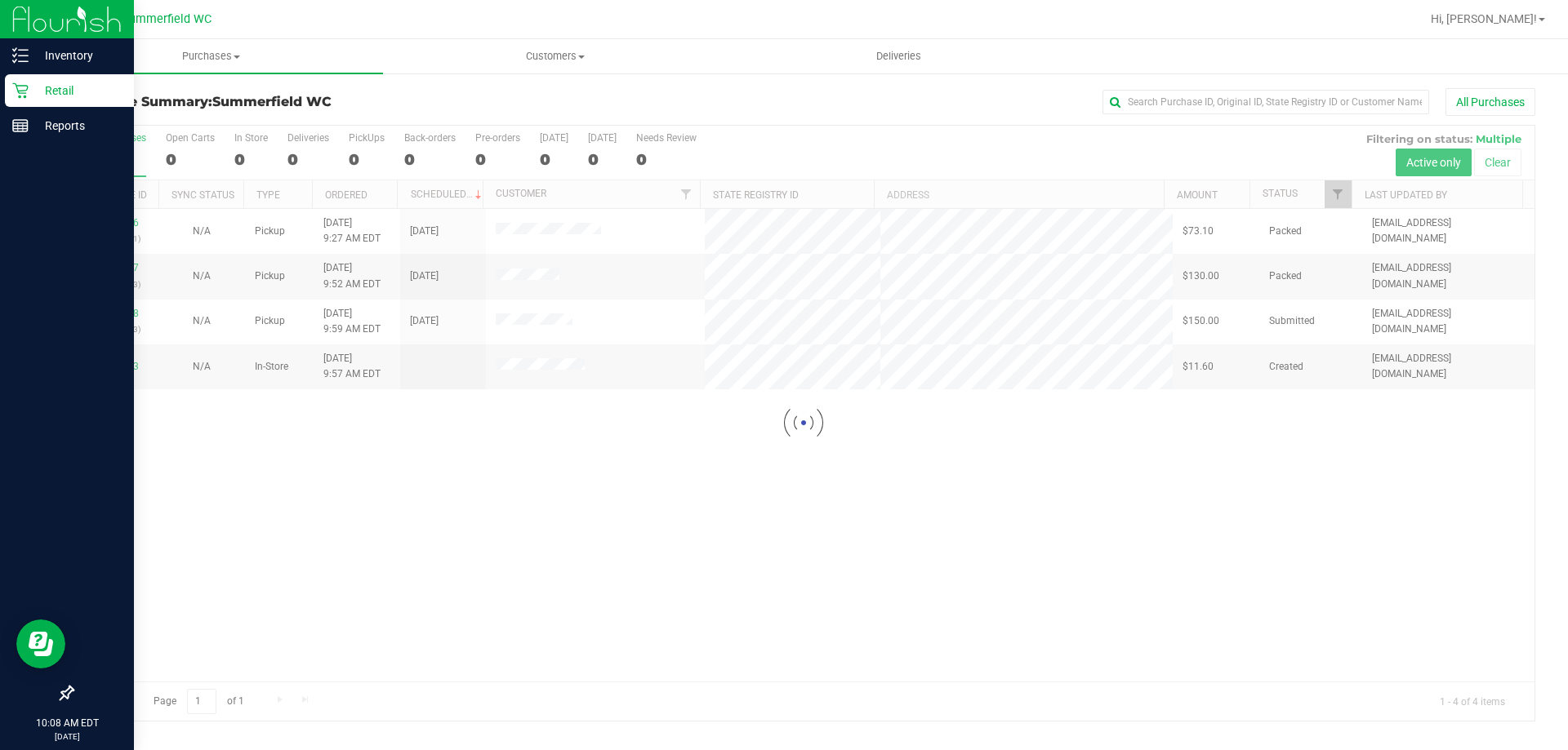
click at [858, 450] on div at bounding box center [803, 423] width 1462 height 595
drag, startPoint x: 650, startPoint y: 318, endPoint x: 317, endPoint y: 337, distance: 333.5
click at [646, 318] on div at bounding box center [803, 423] width 1462 height 595
click at [127, 317] on link "11821818" at bounding box center [116, 313] width 46 height 11
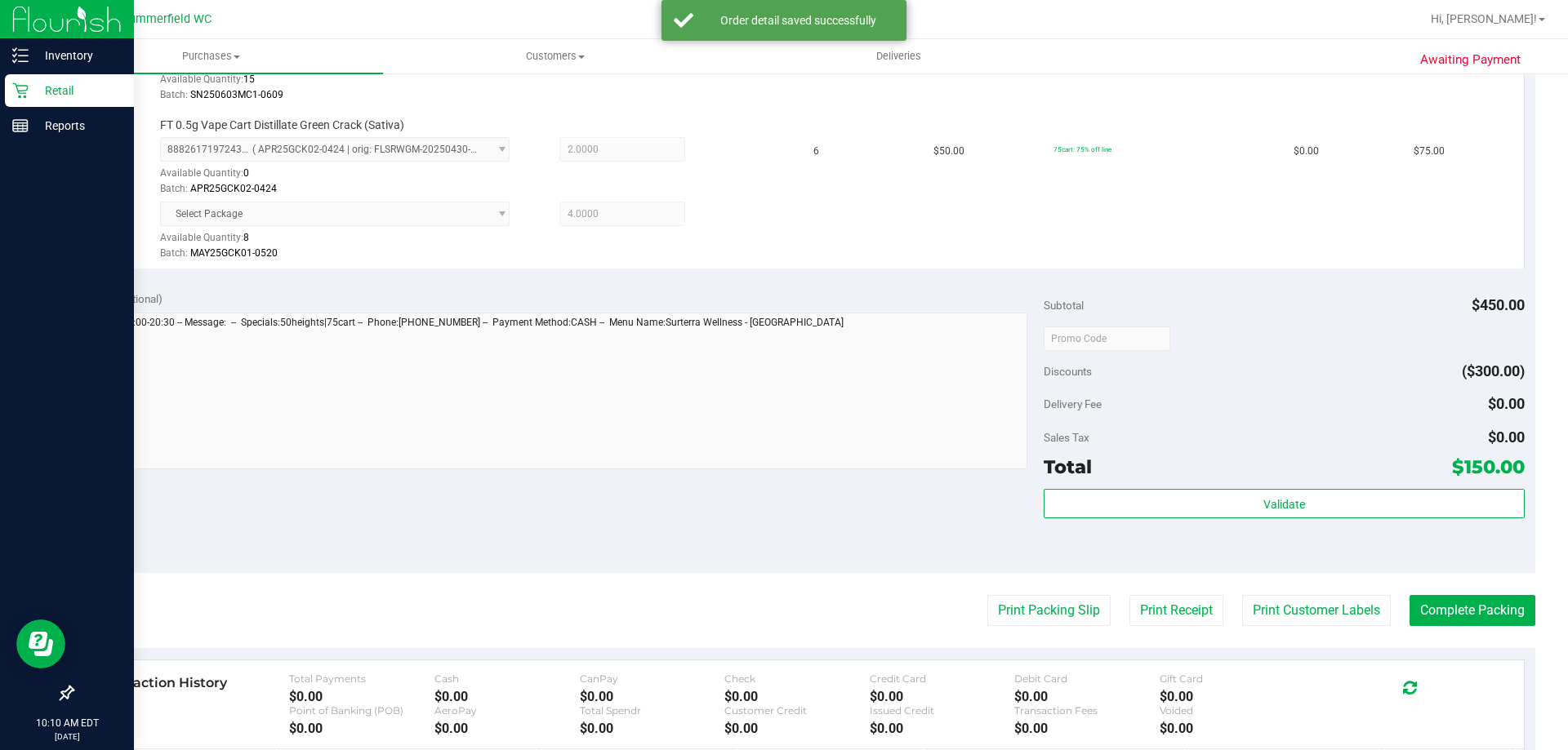
scroll to position [653, 0]
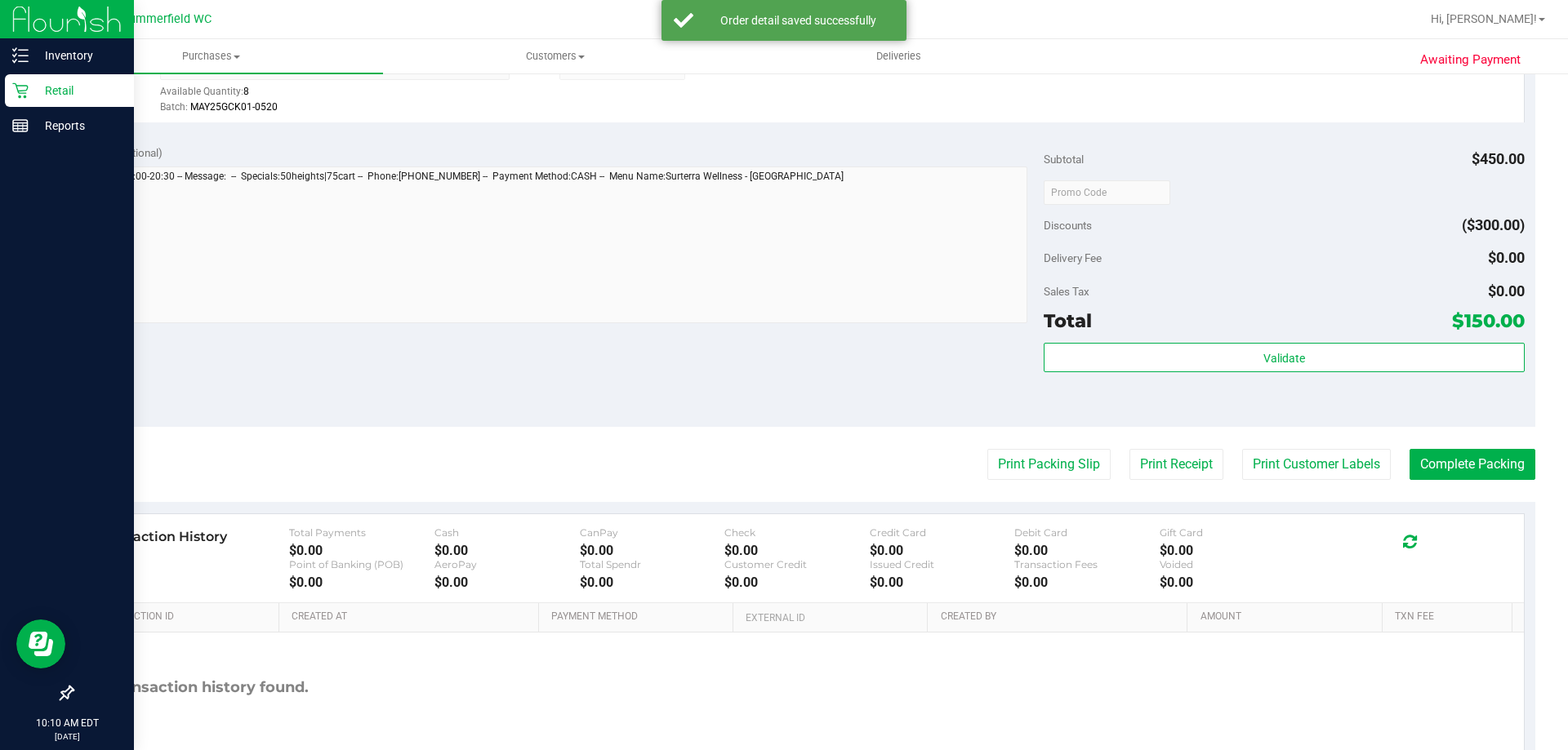
click at [1492, 440] on purchase-details "Back Edit Purchase Cancel Purchase View Profile # 11821818 BioTrack ID: - Submi…" at bounding box center [803, 120] width 1464 height 1372
click at [1489, 461] on button "Complete Packing" at bounding box center [1472, 464] width 126 height 31
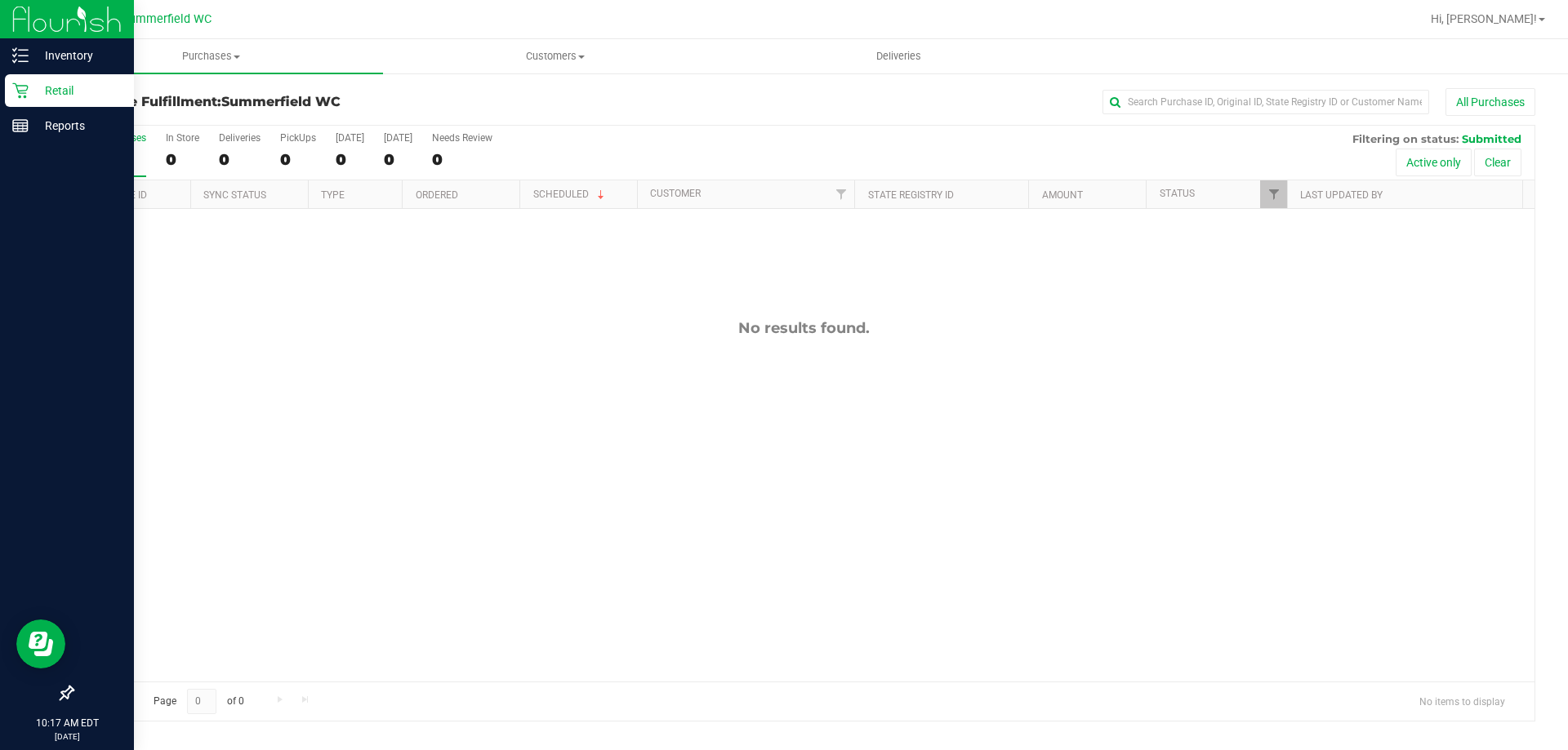
click at [23, 86] on icon at bounding box center [20, 91] width 16 height 16
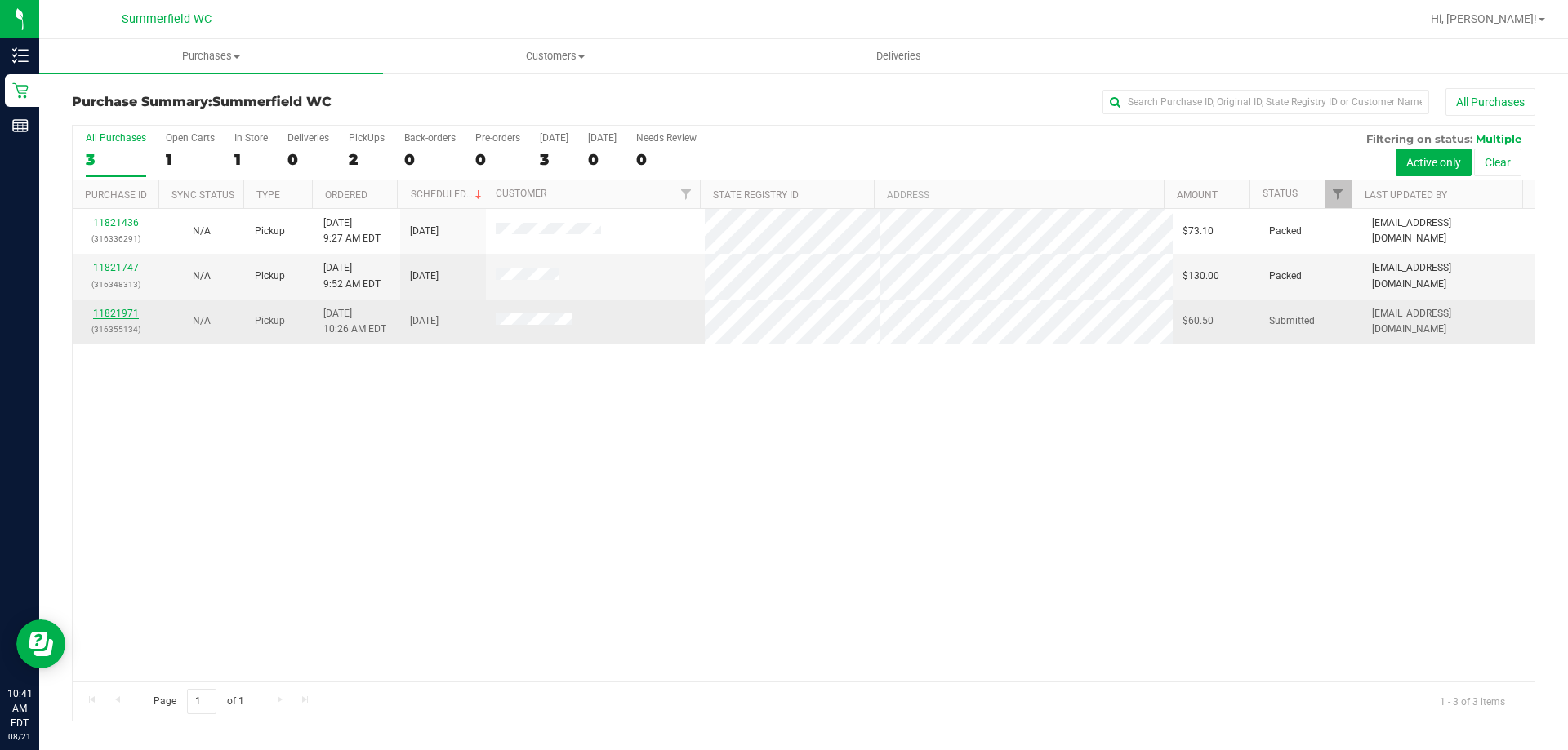
click at [123, 312] on link "11821971" at bounding box center [116, 313] width 46 height 11
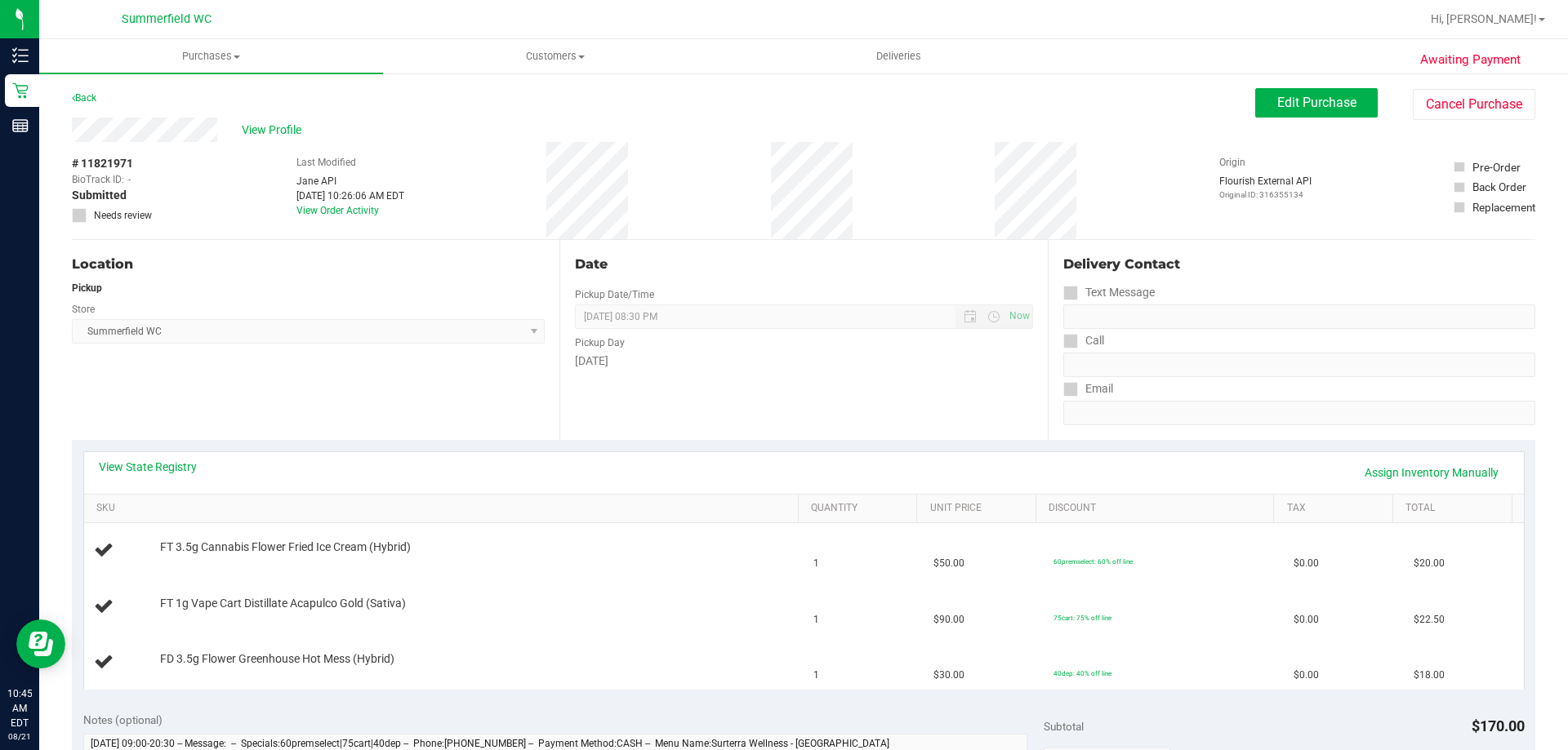
click at [670, 516] on th "SKU" at bounding box center [441, 509] width 714 height 29
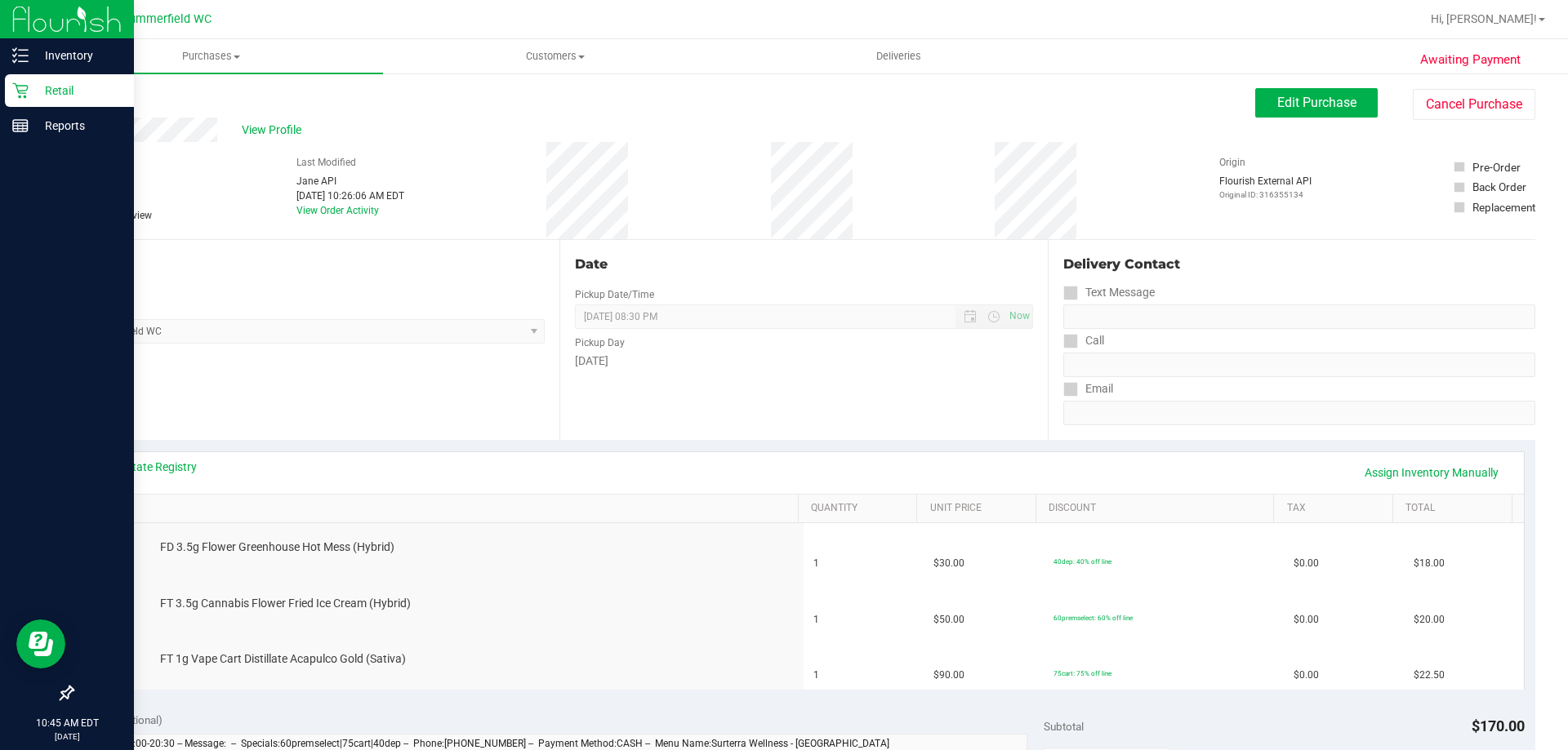
click at [42, 89] on p "Retail" at bounding box center [77, 90] width 98 height 19
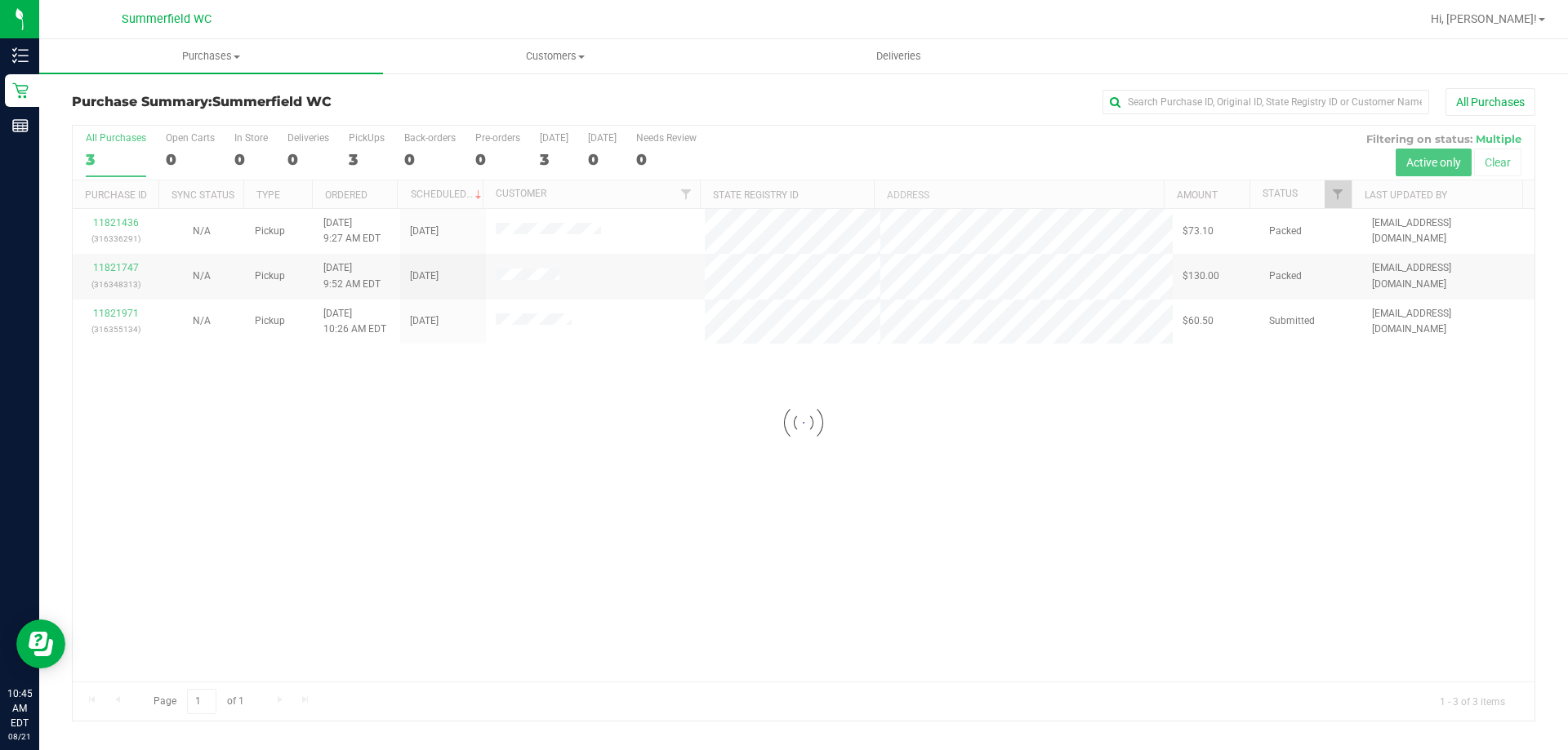
click at [111, 305] on div at bounding box center [803, 423] width 1462 height 595
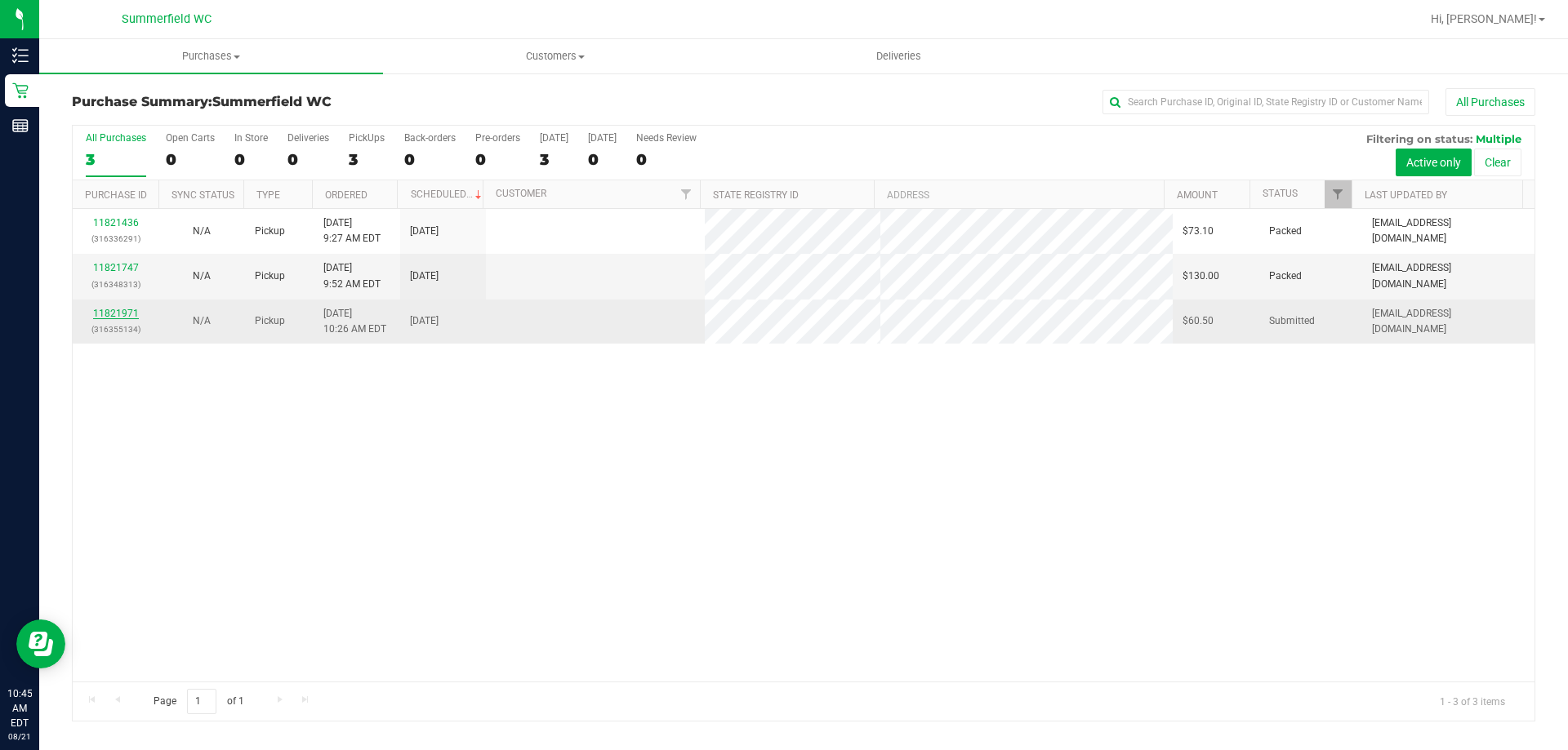
click at [120, 312] on link "11821971" at bounding box center [116, 313] width 46 height 11
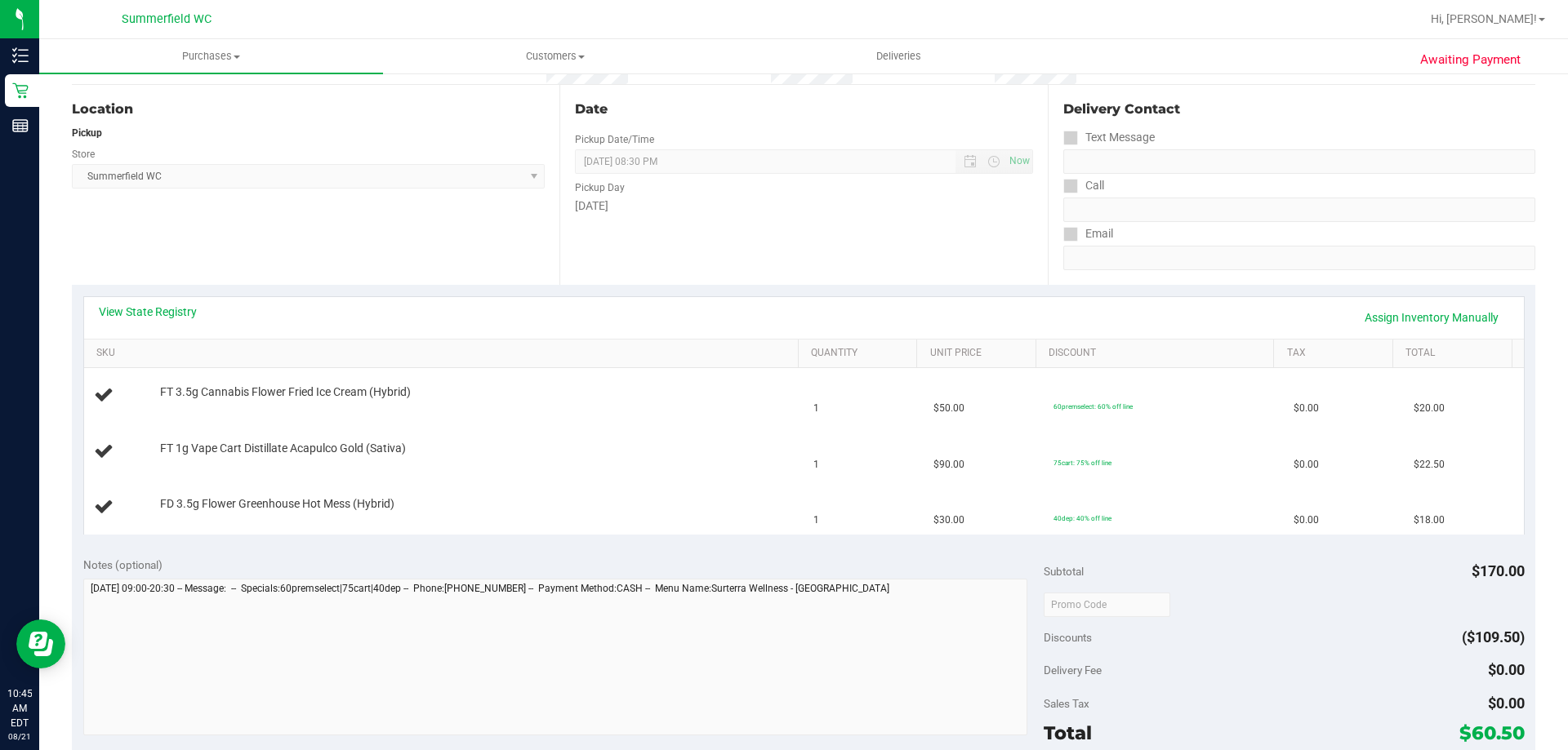
scroll to position [490, 0]
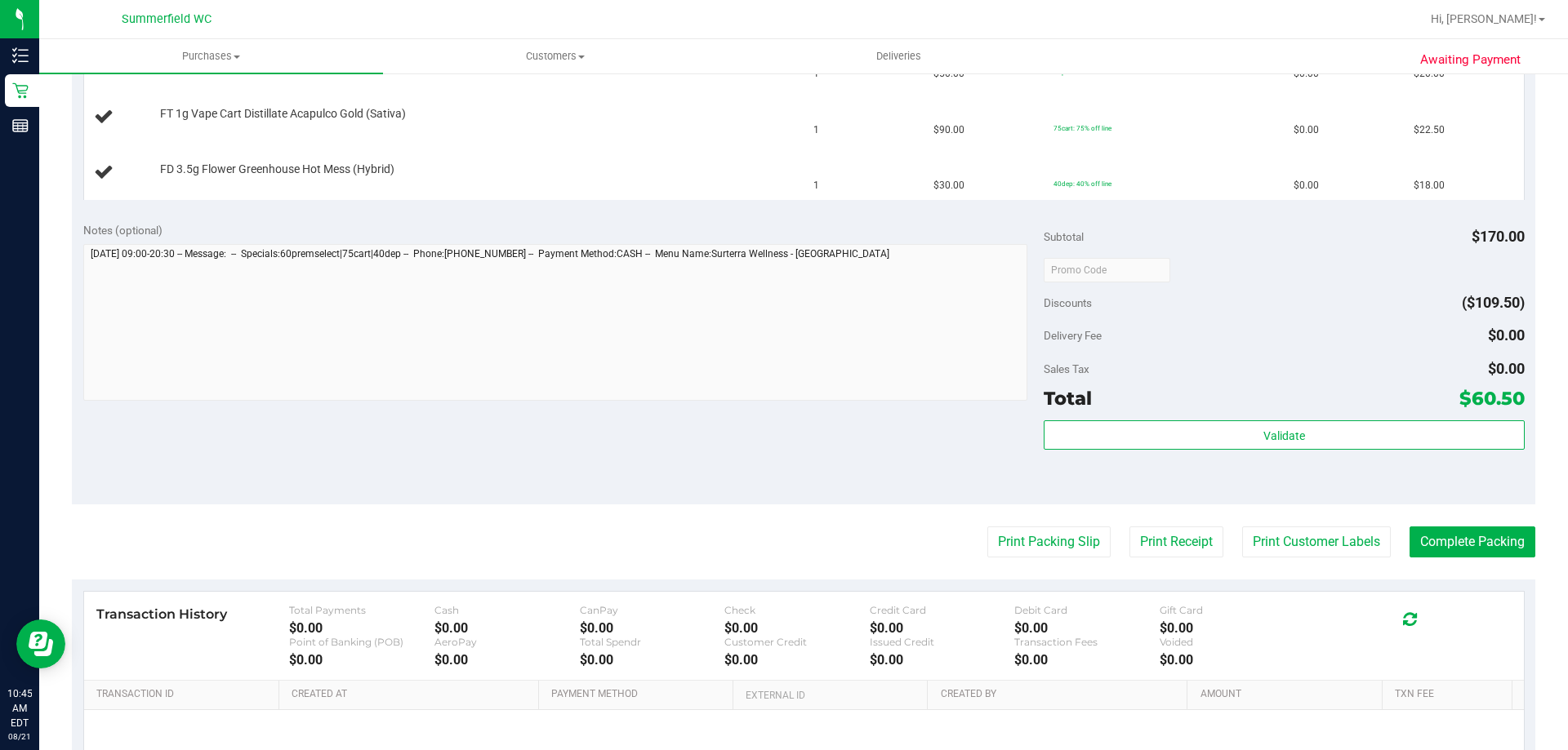
drag, startPoint x: 1267, startPoint y: 461, endPoint x: 1261, endPoint y: 452, distance: 10.8
click at [1267, 460] on div "Validate" at bounding box center [1284, 456] width 480 height 73
click at [1261, 452] on div "Validate" at bounding box center [1284, 456] width 480 height 73
click at [1255, 452] on div "Validate" at bounding box center [1284, 456] width 480 height 73
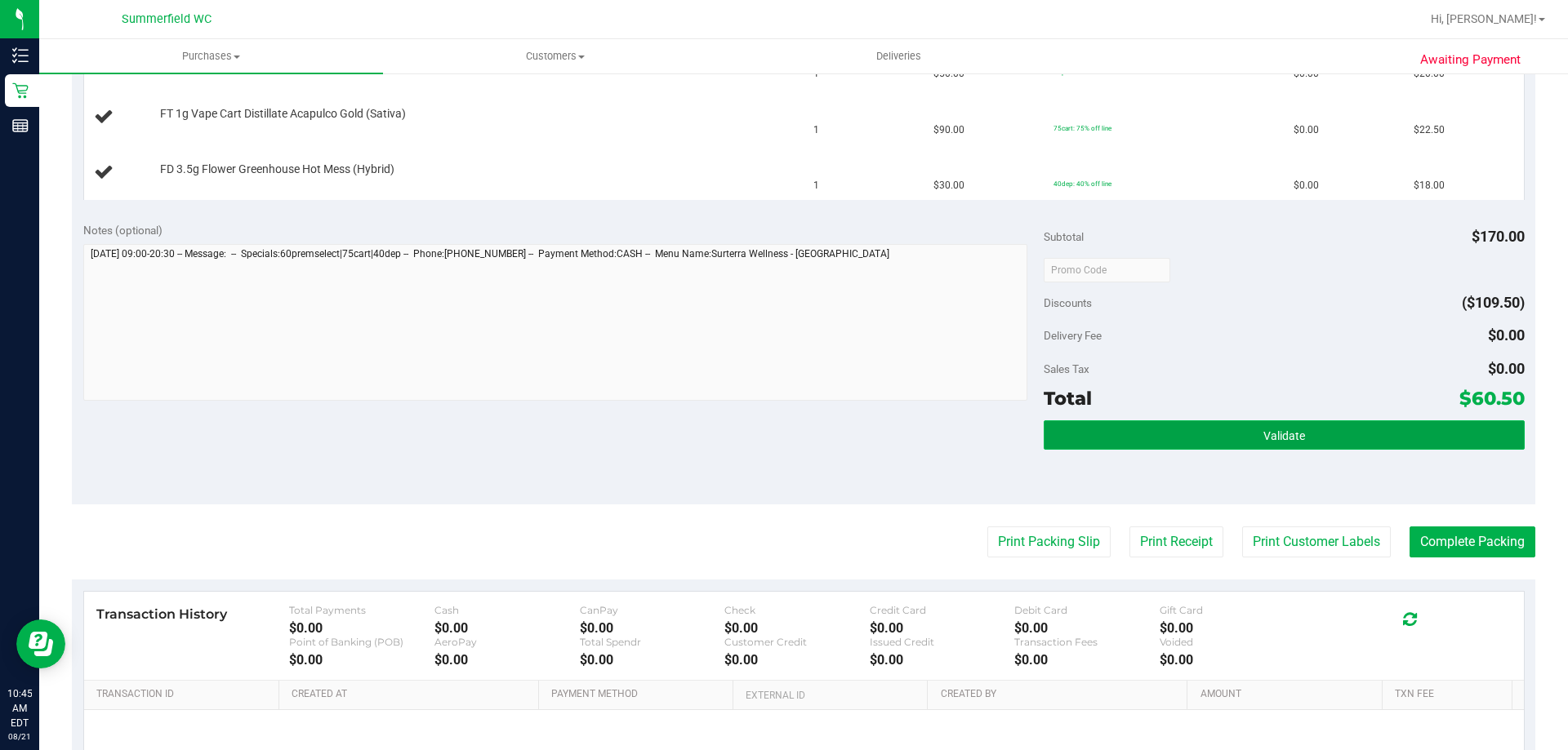
click at [1218, 440] on button "Validate" at bounding box center [1284, 434] width 480 height 29
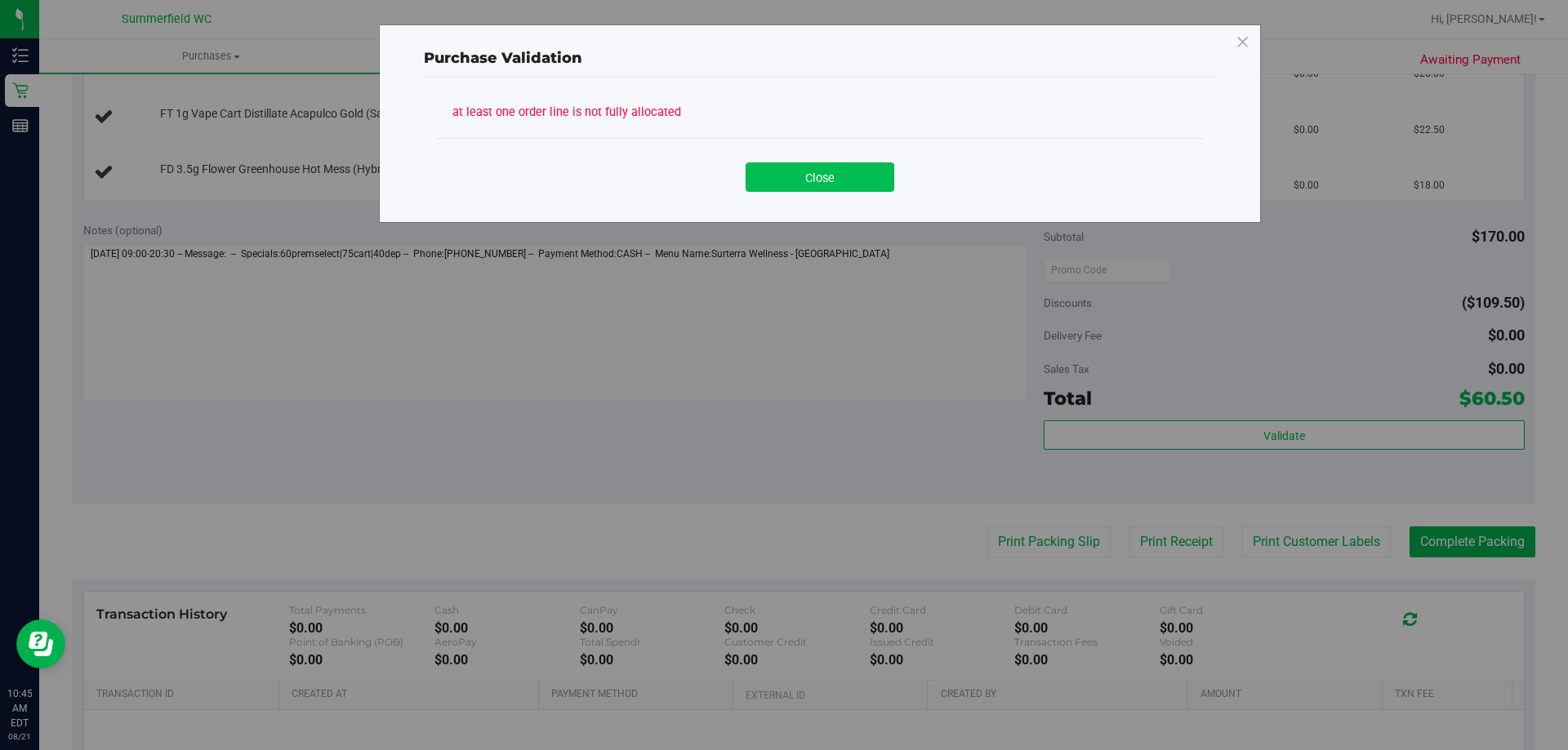
click at [793, 178] on button "Close" at bounding box center [820, 177] width 149 height 29
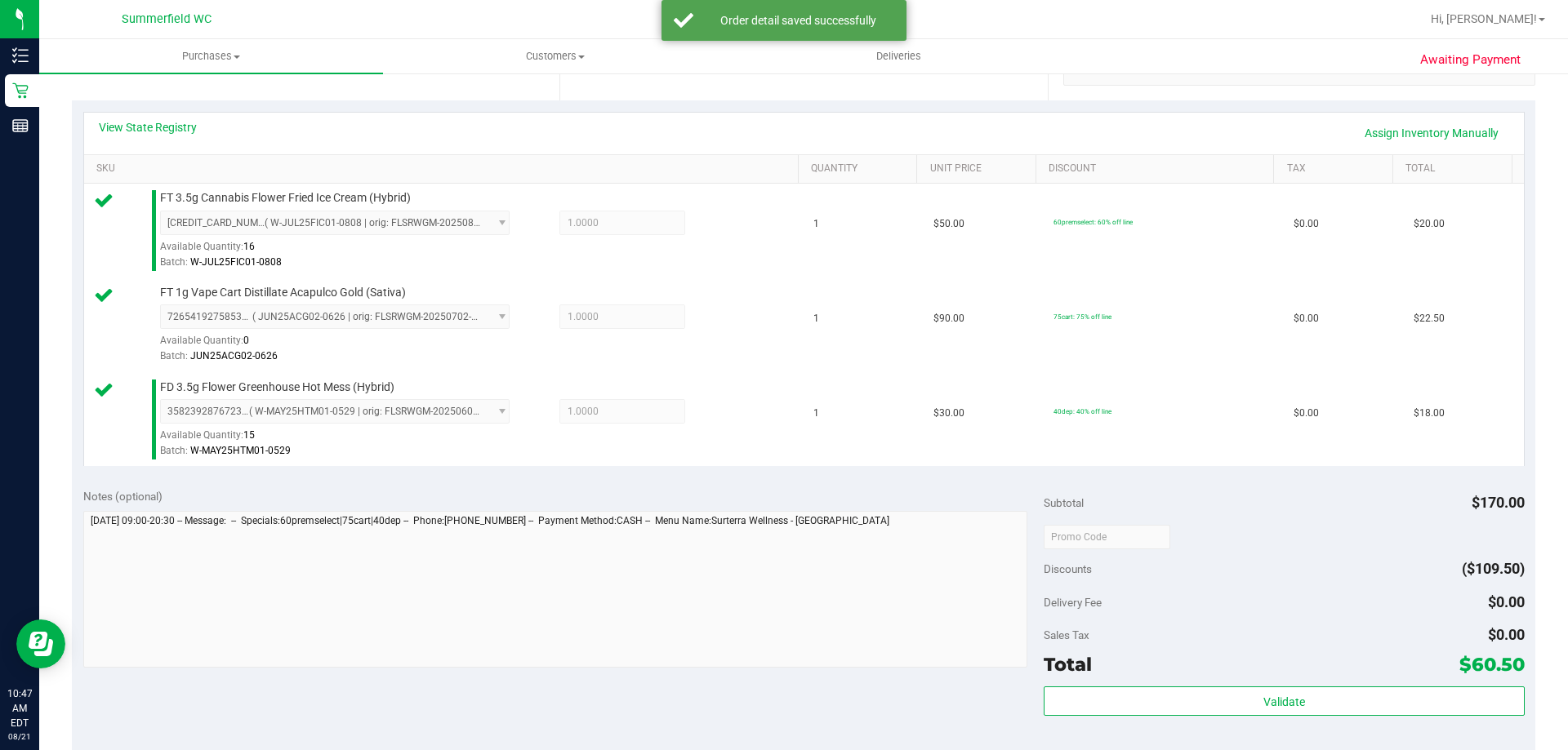
scroll to position [653, 0]
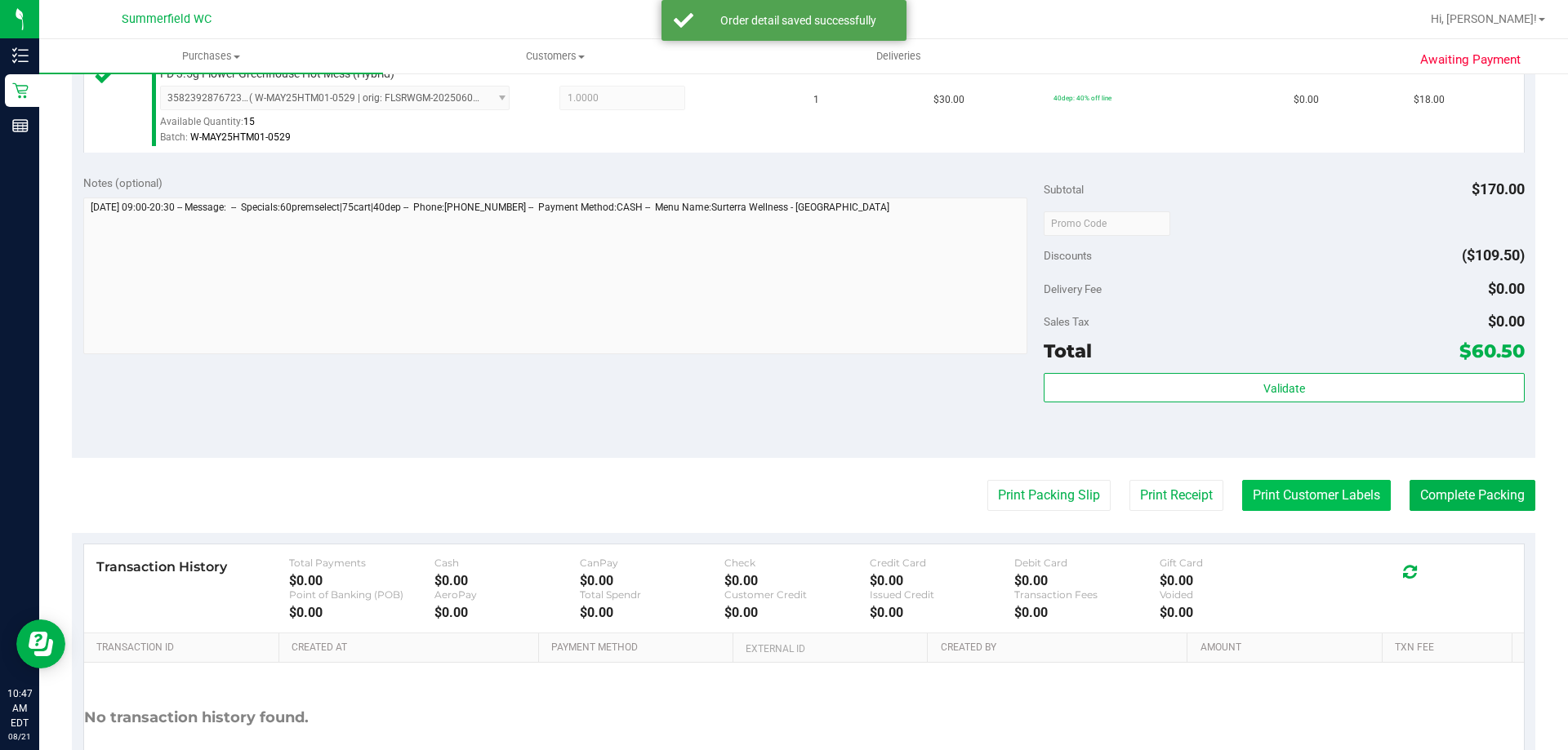
click at [1325, 479] on purchase-details "Back Edit Purchase Cancel Purchase View Profile # 11821971 BioTrack ID: - Submi…" at bounding box center [803, 136] width 1464 height 1404
click at [1322, 482] on button "Print Customer Labels" at bounding box center [1317, 495] width 149 height 31
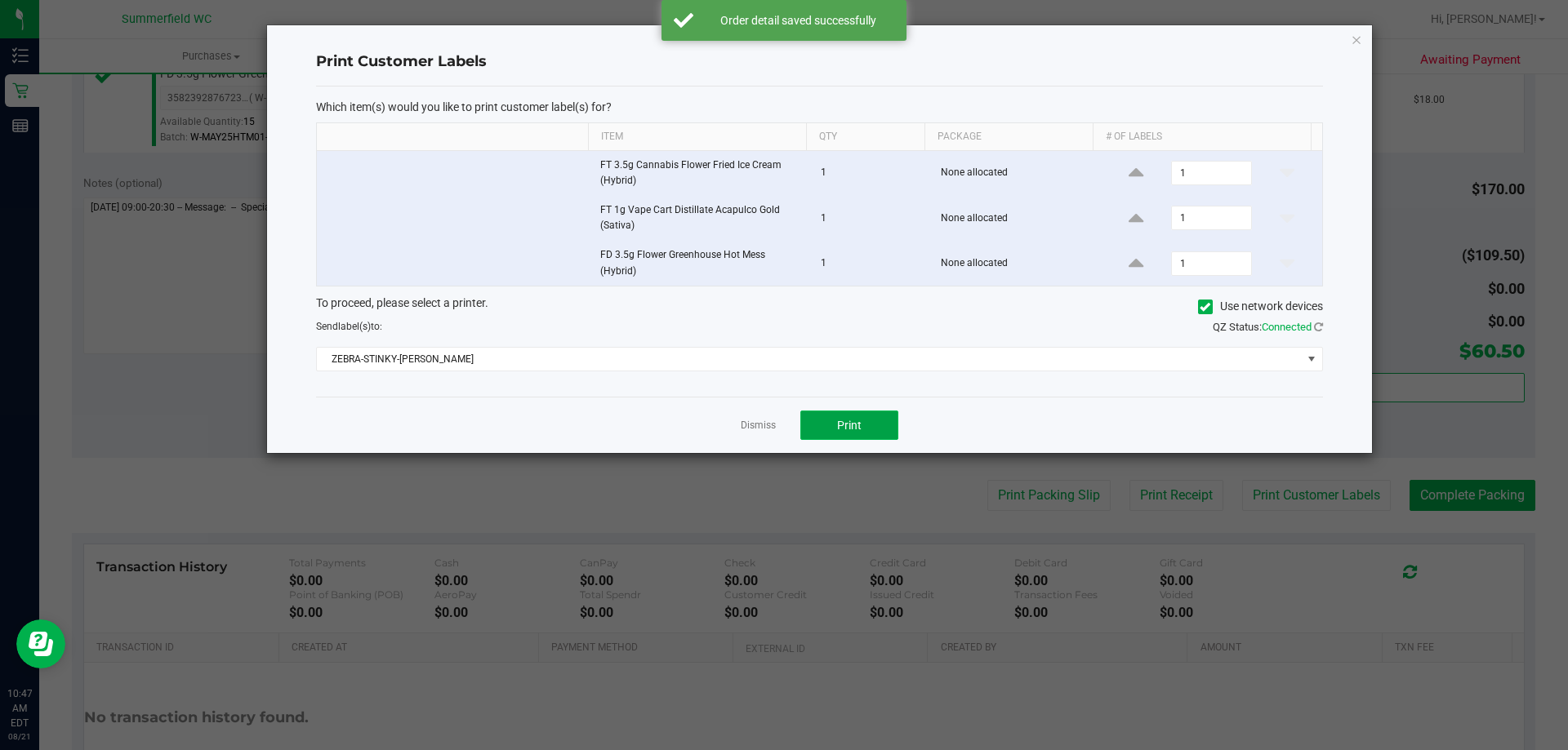
click at [863, 424] on button "Print" at bounding box center [849, 425] width 98 height 29
click at [762, 420] on link "Dismiss" at bounding box center [758, 425] width 35 height 14
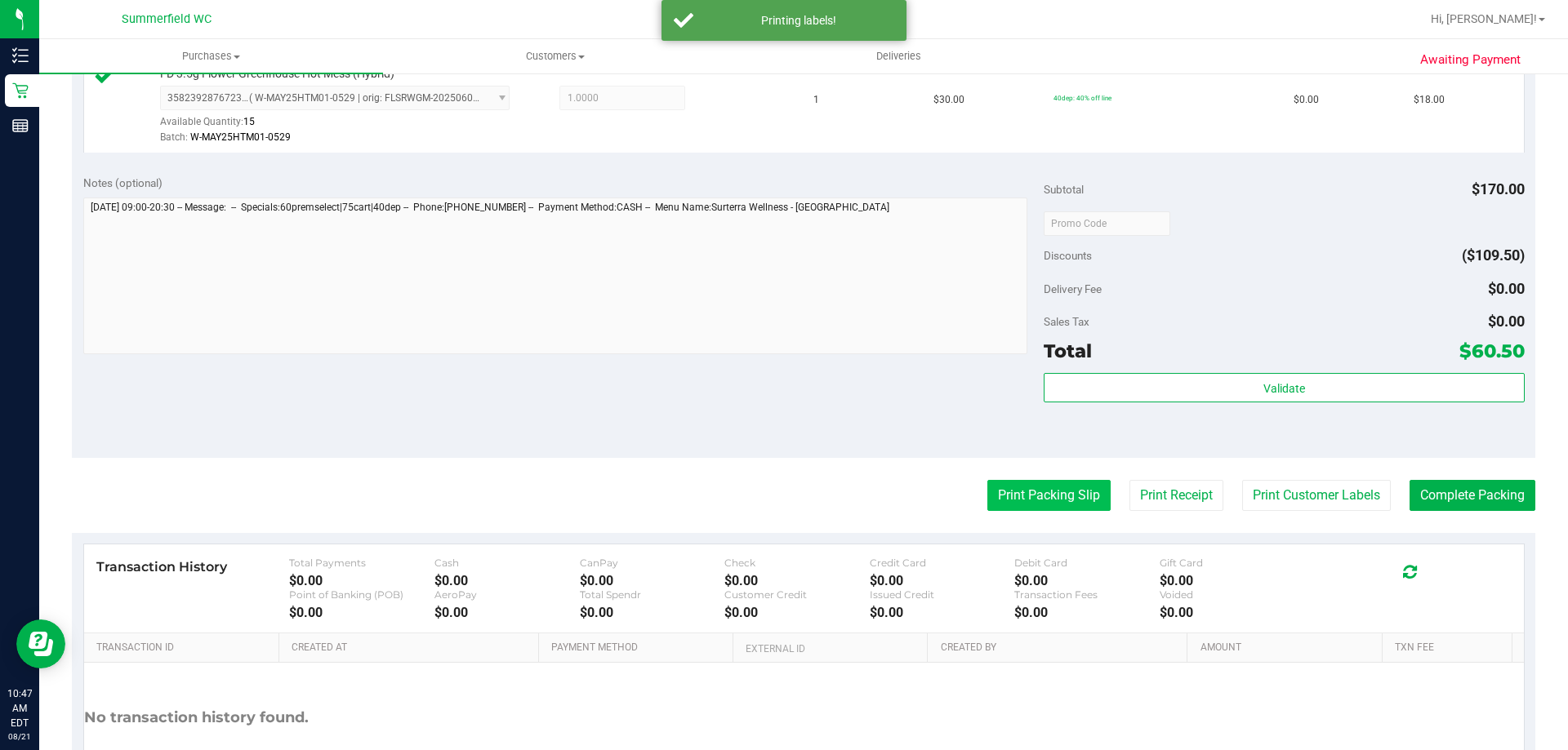
click at [988, 487] on button "Print Packing Slip" at bounding box center [1049, 495] width 123 height 31
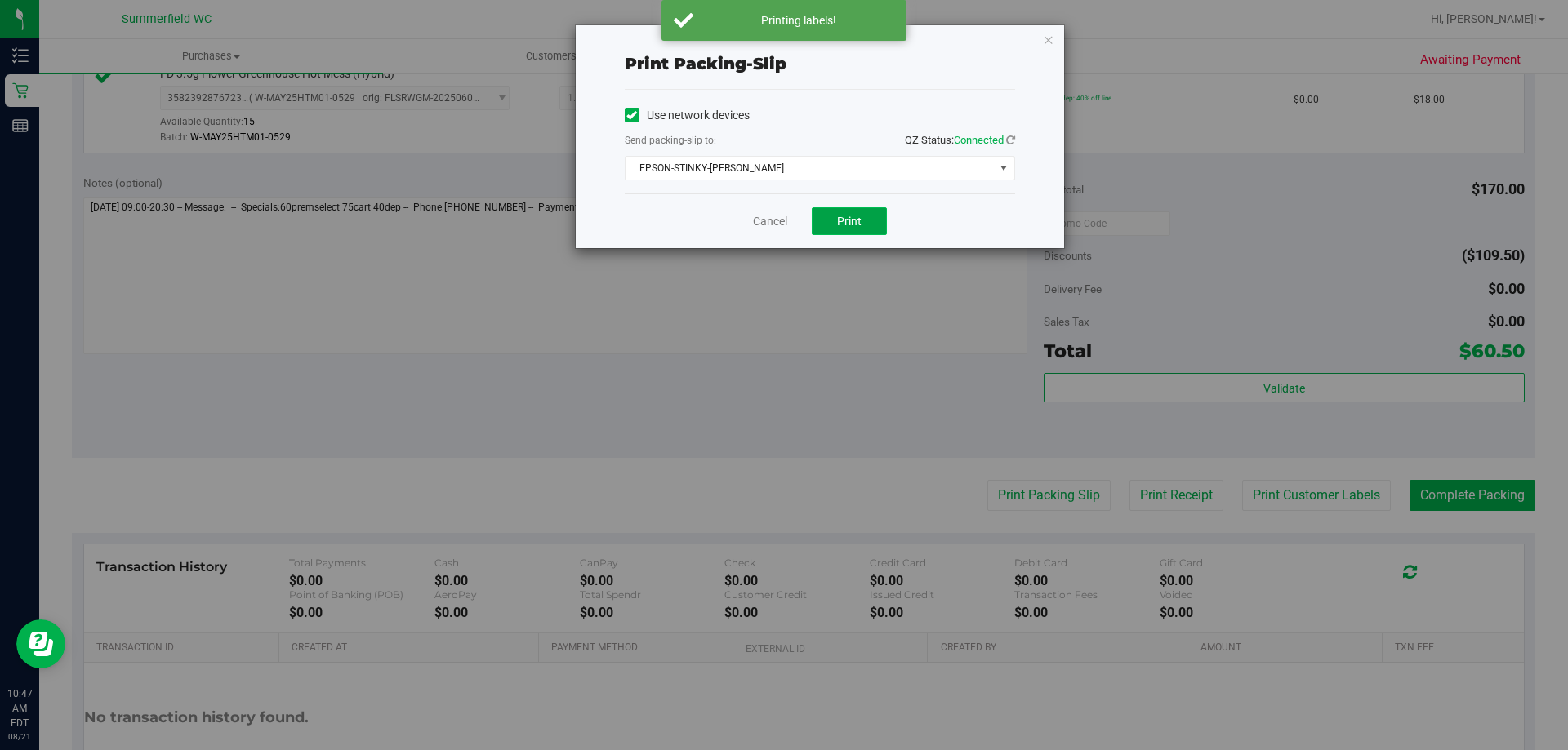
click at [859, 223] on span "Print" at bounding box center [849, 221] width 25 height 13
click at [774, 228] on link "Cancel" at bounding box center [770, 221] width 35 height 17
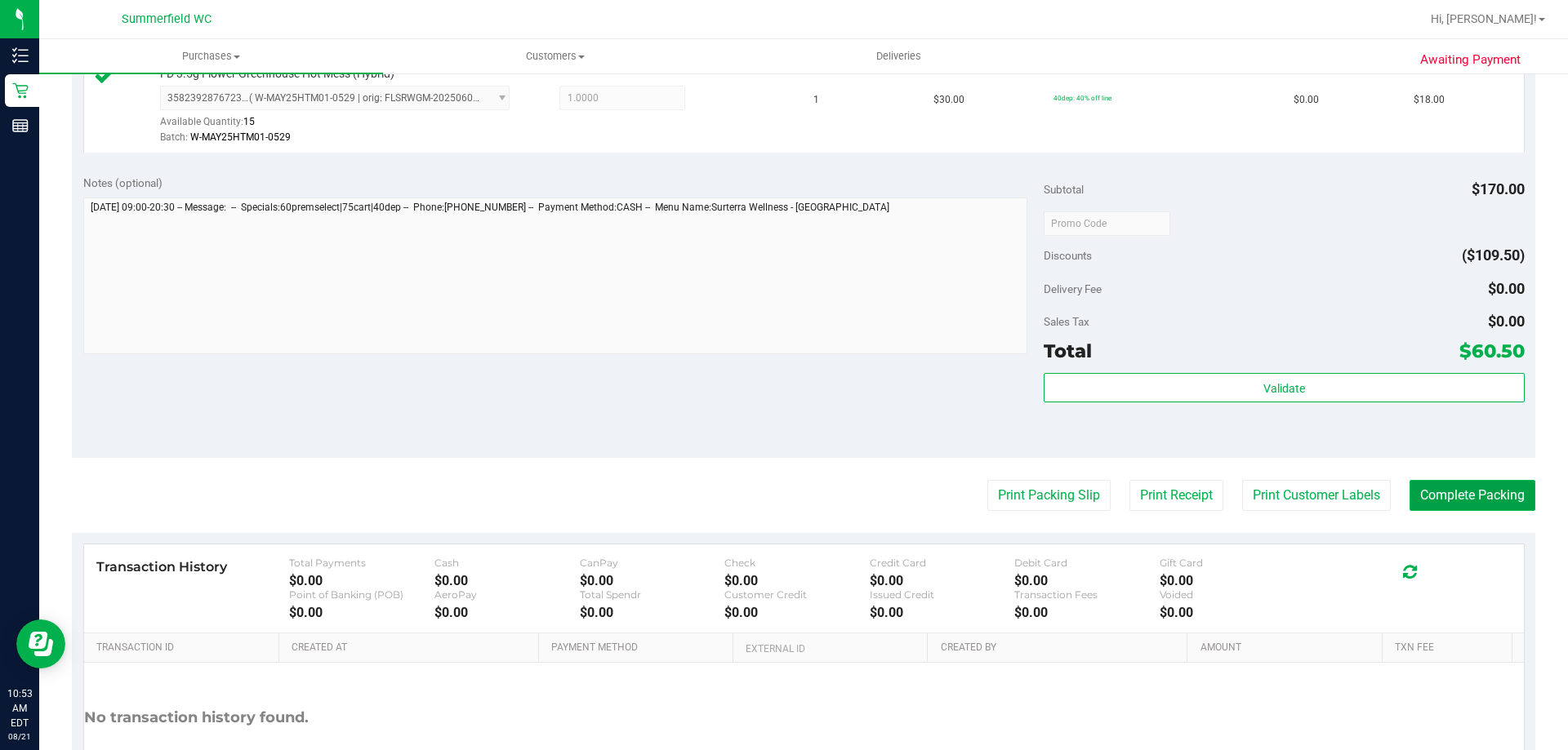
click at [1503, 503] on button "Complete Packing" at bounding box center [1472, 495] width 126 height 31
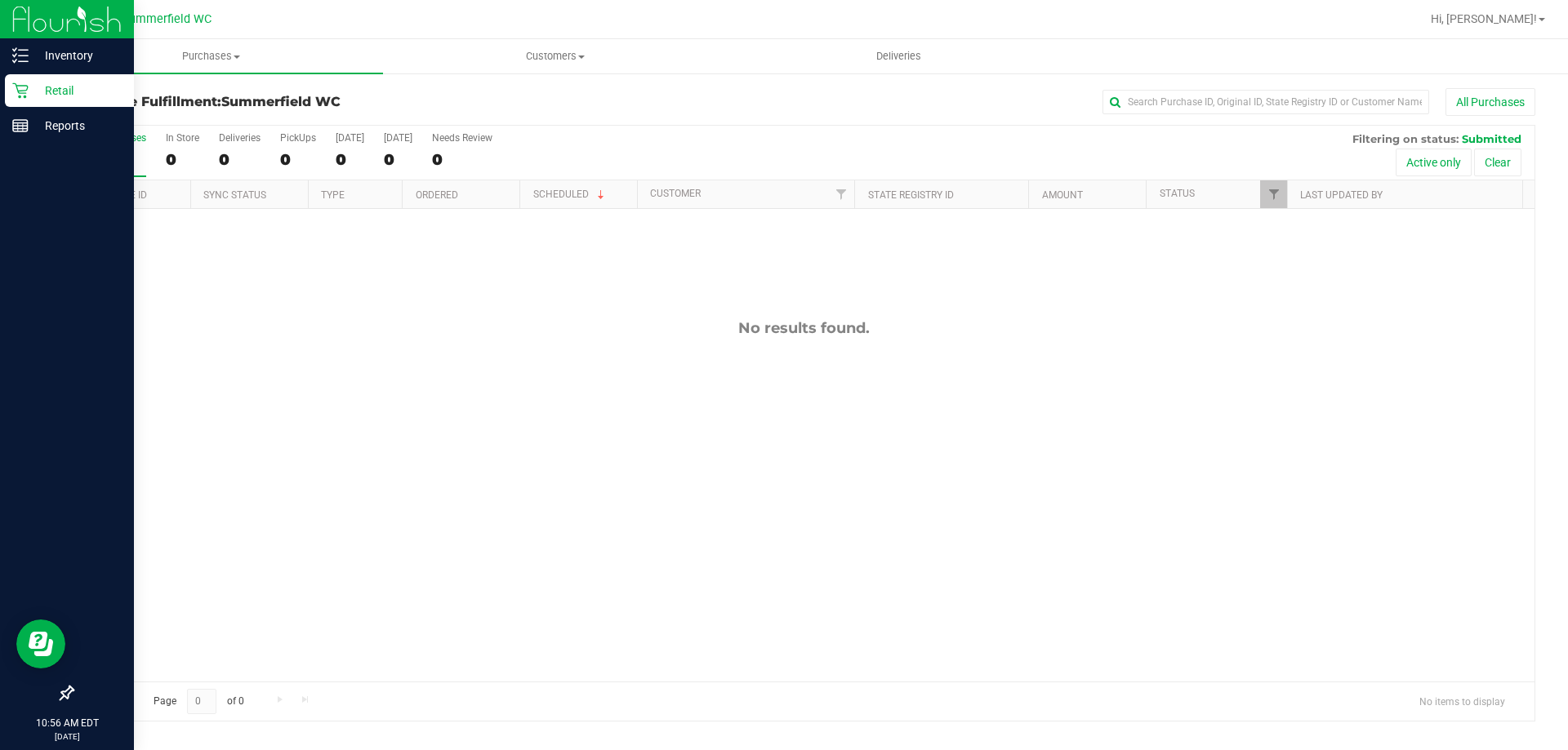
click at [37, 86] on p "Retail" at bounding box center [77, 90] width 98 height 19
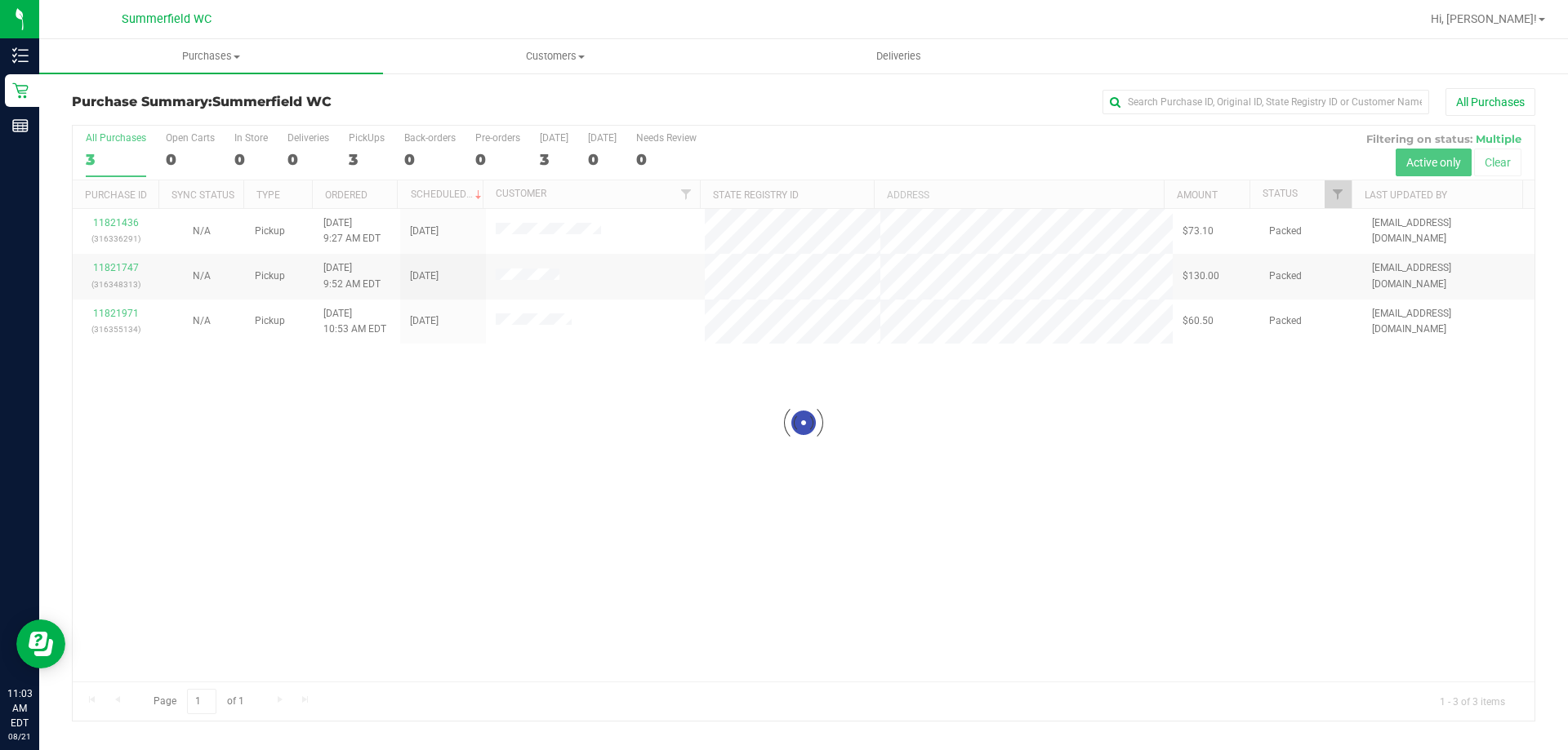
click at [810, 570] on div at bounding box center [803, 423] width 1462 height 595
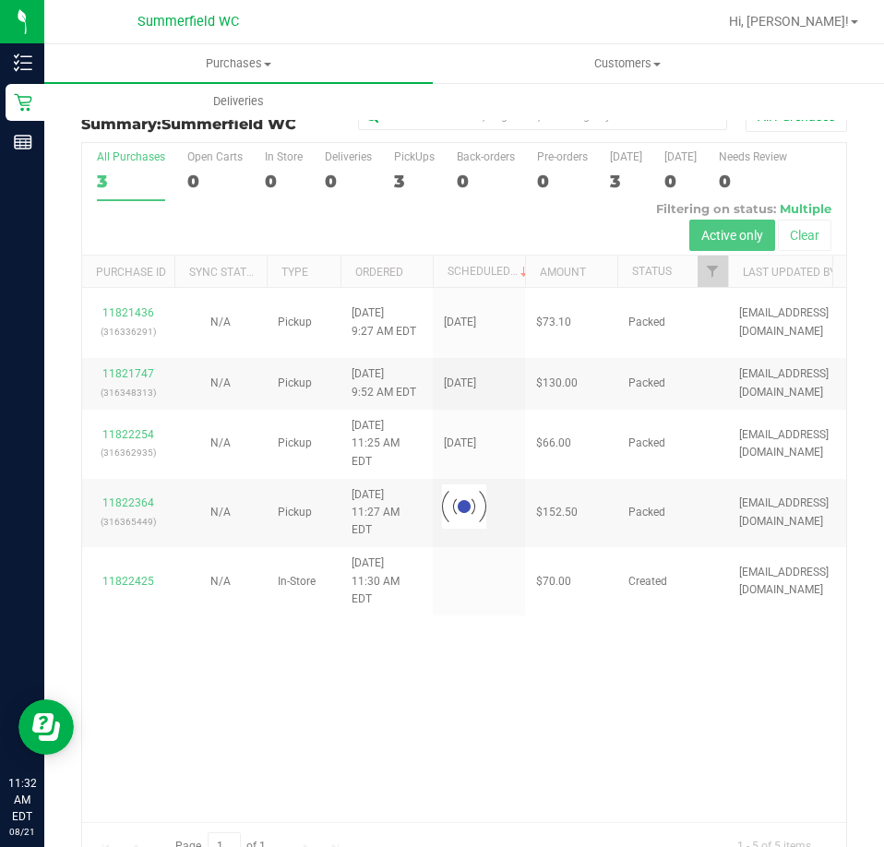
drag, startPoint x: 557, startPoint y: 674, endPoint x: 833, endPoint y: 511, distance: 320.2
click at [590, 667] on div at bounding box center [464, 506] width 764 height 726
click at [454, 715] on div at bounding box center [464, 506] width 764 height 726
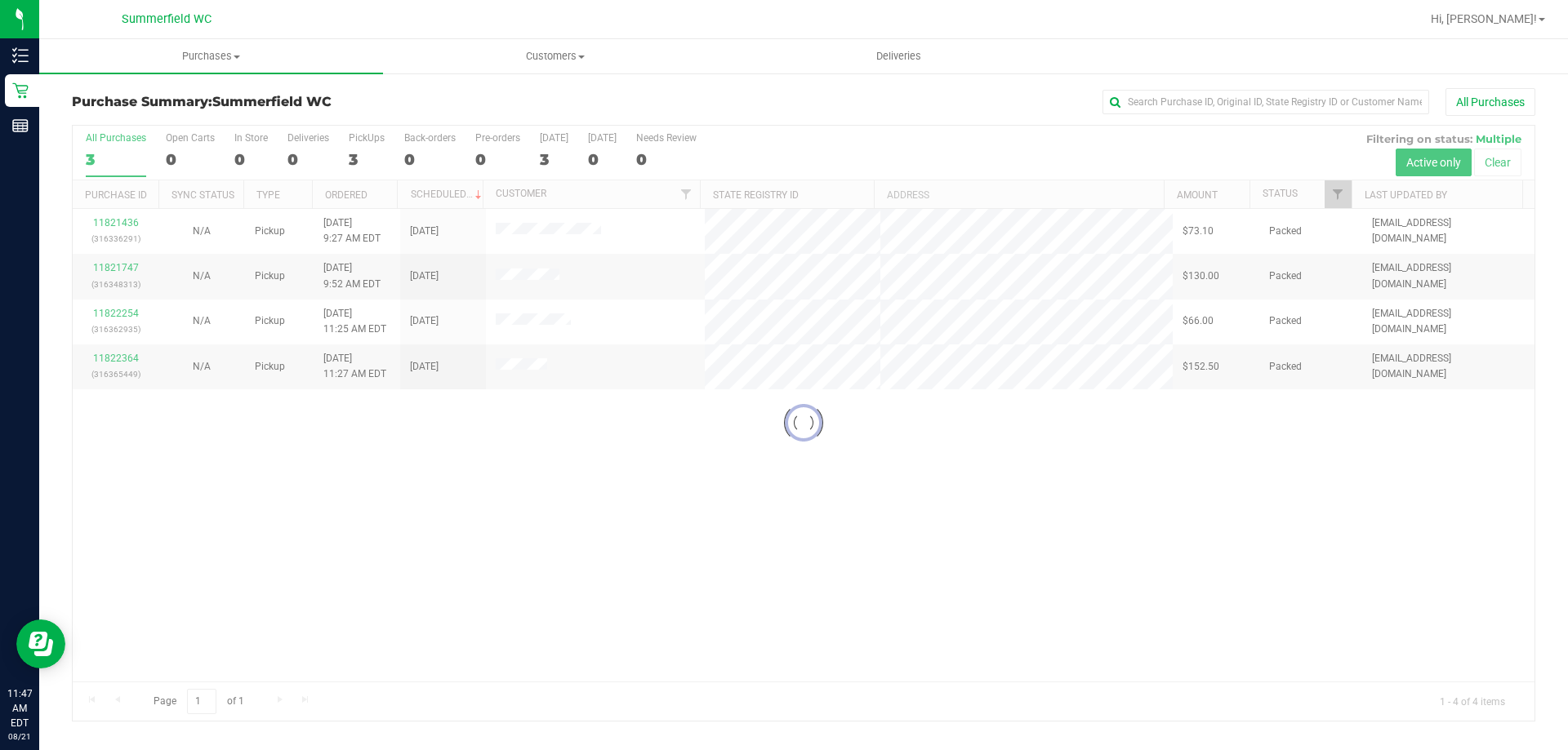
click at [1041, 454] on div at bounding box center [803, 423] width 1462 height 595
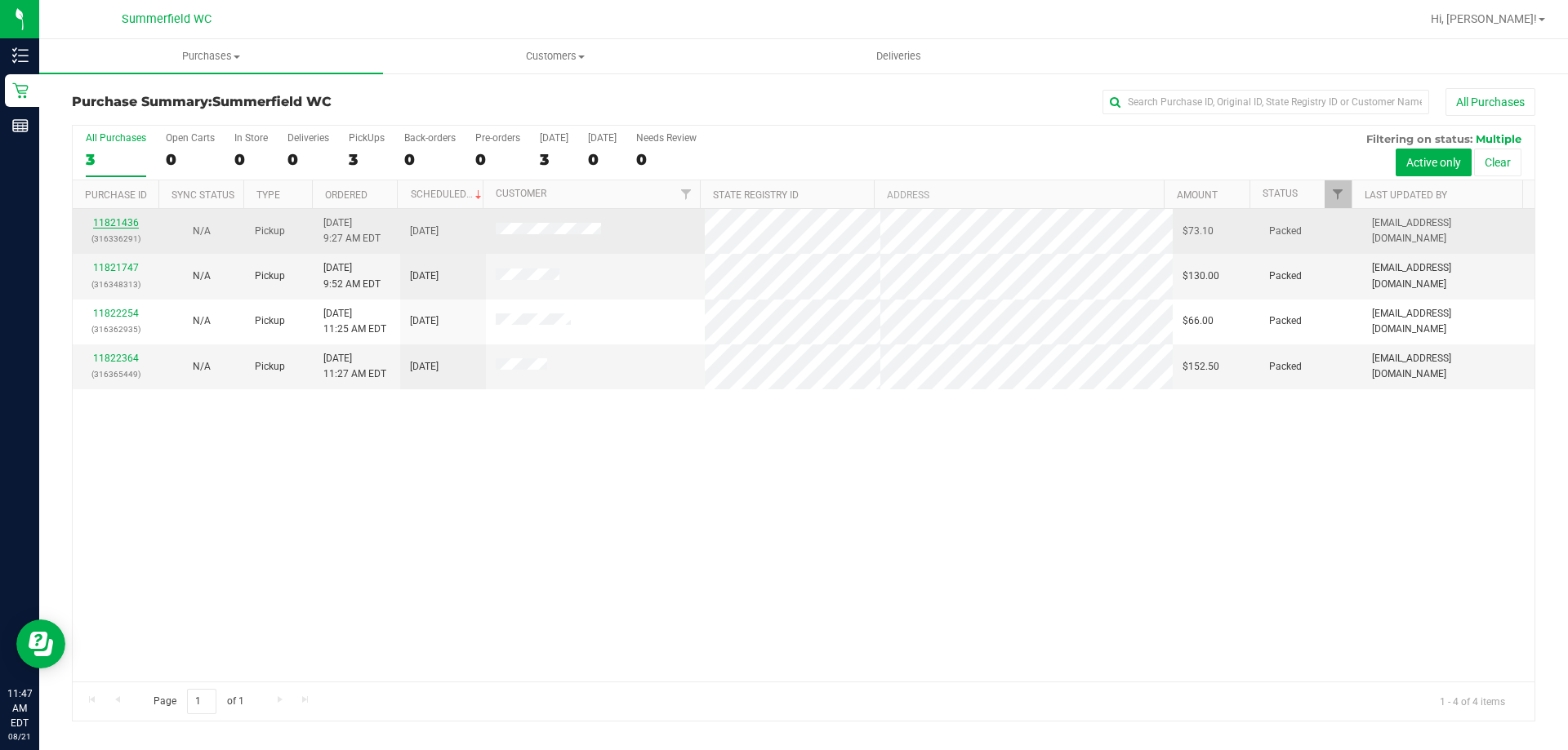
click at [99, 218] on link "11821436" at bounding box center [116, 223] width 46 height 11
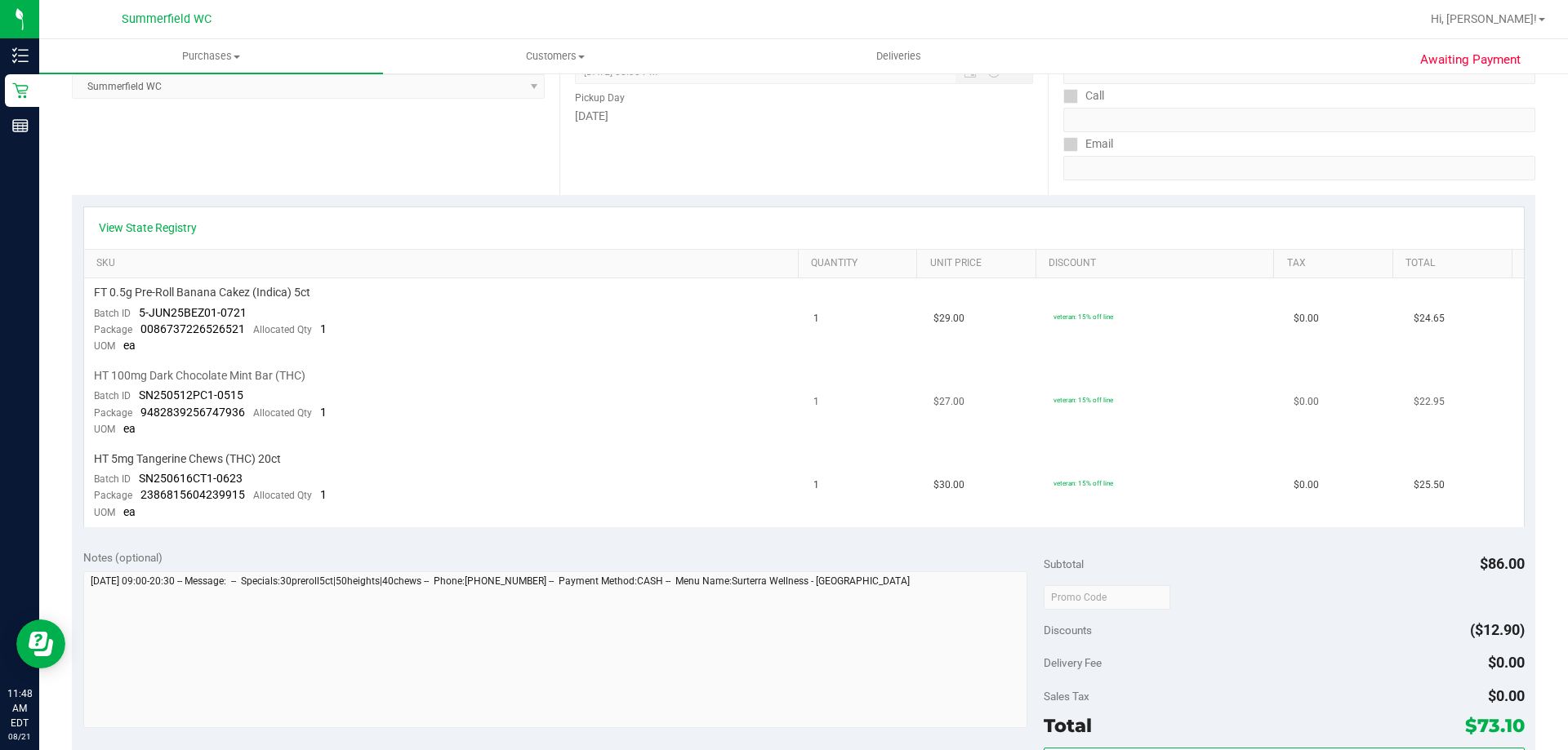
scroll to position [164, 0]
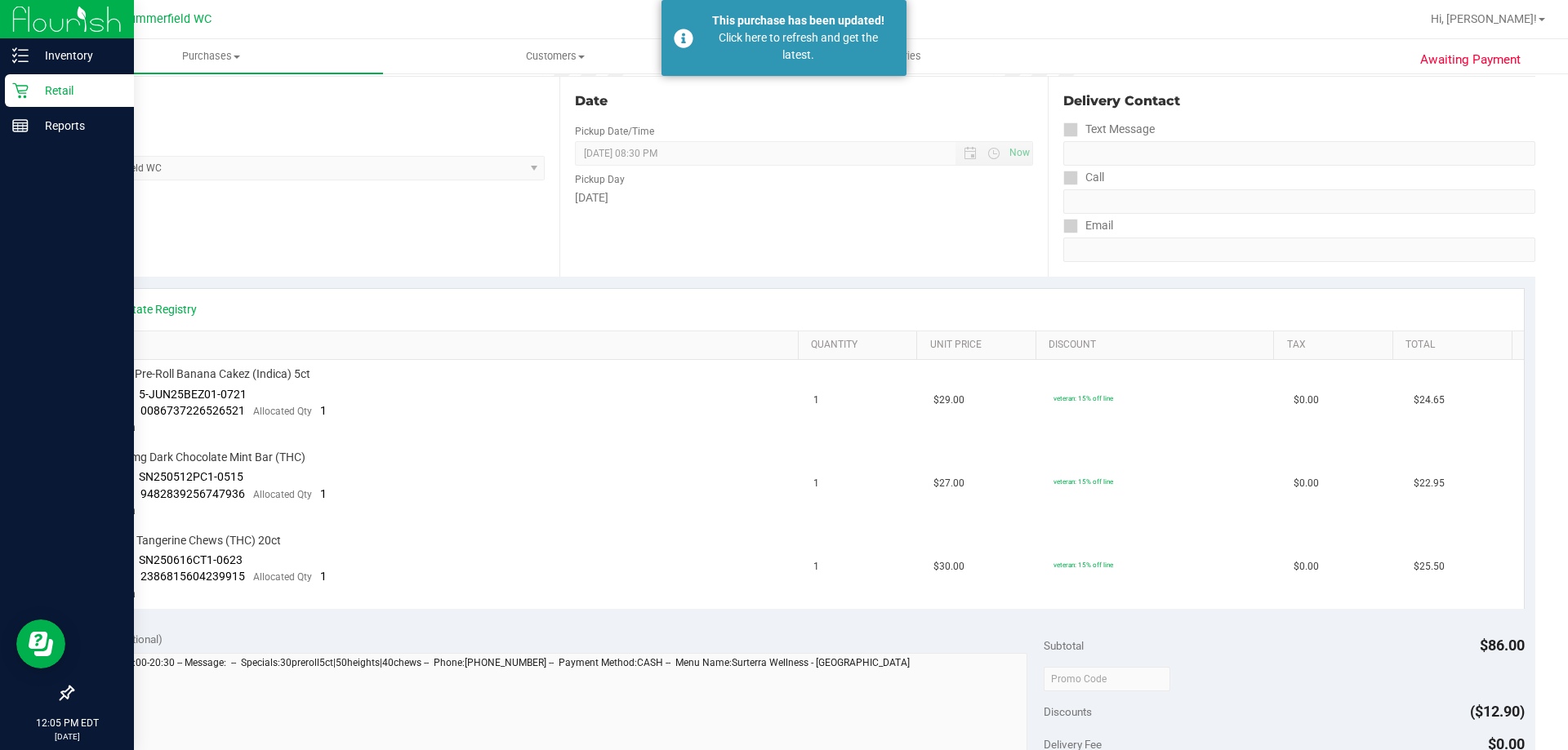
click at [30, 75] on div "Retail" at bounding box center [70, 90] width 129 height 33
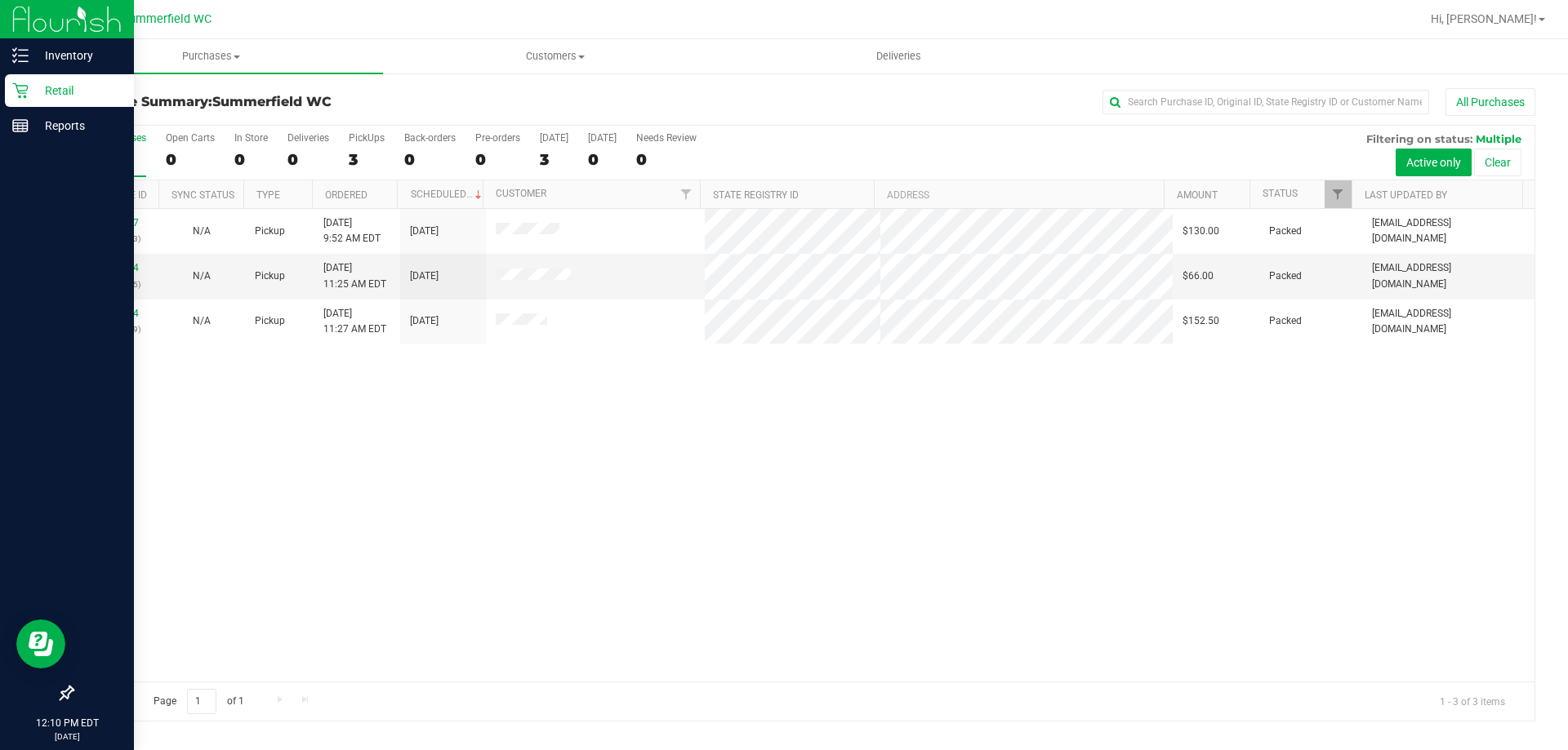
click at [11, 81] on div "Retail" at bounding box center [70, 90] width 129 height 33
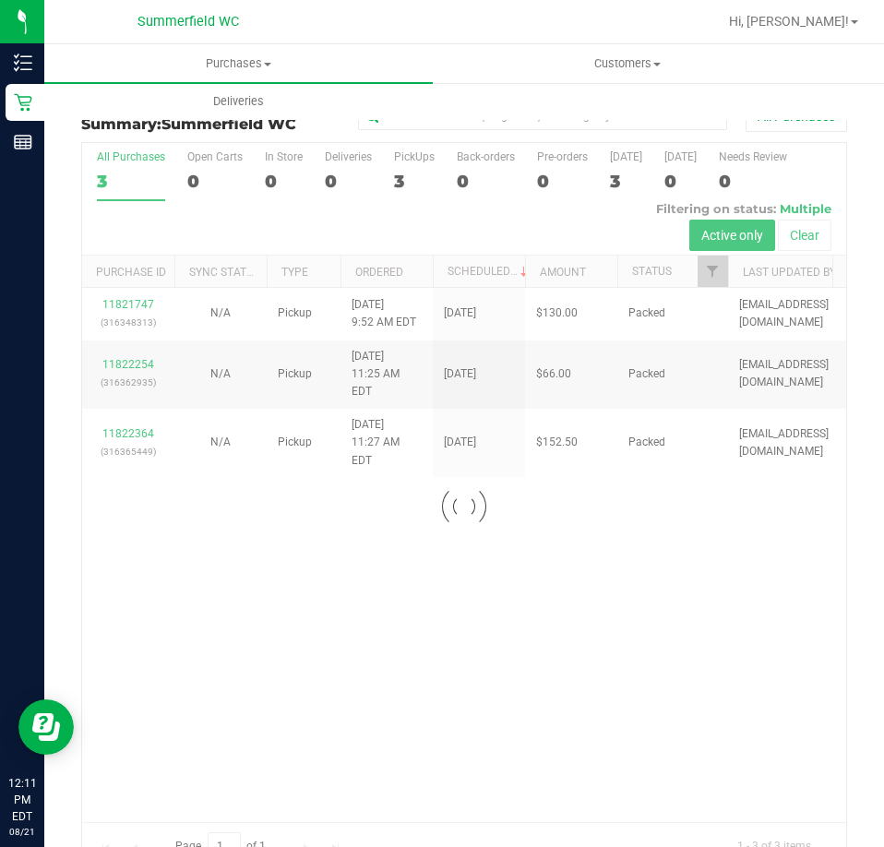
click at [476, 527] on div at bounding box center [464, 506] width 764 height 726
click at [630, 610] on div at bounding box center [464, 506] width 764 height 726
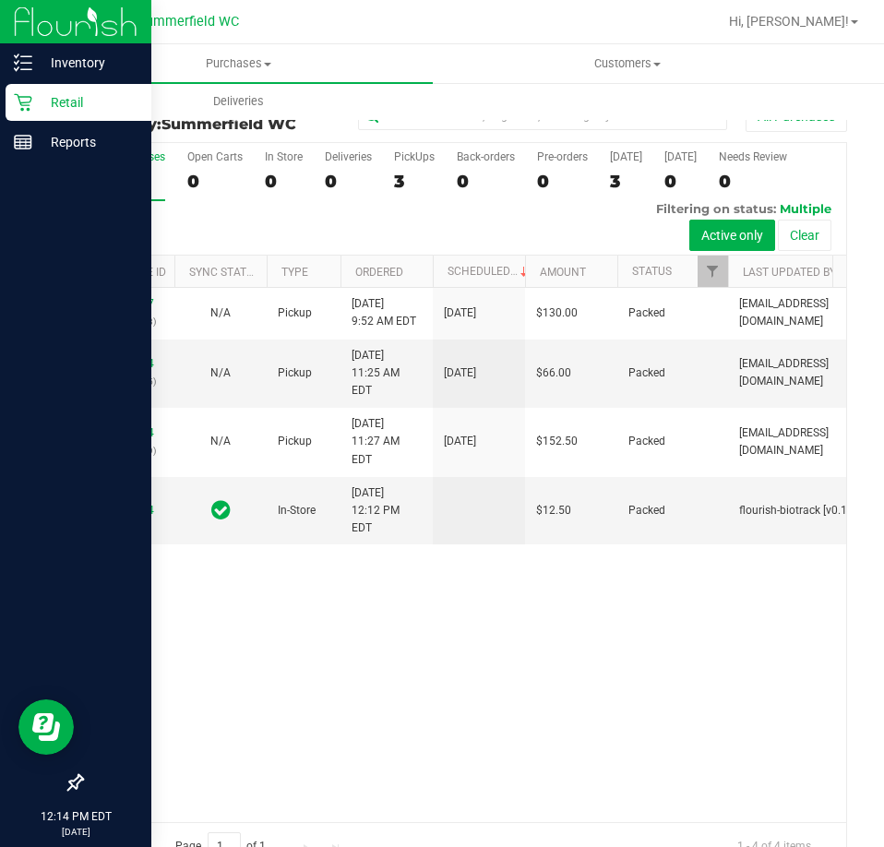
click at [30, 102] on icon at bounding box center [23, 102] width 18 height 18
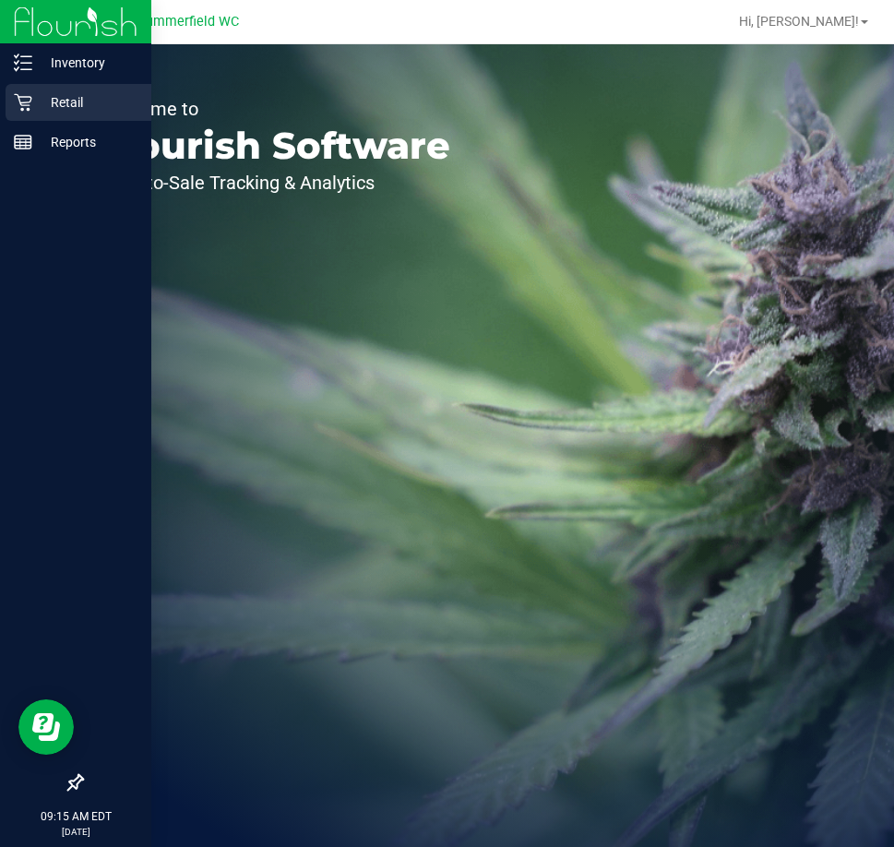
click at [48, 105] on p "Retail" at bounding box center [87, 102] width 111 height 22
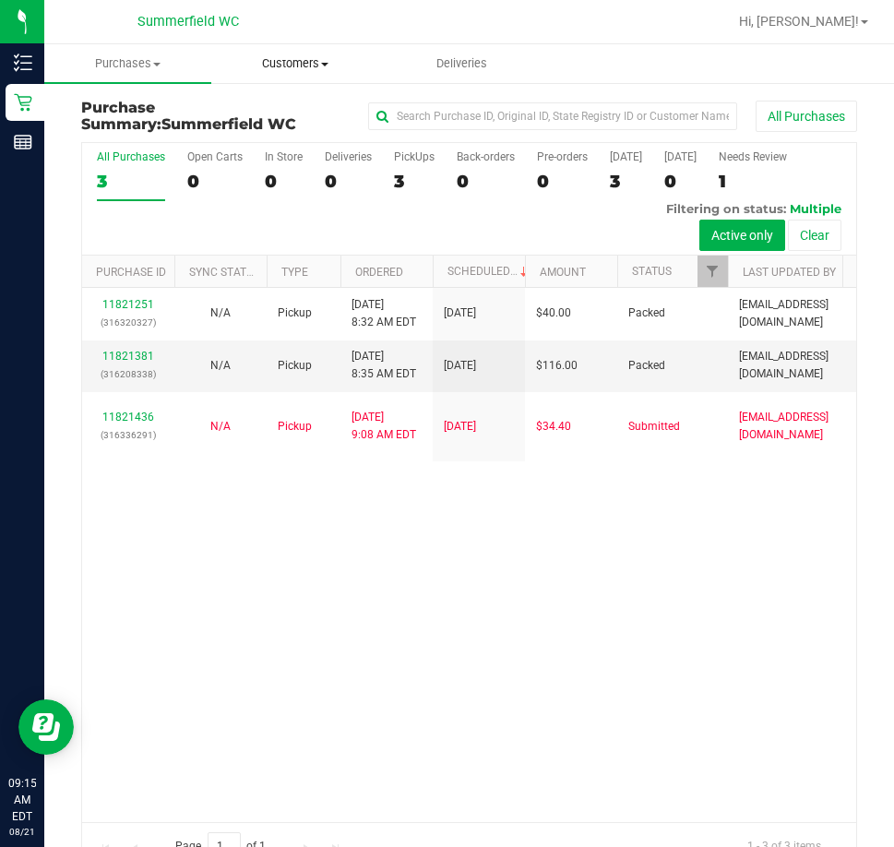
click at [285, 54] on uib-tab-heading "Customers All customers Add a new customer All physicians" at bounding box center [294, 63] width 165 height 37
click at [262, 114] on span "All customers" at bounding box center [277, 111] width 133 height 16
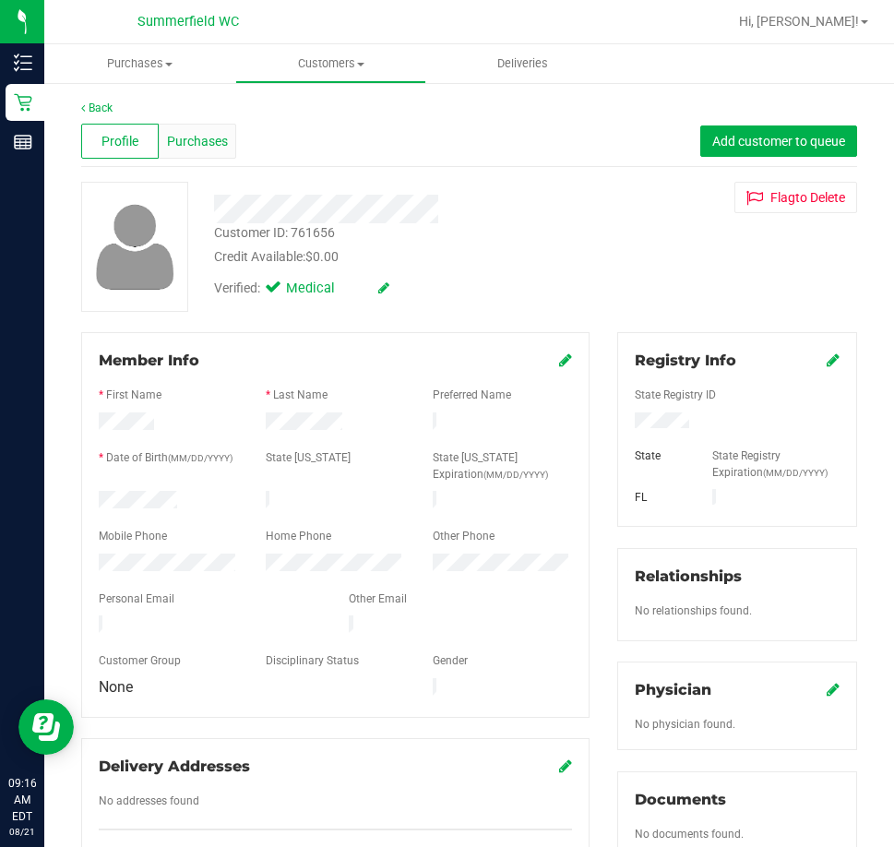
click at [215, 138] on span "Purchases" at bounding box center [197, 141] width 61 height 19
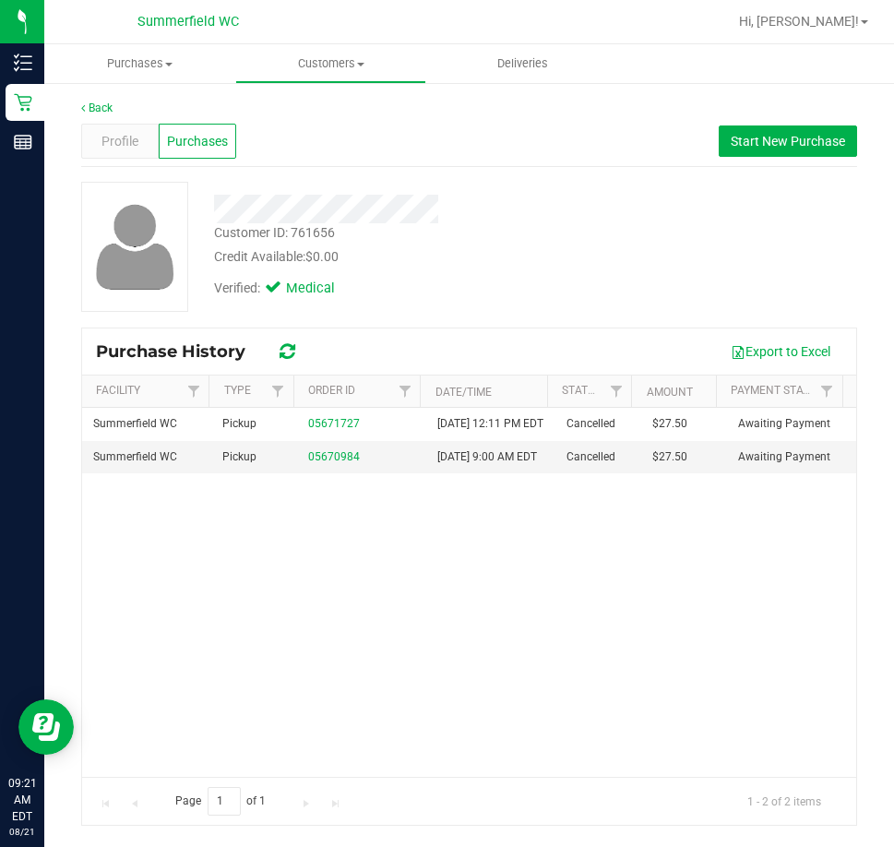
click at [378, 641] on div "Summerfield WC Pickup 05671727 10/8/2022 12:11 PM EDT Cancelled $27.50 Awaiting…" at bounding box center [469, 592] width 774 height 369
click at [112, 129] on div "Profile" at bounding box center [120, 141] width 78 height 35
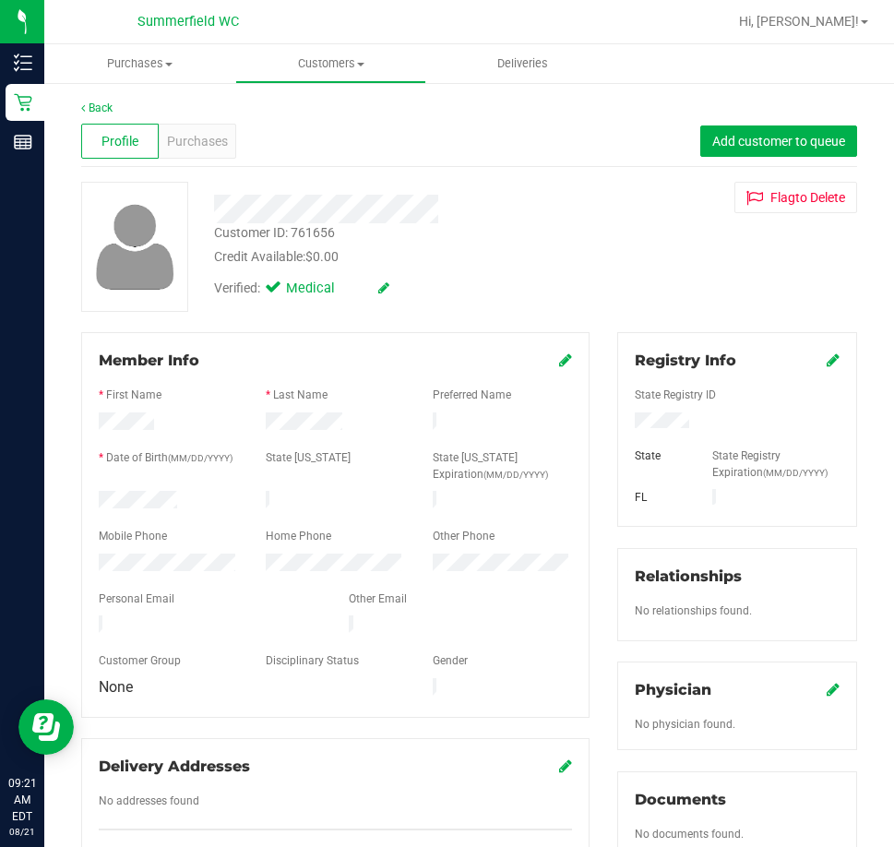
click at [559, 361] on icon at bounding box center [565, 360] width 13 height 15
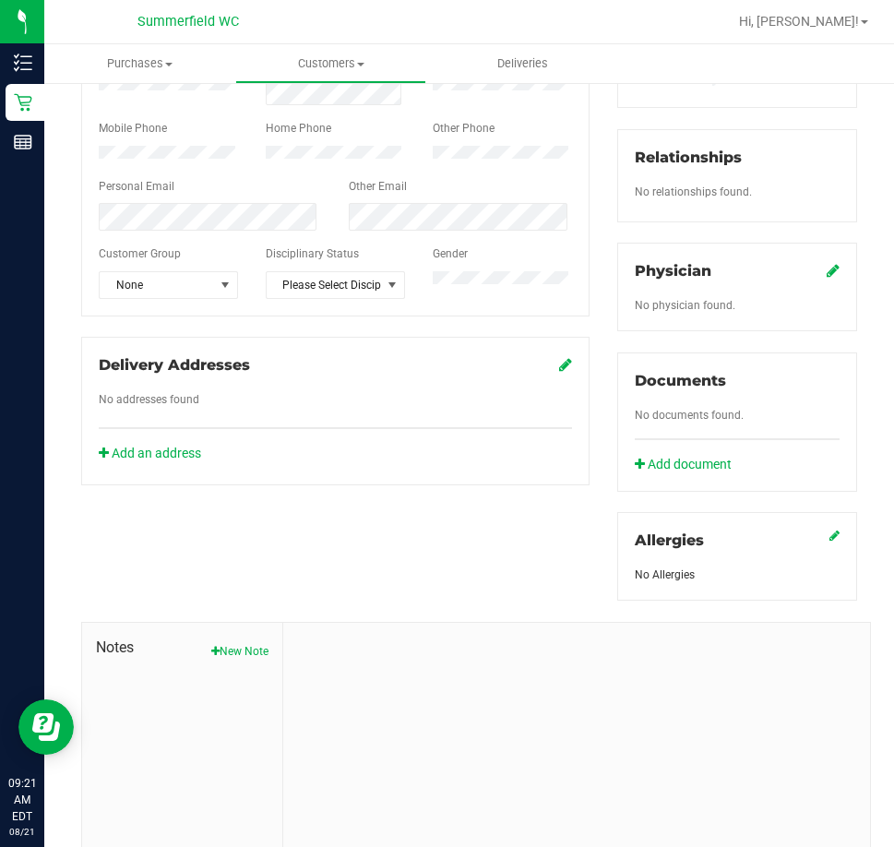
scroll to position [224, 0]
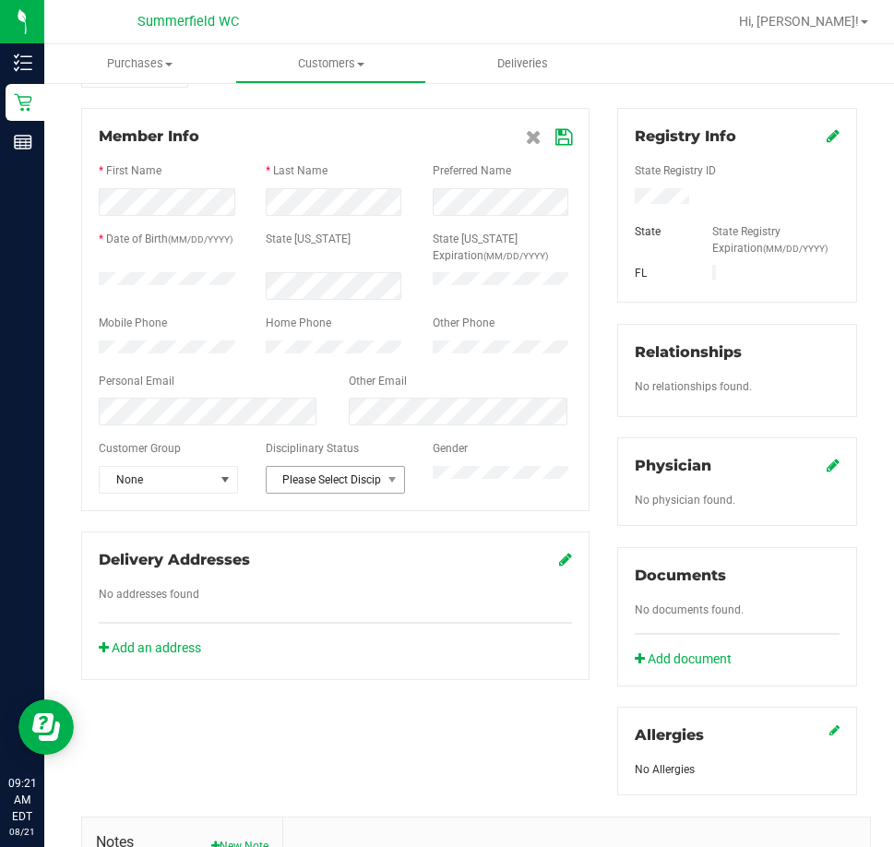
click at [373, 489] on span "Please Select Disciplinary status" at bounding box center [324, 480] width 114 height 26
click at [336, 567] on li "Warning - Level 2" at bounding box center [331, 577] width 135 height 28
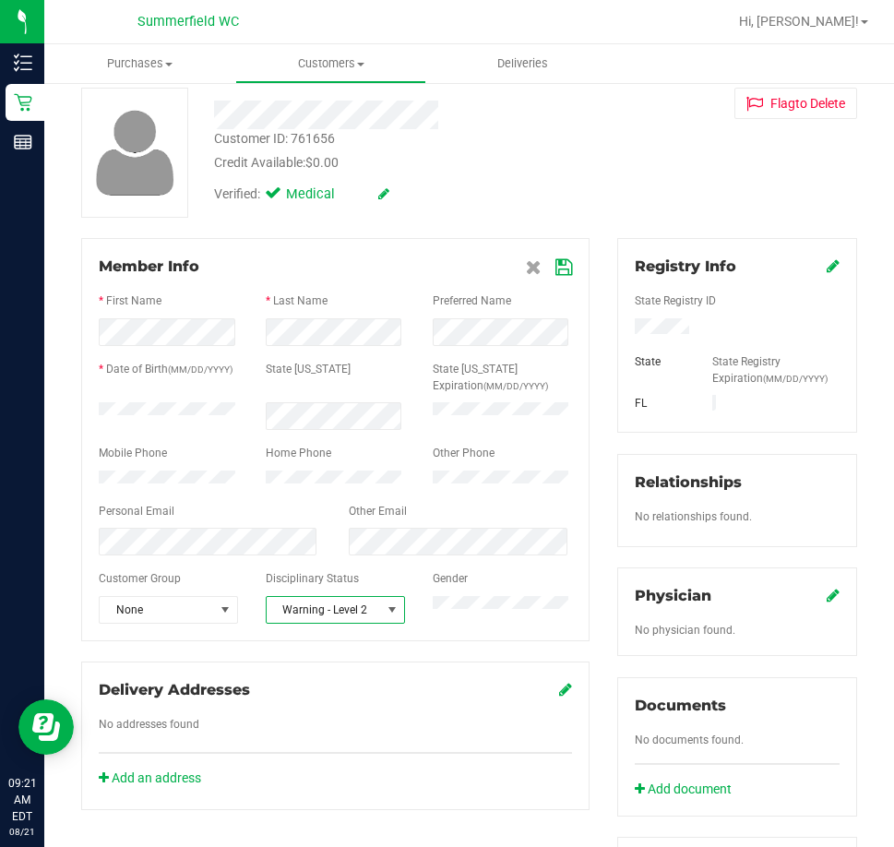
scroll to position [0, 0]
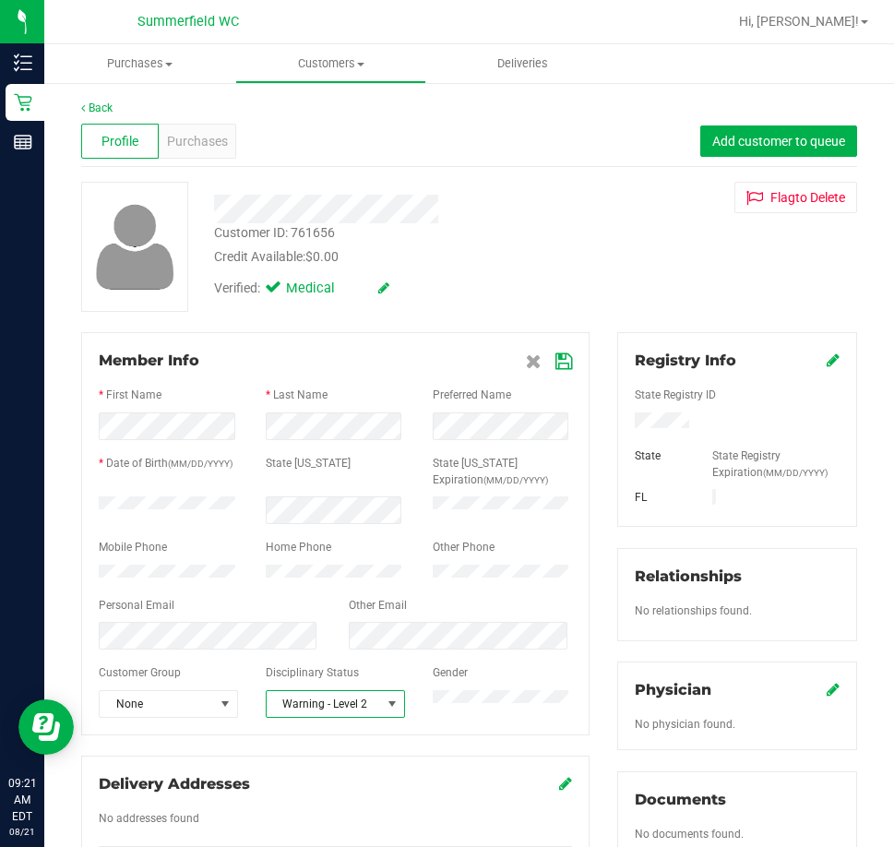
click at [554, 372] on span at bounding box center [549, 361] width 46 height 22
click at [556, 362] on icon at bounding box center [564, 361] width 17 height 15
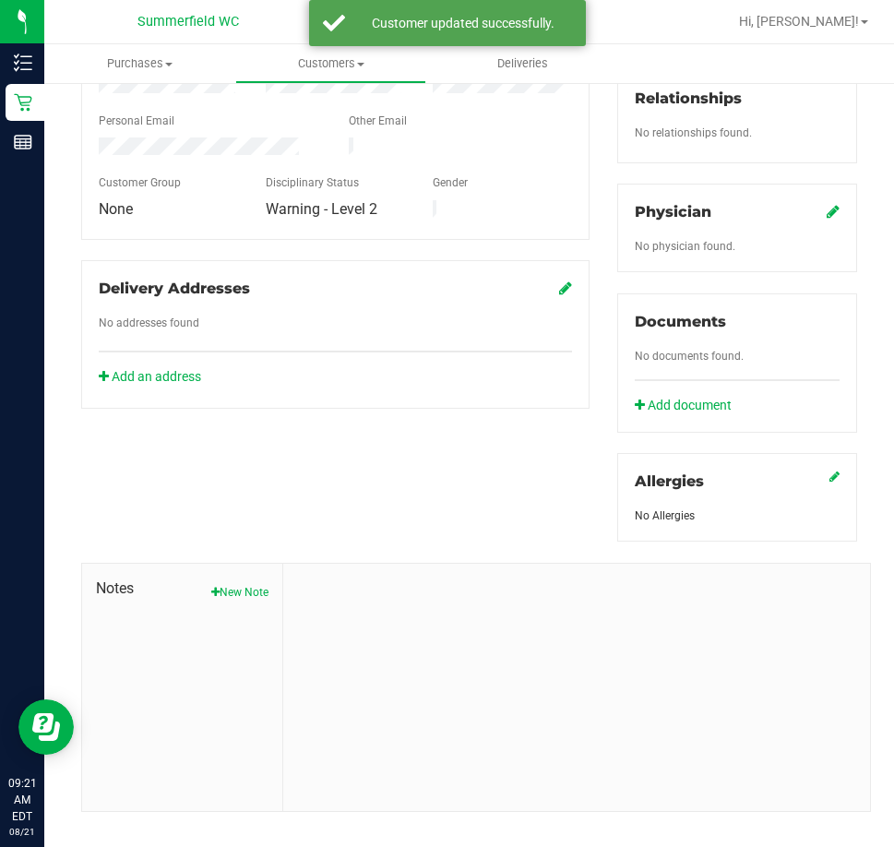
scroll to position [501, 0]
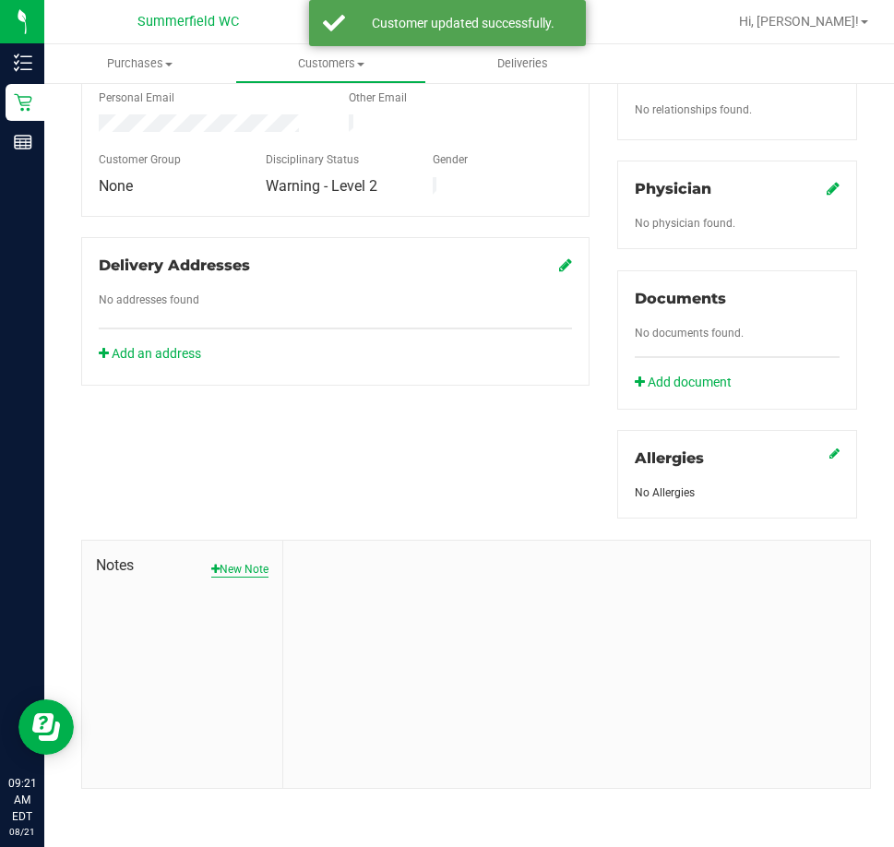
click at [240, 572] on div "Notes New Note" at bounding box center [182, 664] width 201 height 247
click at [235, 561] on button "New Note" at bounding box center [239, 569] width 57 height 17
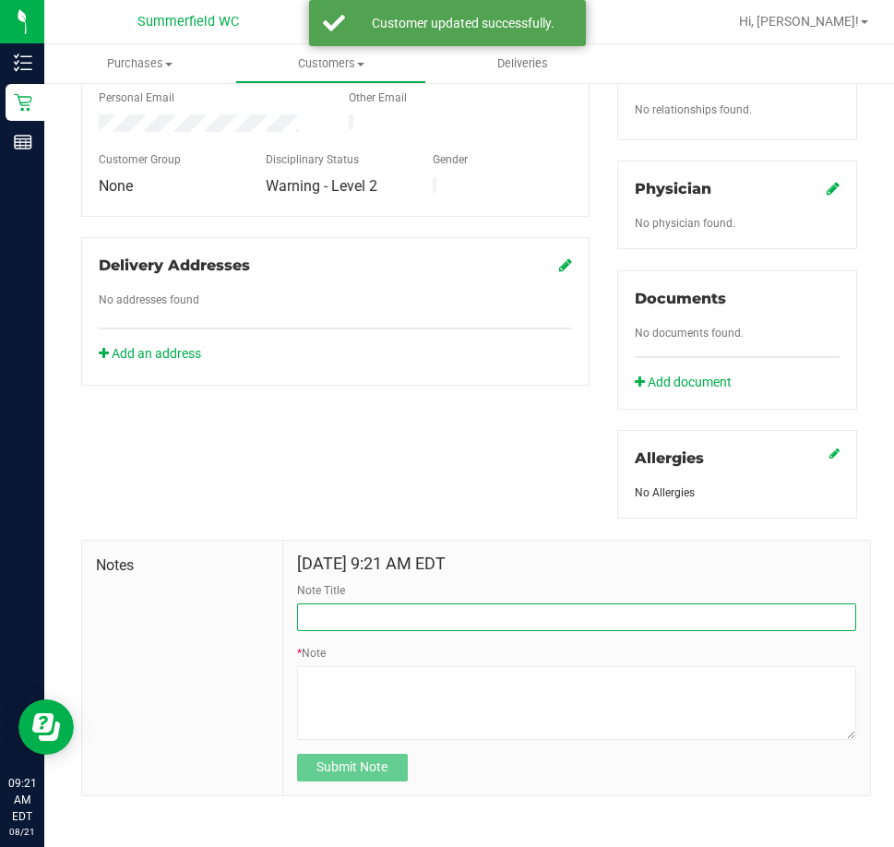
click at [355, 623] on input "Note Title" at bounding box center [576, 618] width 559 height 28
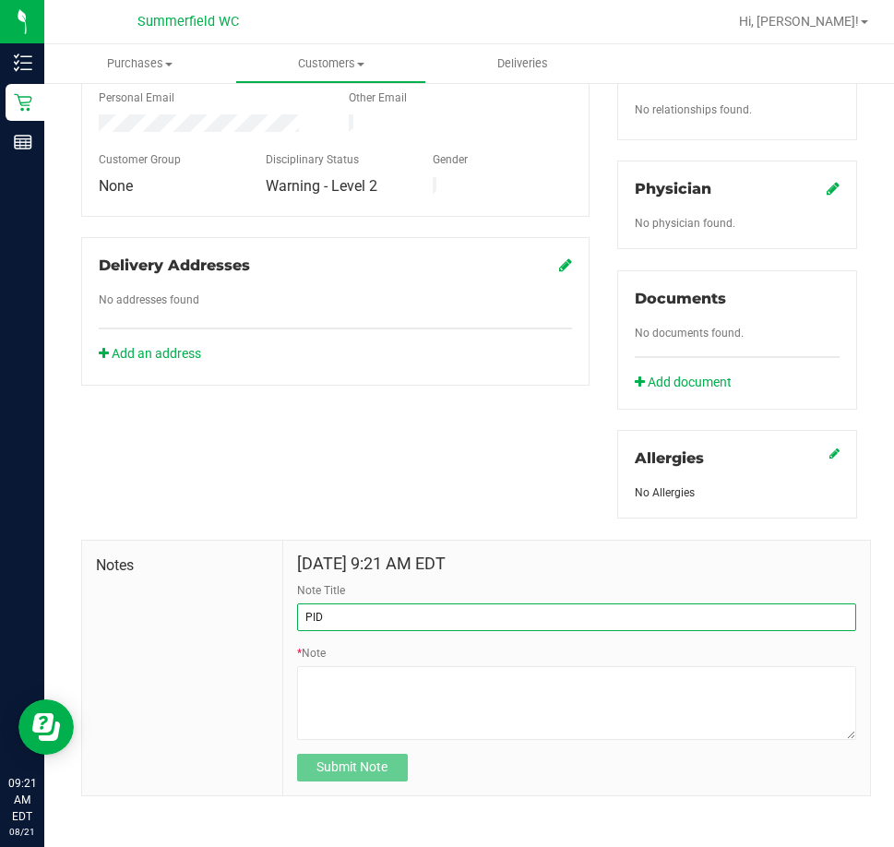
paste input "P5XF2773"
type input "PID P5XF2773"
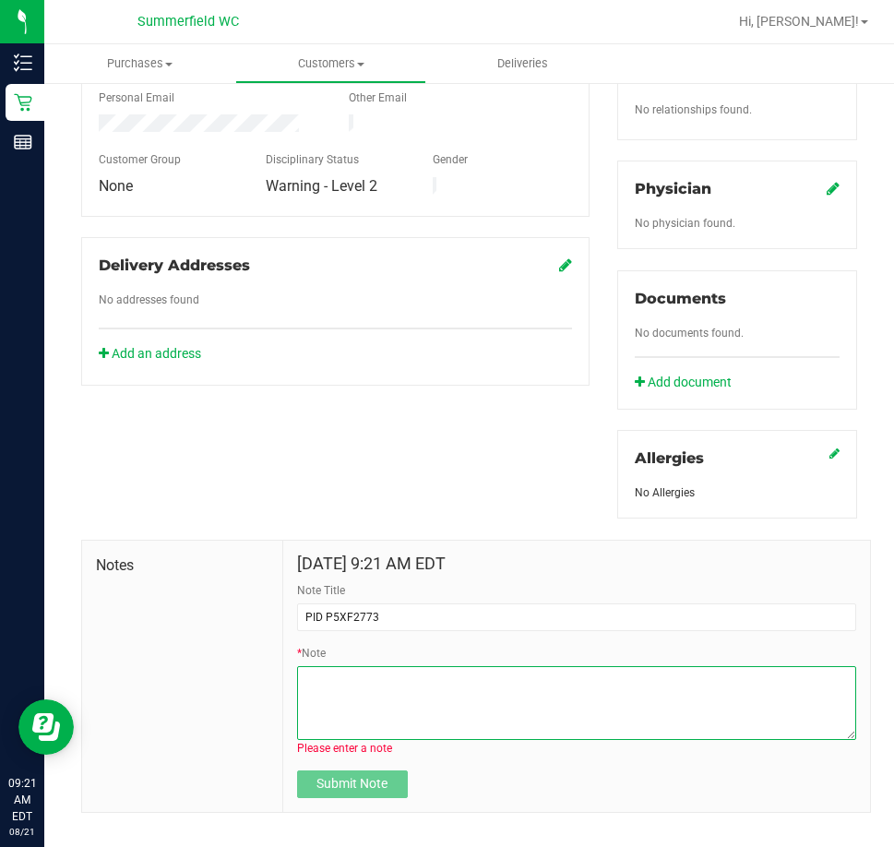
click at [370, 697] on textarea "* Note" at bounding box center [576, 703] width 559 height 74
click at [368, 695] on textarea "* Note" at bounding box center [576, 703] width 559 height 74
paste textarea "This patient has a hard time entering her info. This PID is the correct account…"
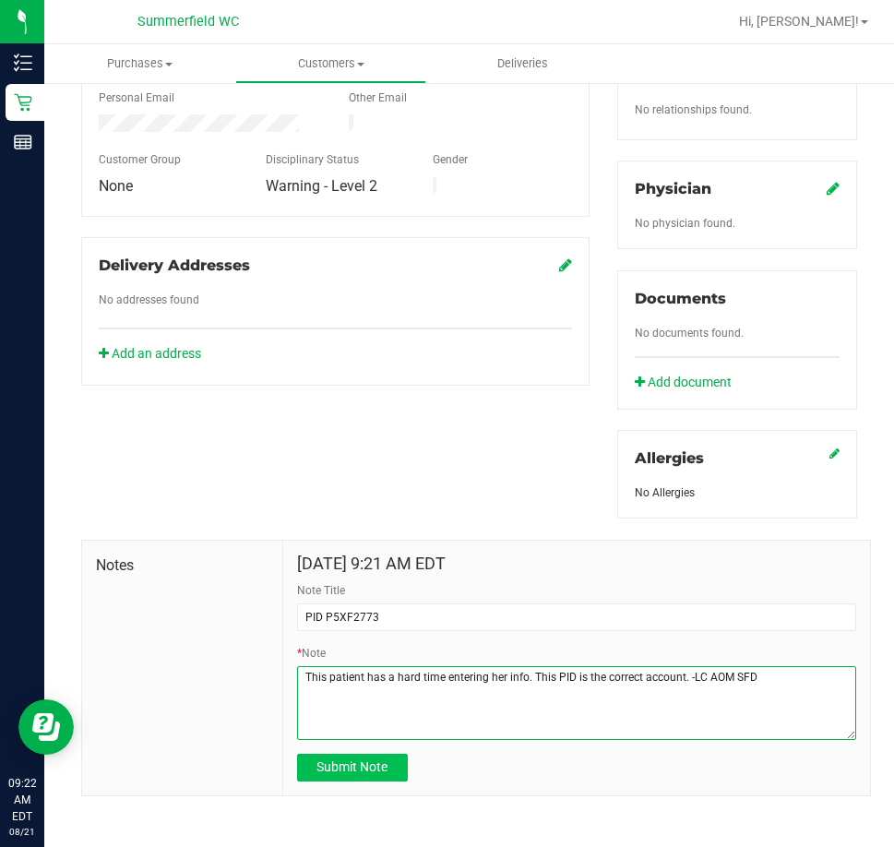
type textarea "This patient has a hard time entering her info. This PID is the correct account…"
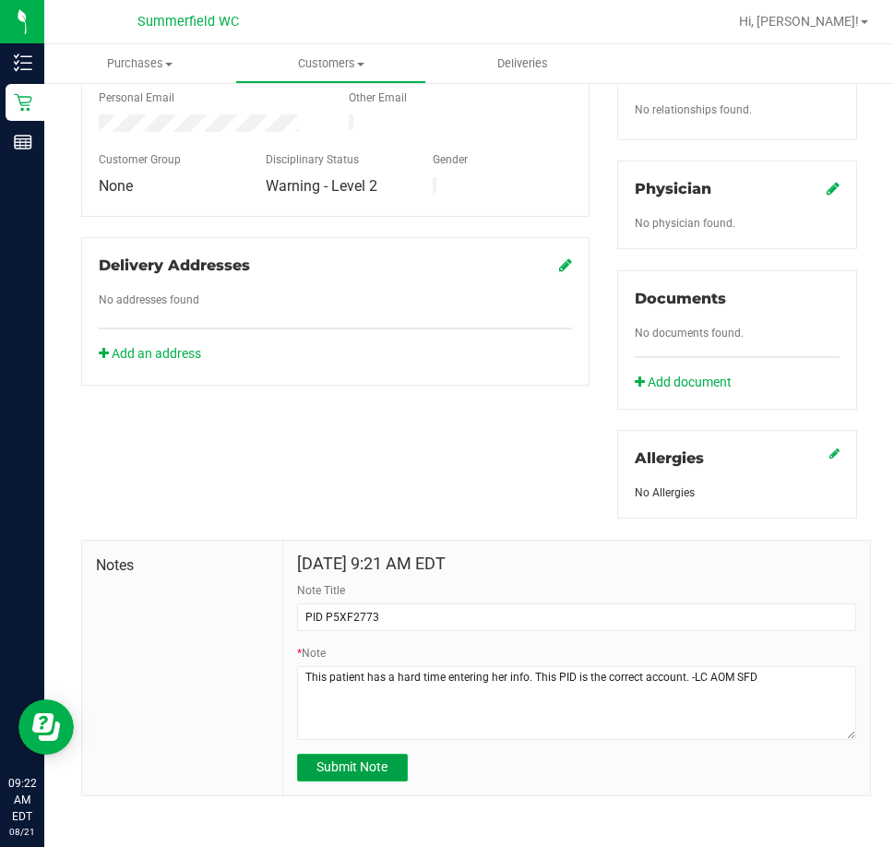
click at [339, 764] on span "Submit Note" at bounding box center [352, 767] width 71 height 15
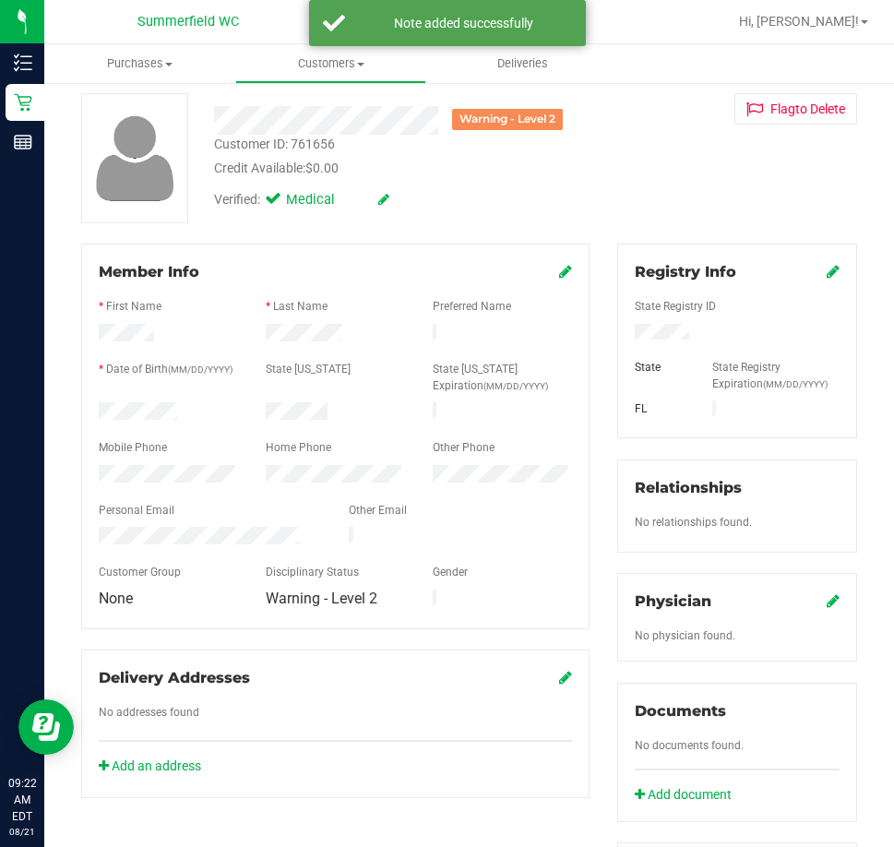
scroll to position [0, 0]
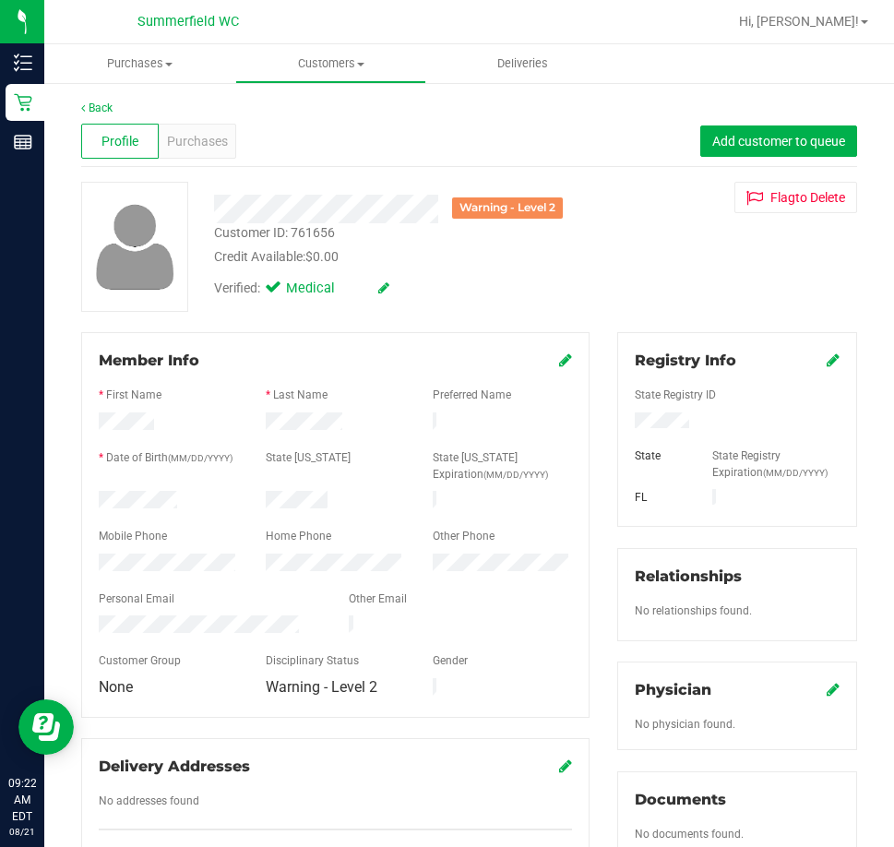
click at [382, 288] on icon at bounding box center [383, 288] width 11 height 13
click at [288, 283] on label "Medical" at bounding box center [308, 291] width 78 height 24
click at [0, 0] on input "Medical" at bounding box center [0, 0] width 0 height 0
click at [400, 283] on icon at bounding box center [405, 288] width 15 height 13
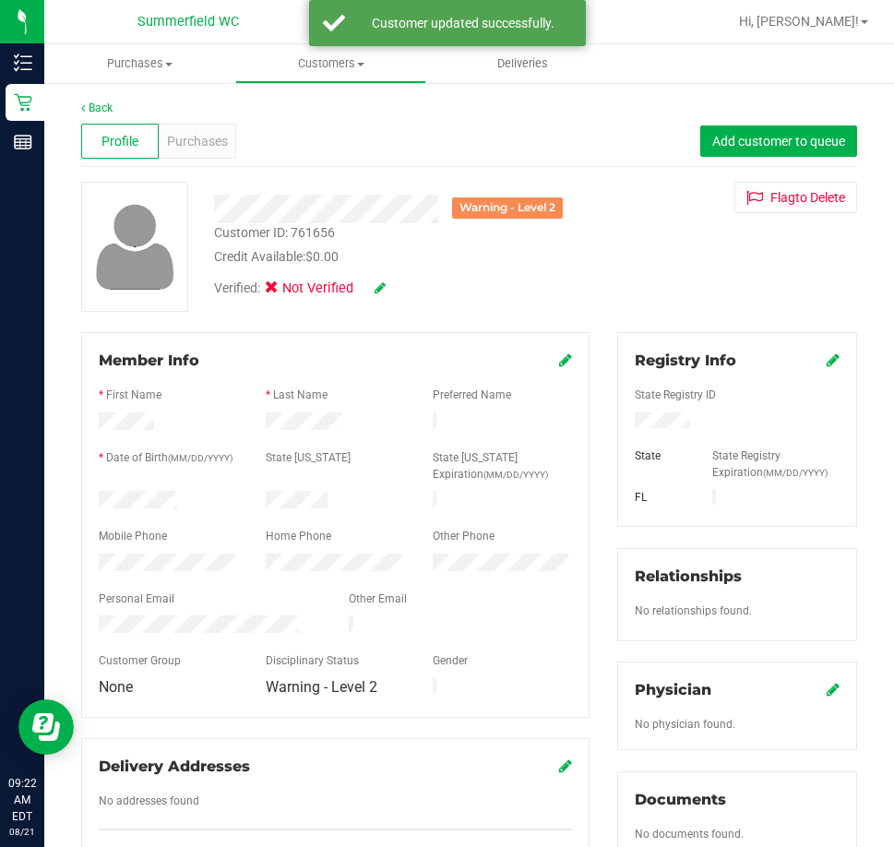
click at [437, 314] on div "Back Profile Purchases Add customer to queue Warning - Level 2 Customer ID: 761…" at bounding box center [469, 695] width 776 height 1191
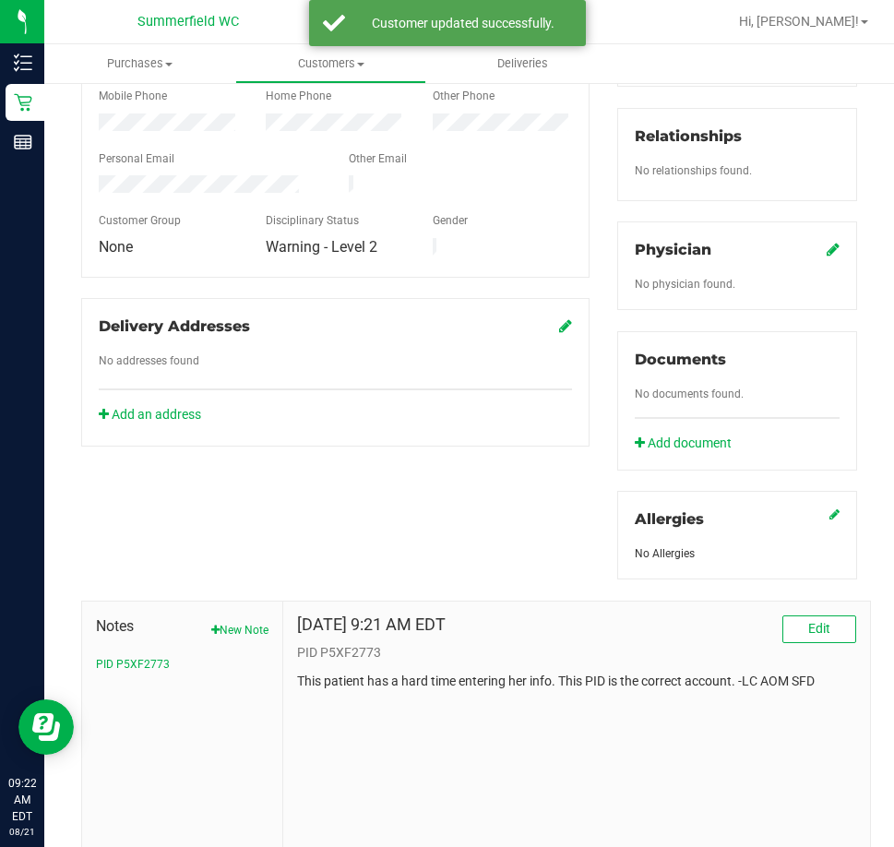
scroll to position [501, 0]
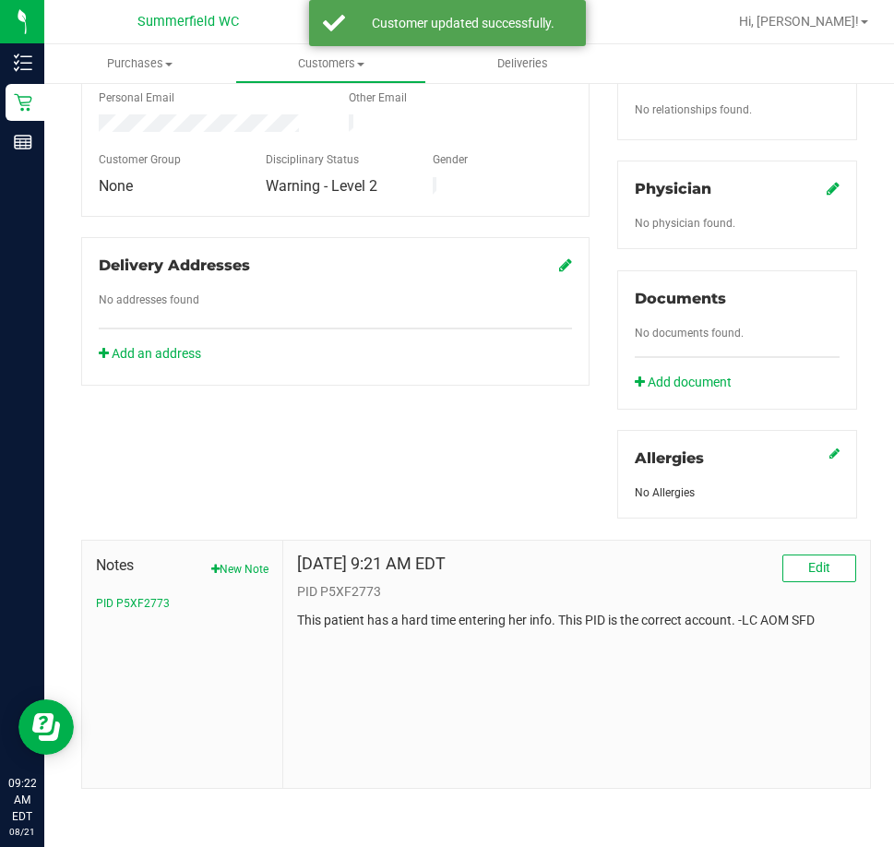
click at [372, 514] on div "Member Info * First Name * Last Name Preferred Name * Date of Birth (MM/DD/YYYY…" at bounding box center [469, 310] width 804 height 958
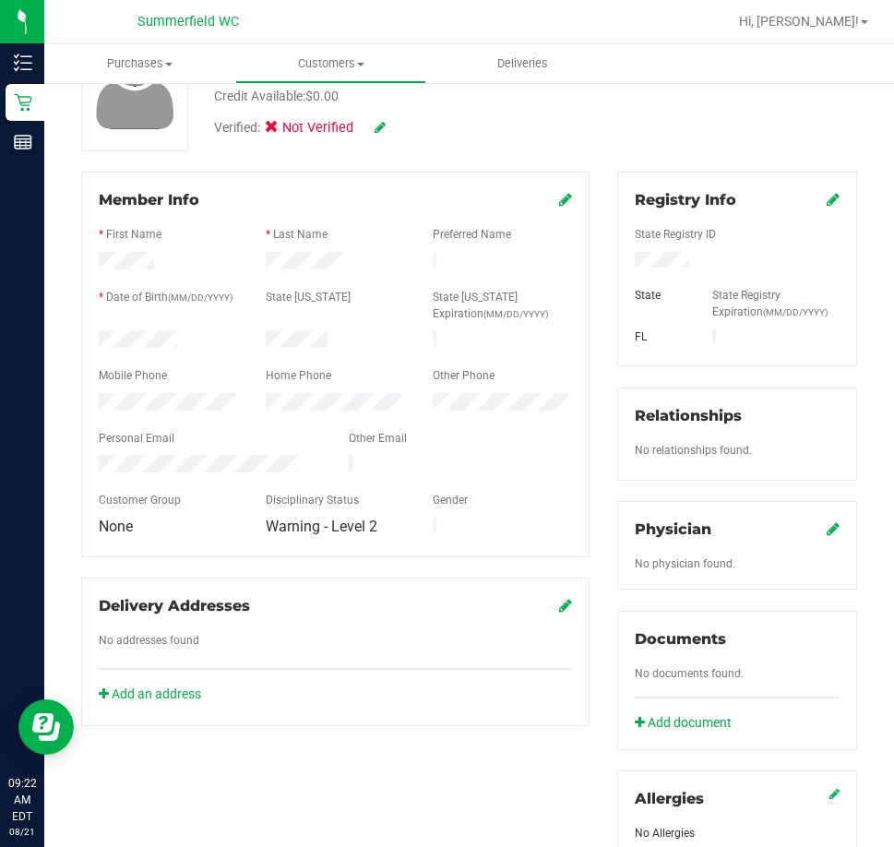
scroll to position [0, 0]
